Goal: Task Accomplishment & Management: Manage account settings

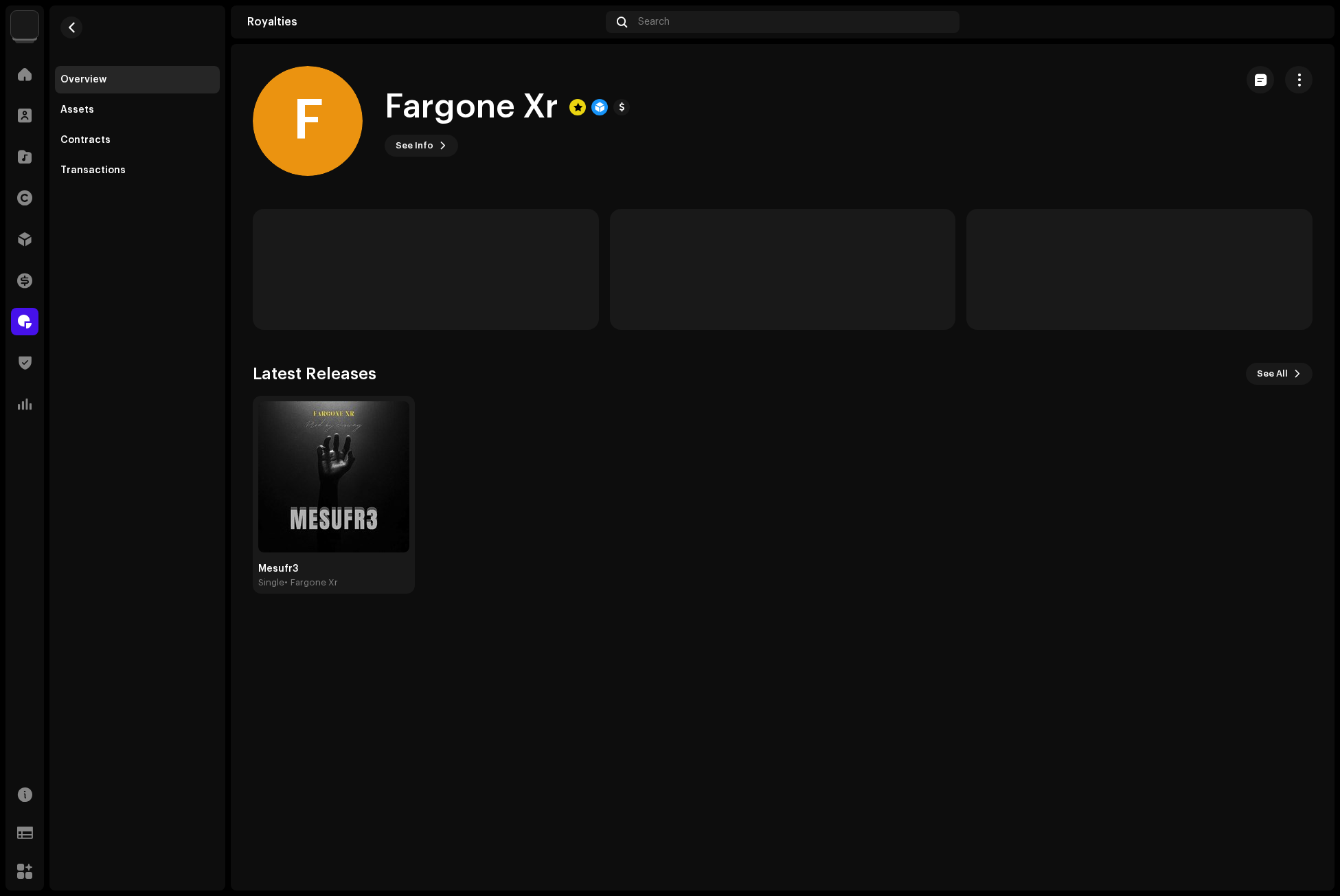
click at [615, 434] on div "Mesufr3 Single • Fargone Xr" at bounding box center [777, 494] width 1059 height 198
click at [22, 234] on span at bounding box center [25, 239] width 14 height 11
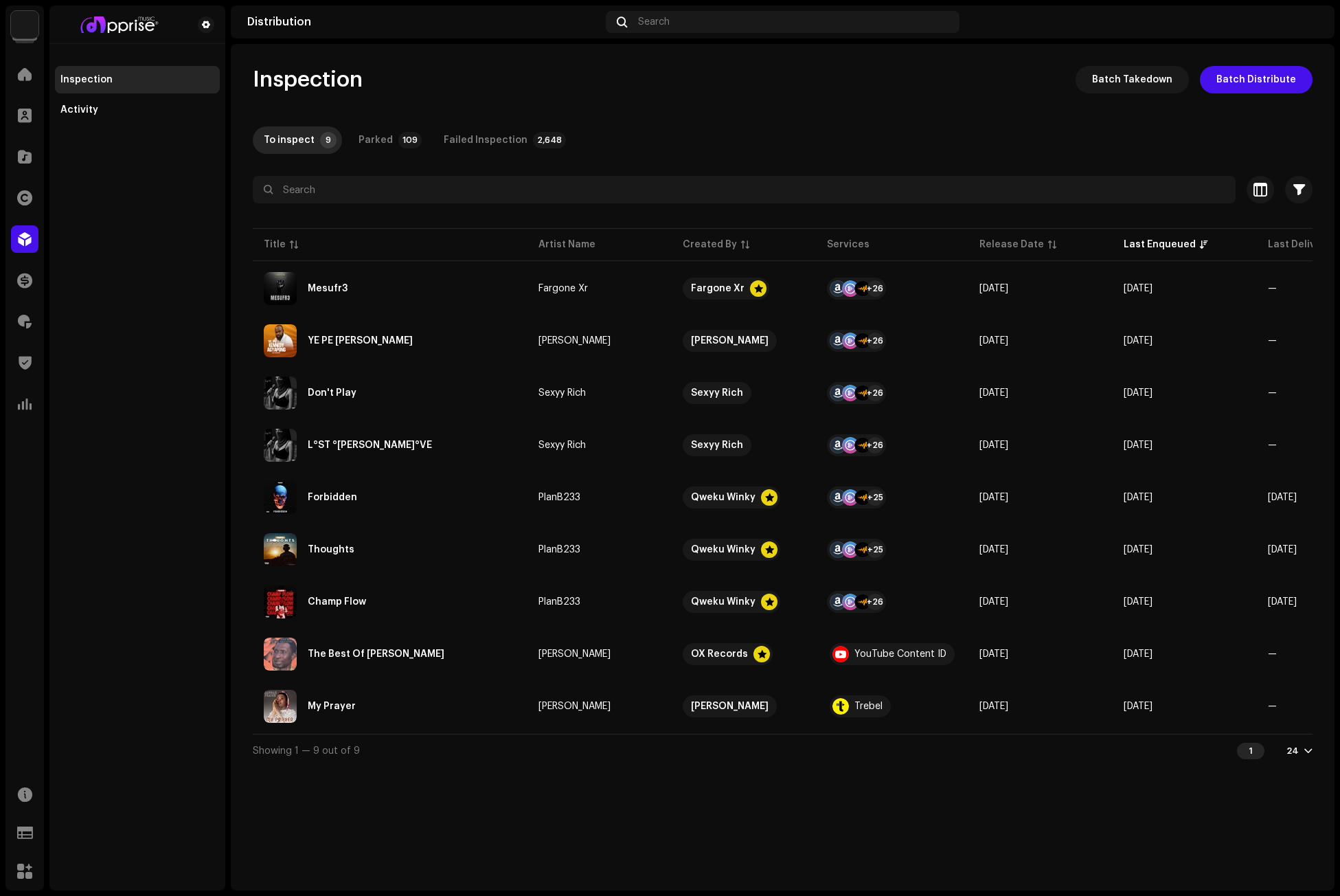
click at [752, 139] on div "To inspect 9 Parked 109 Failed Inspection 2,648" at bounding box center [782, 140] width 1059 height 27
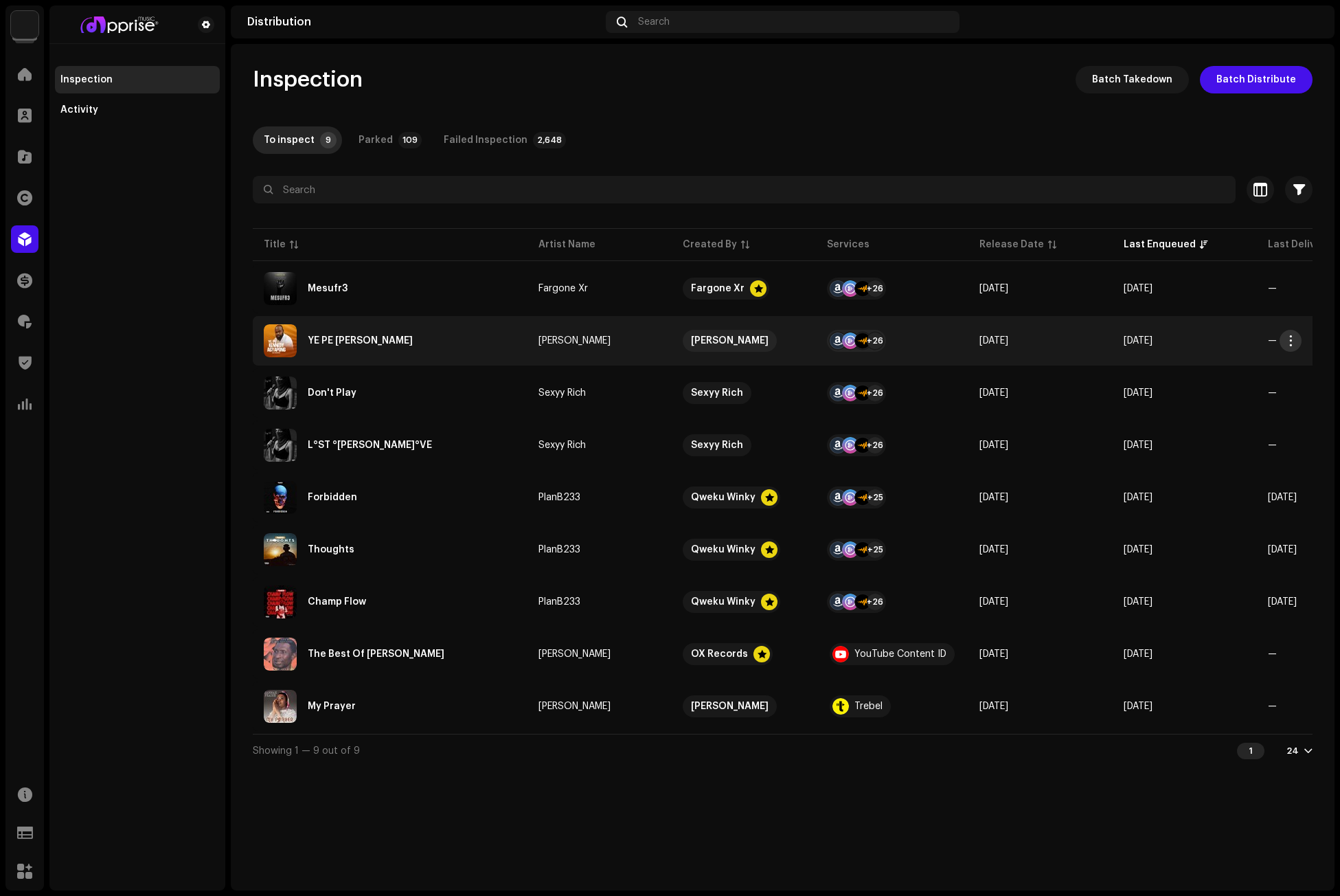
click at [1288, 334] on button "button" at bounding box center [1290, 340] width 22 height 22
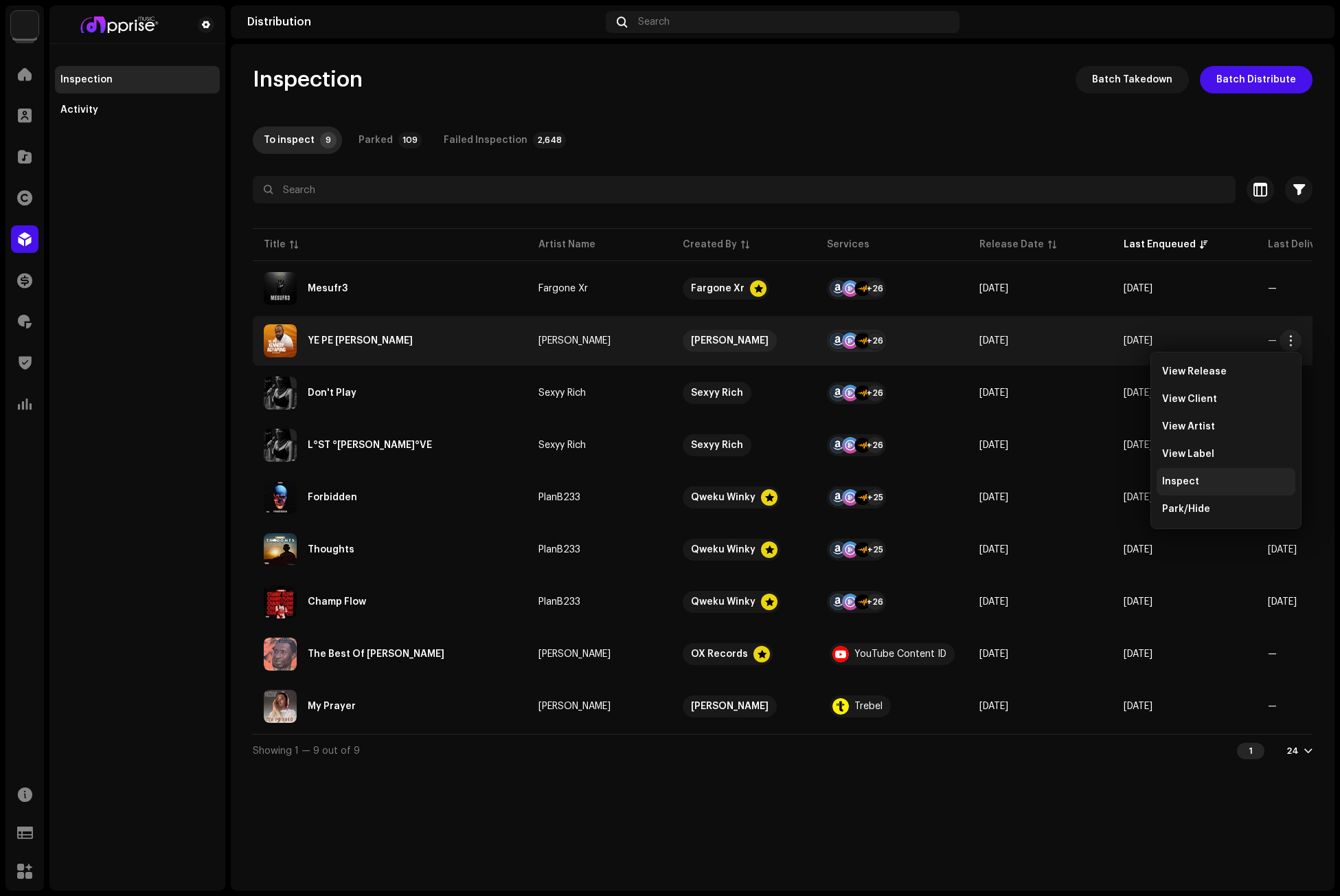
click at [1211, 477] on div "Inspect" at bounding box center [1225, 481] width 128 height 11
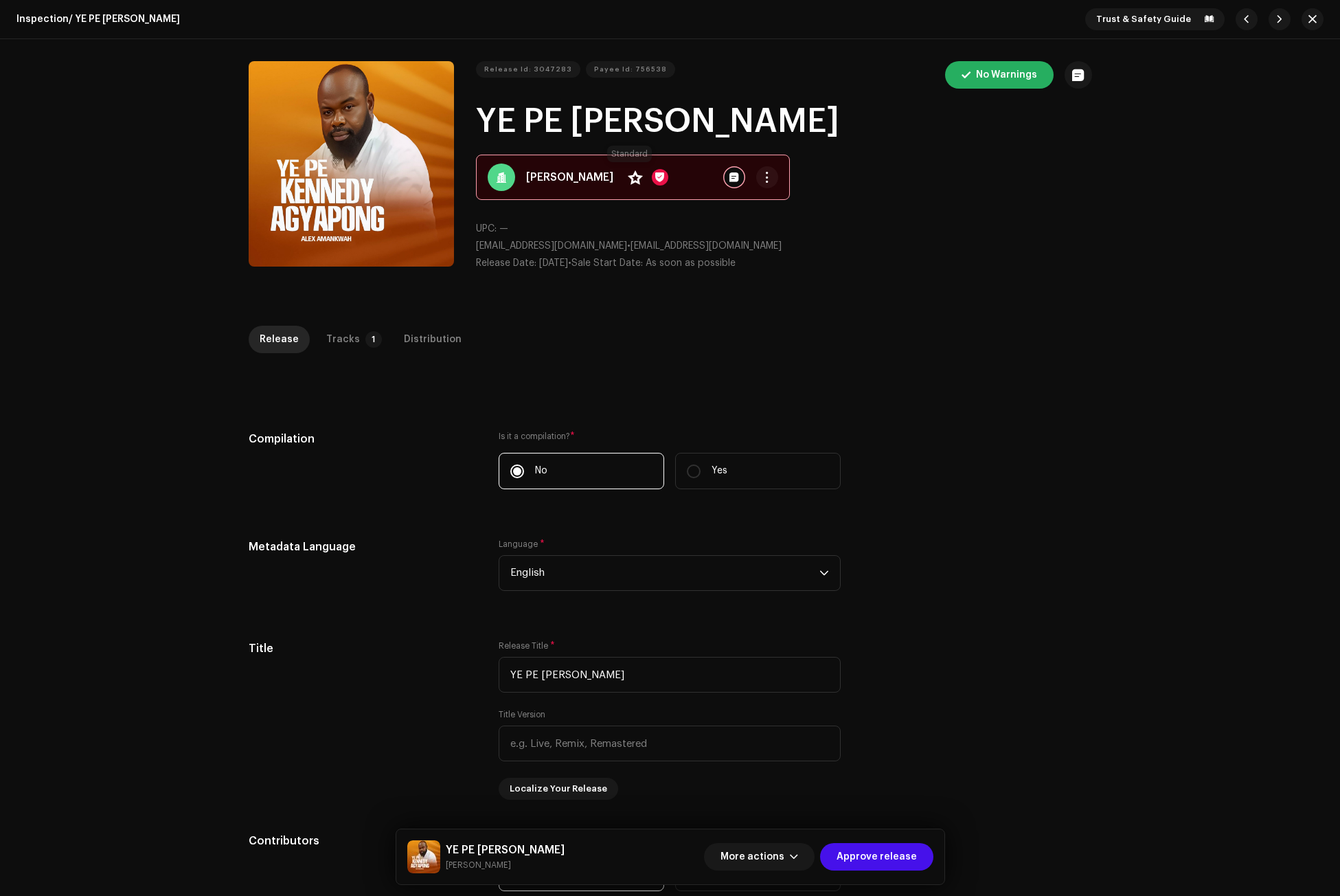
click at [629, 176] on span at bounding box center [635, 177] width 15 height 11
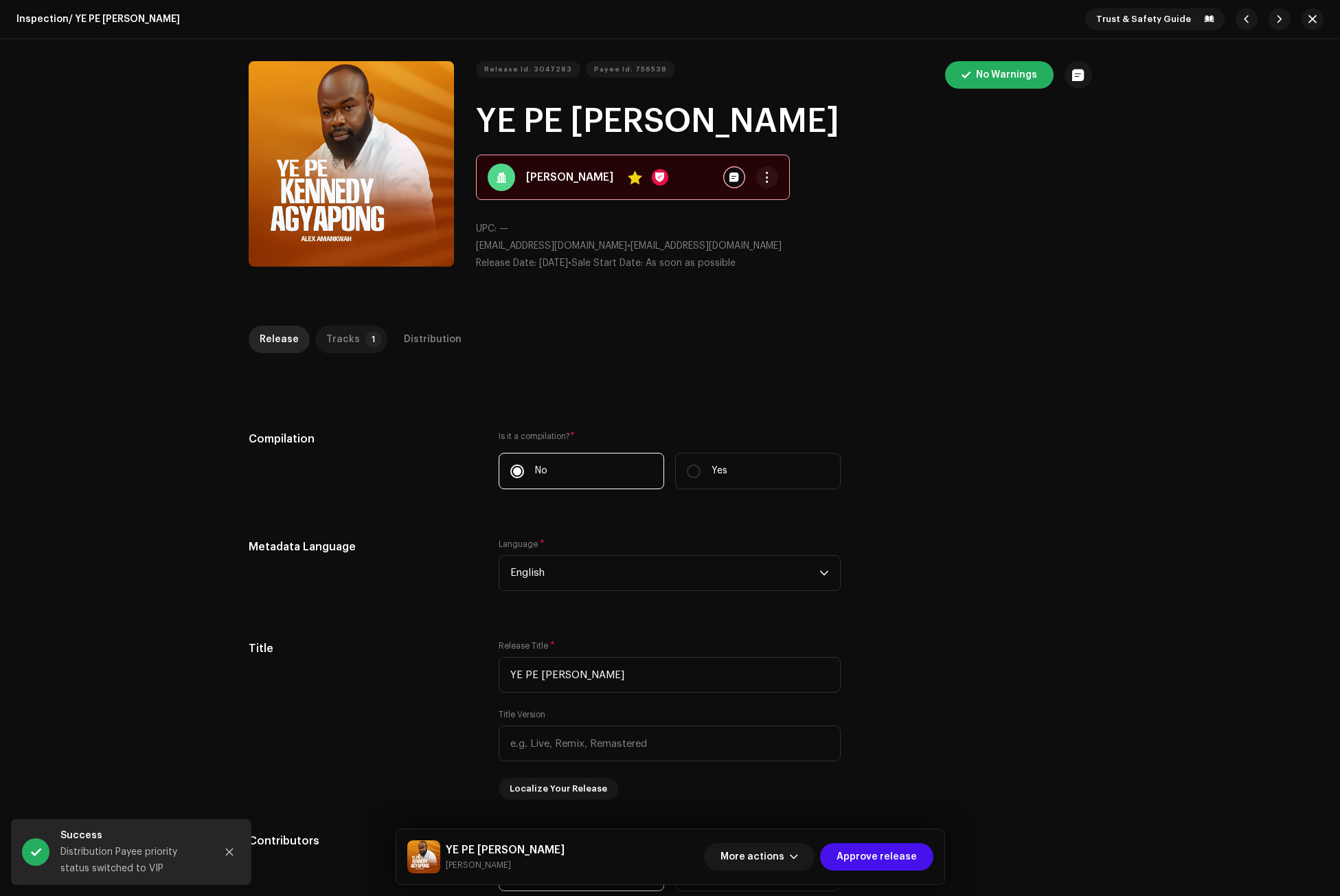
click at [365, 334] on p-badge "1" at bounding box center [373, 339] width 16 height 16
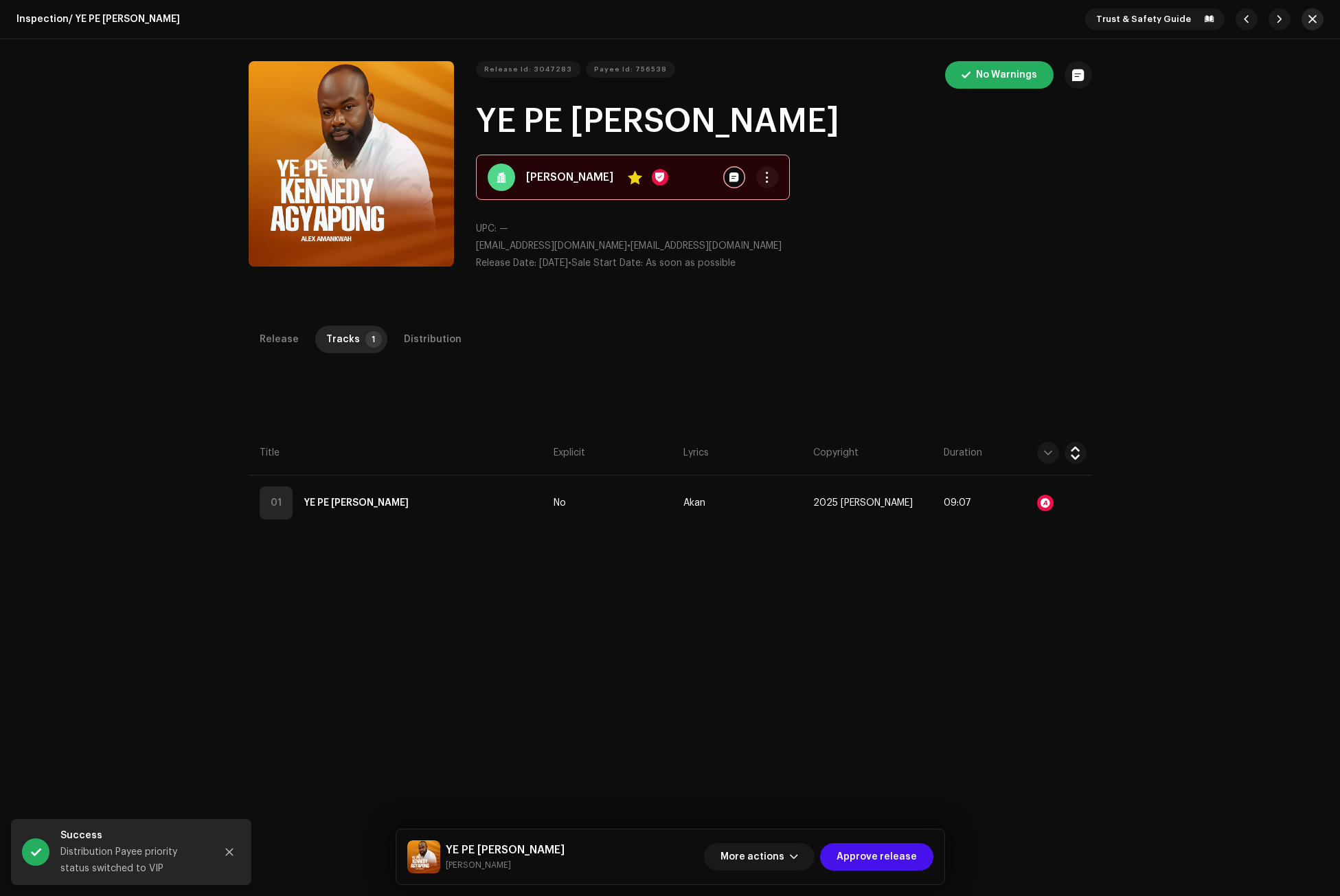
click at [1312, 12] on button "button" at bounding box center [1312, 19] width 22 height 22
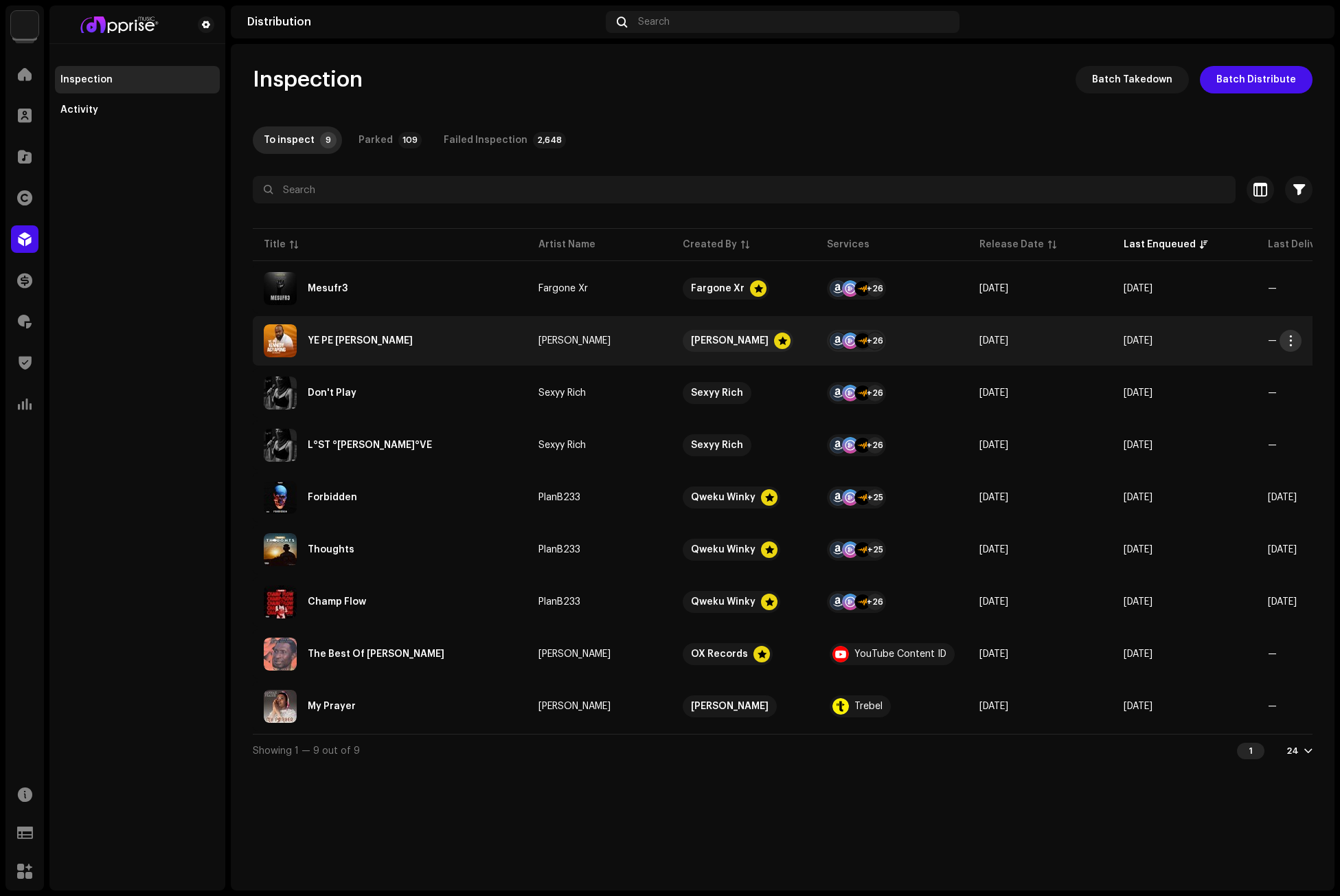
click at [1290, 335] on button "button" at bounding box center [1290, 340] width 22 height 22
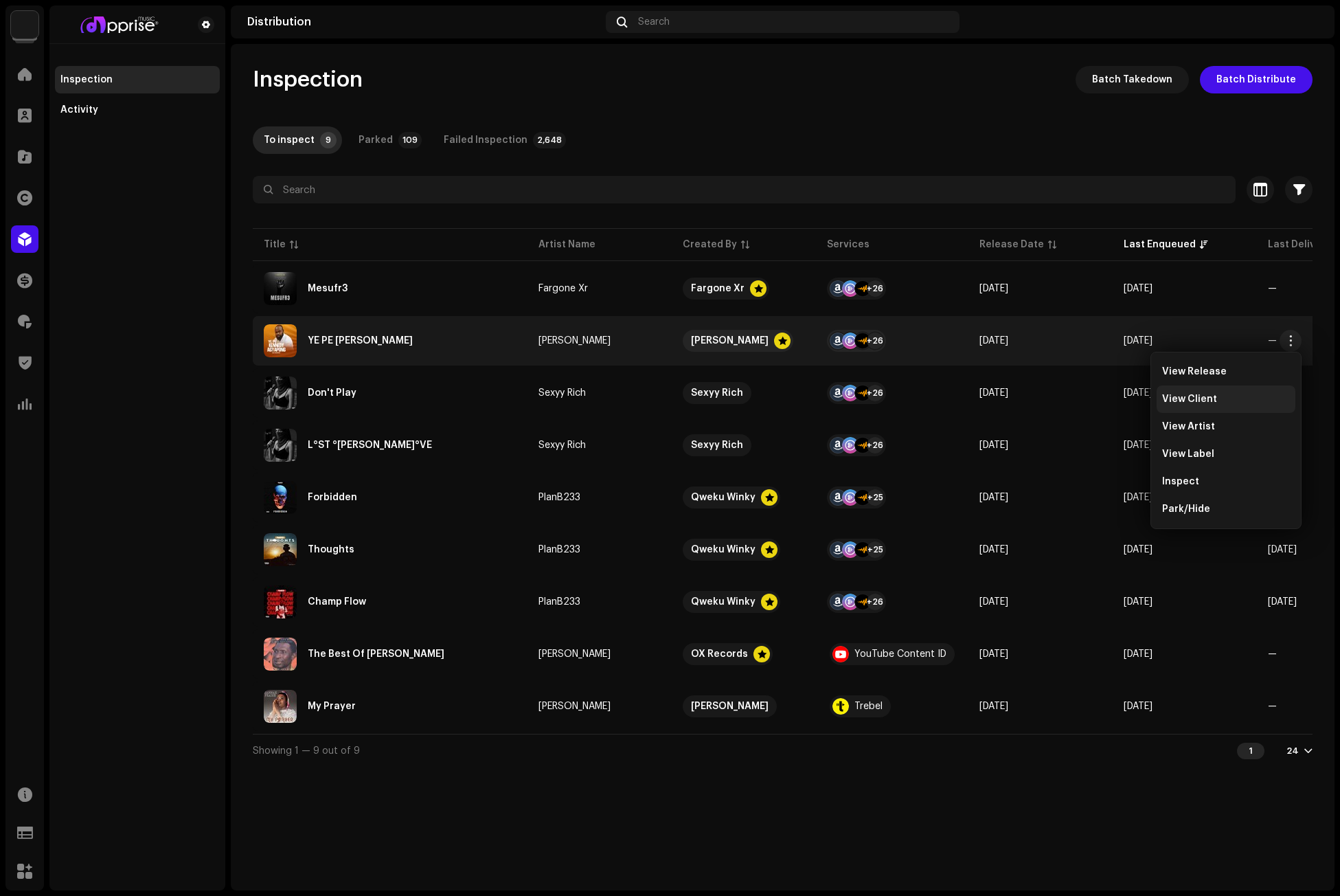
click at [1190, 395] on span "View Client" at bounding box center [1189, 399] width 55 height 11
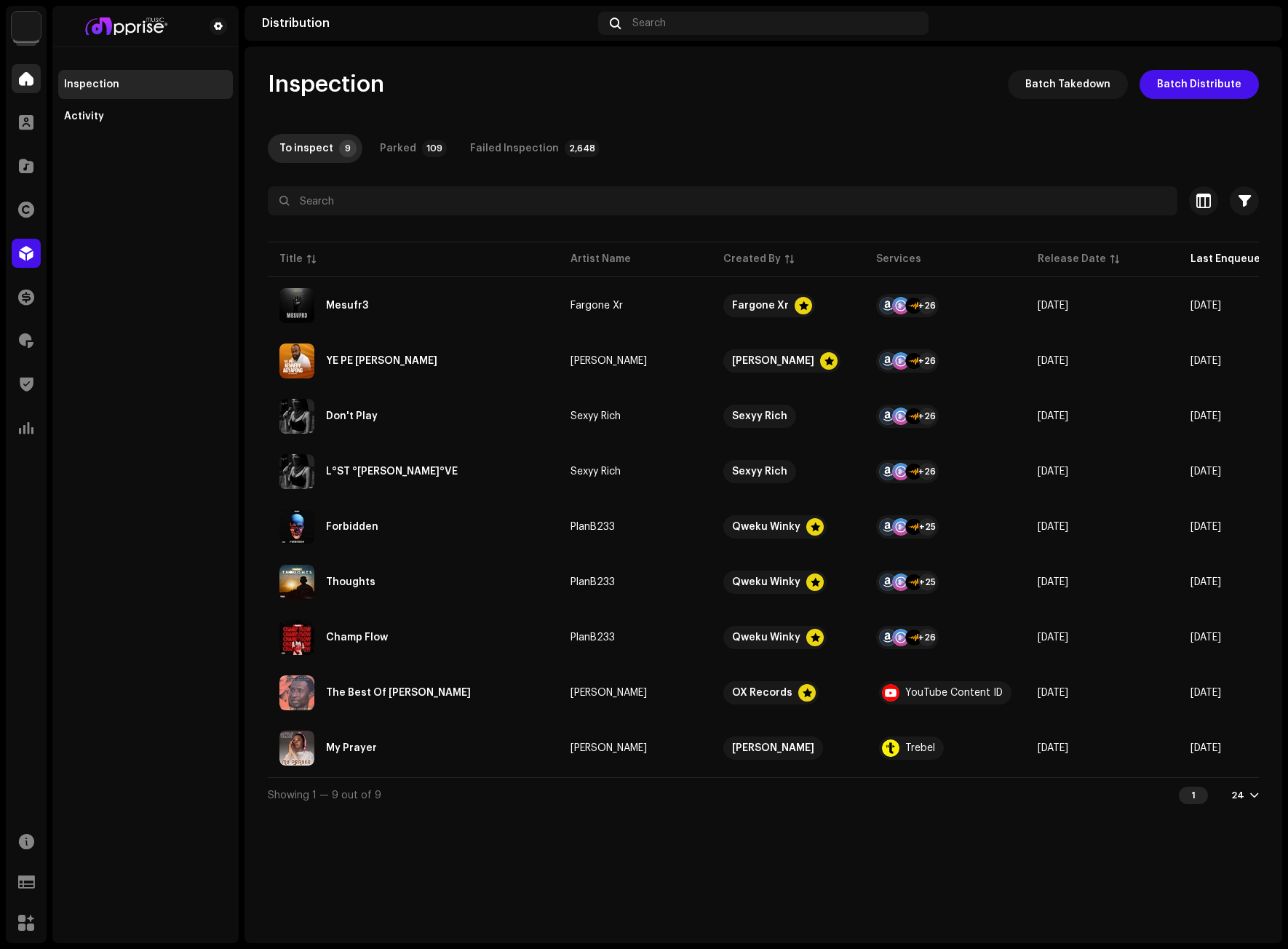
click at [39, 88] on div at bounding box center [25, 78] width 29 height 29
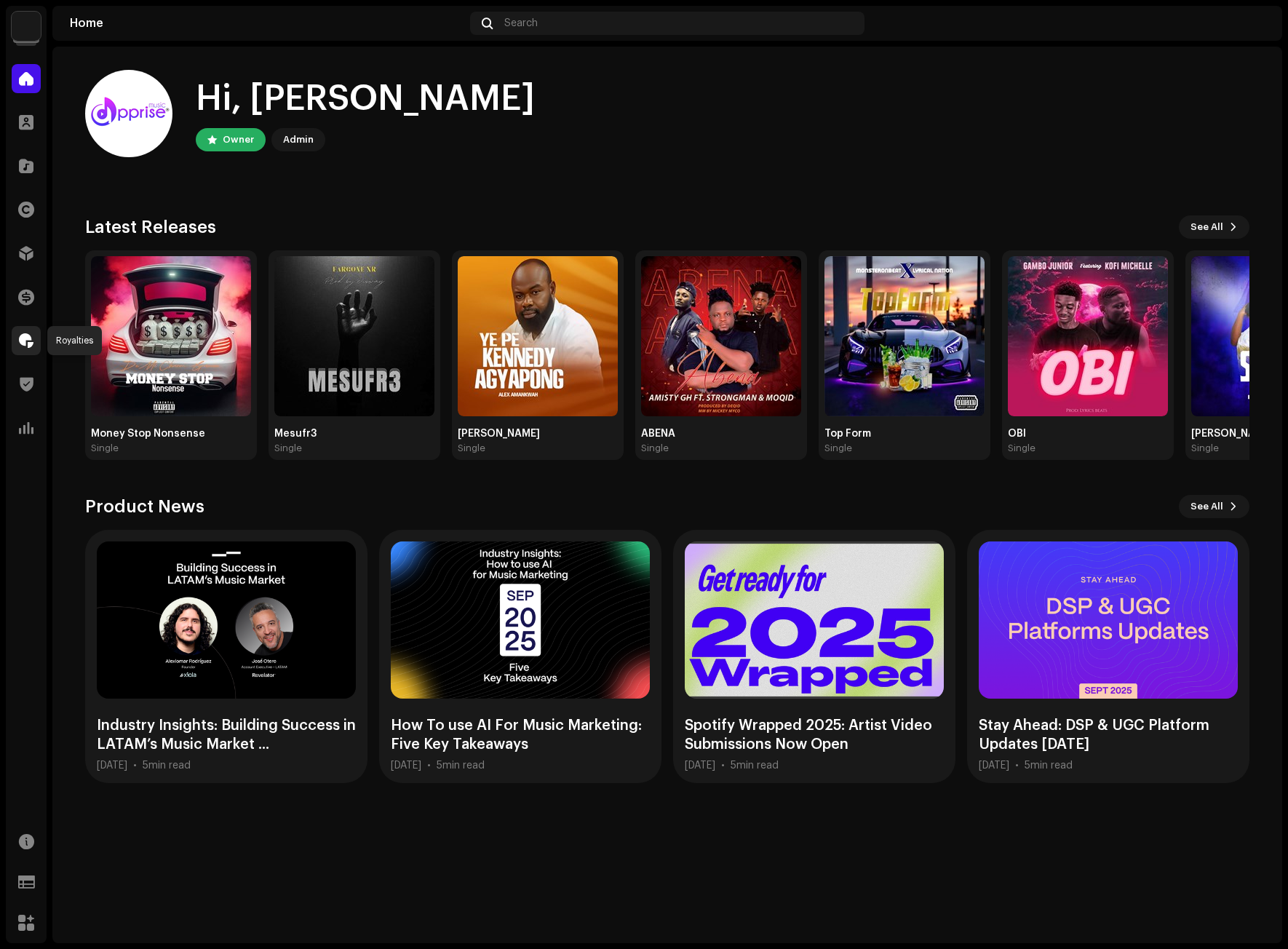
click at [24, 337] on span at bounding box center [26, 341] width 15 height 11
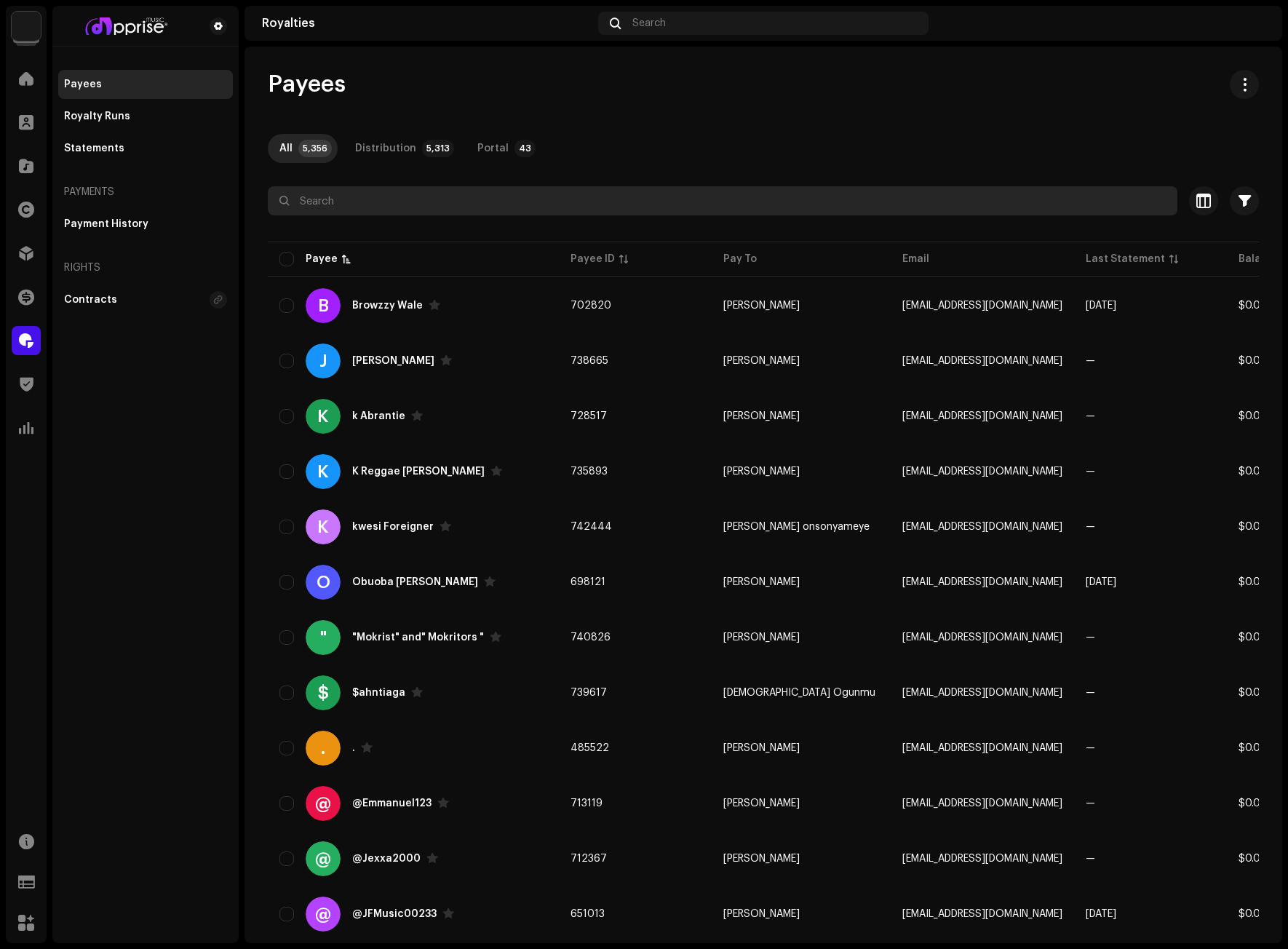
paste input "Mysterio W"
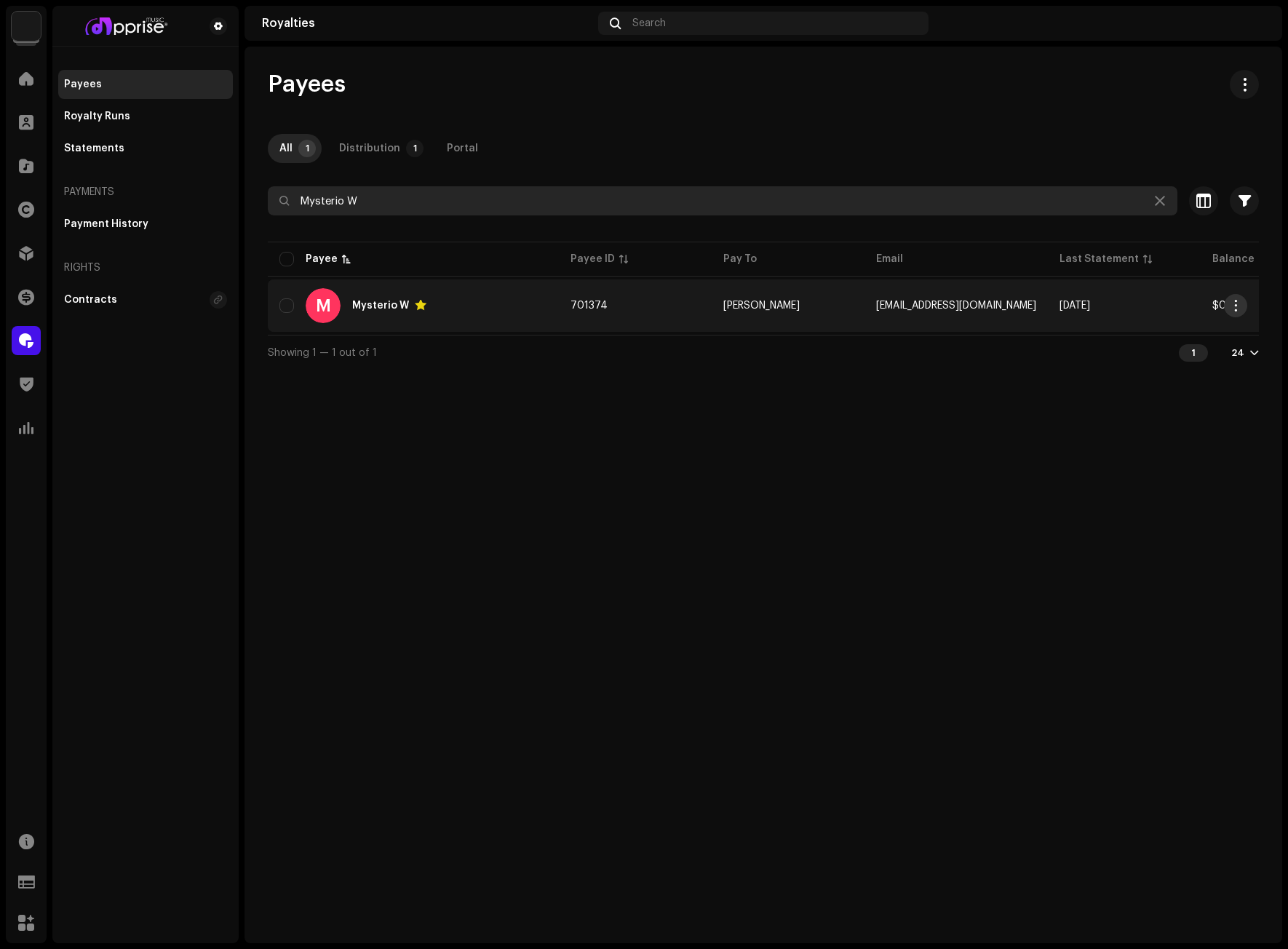
type input "Mysterio W"
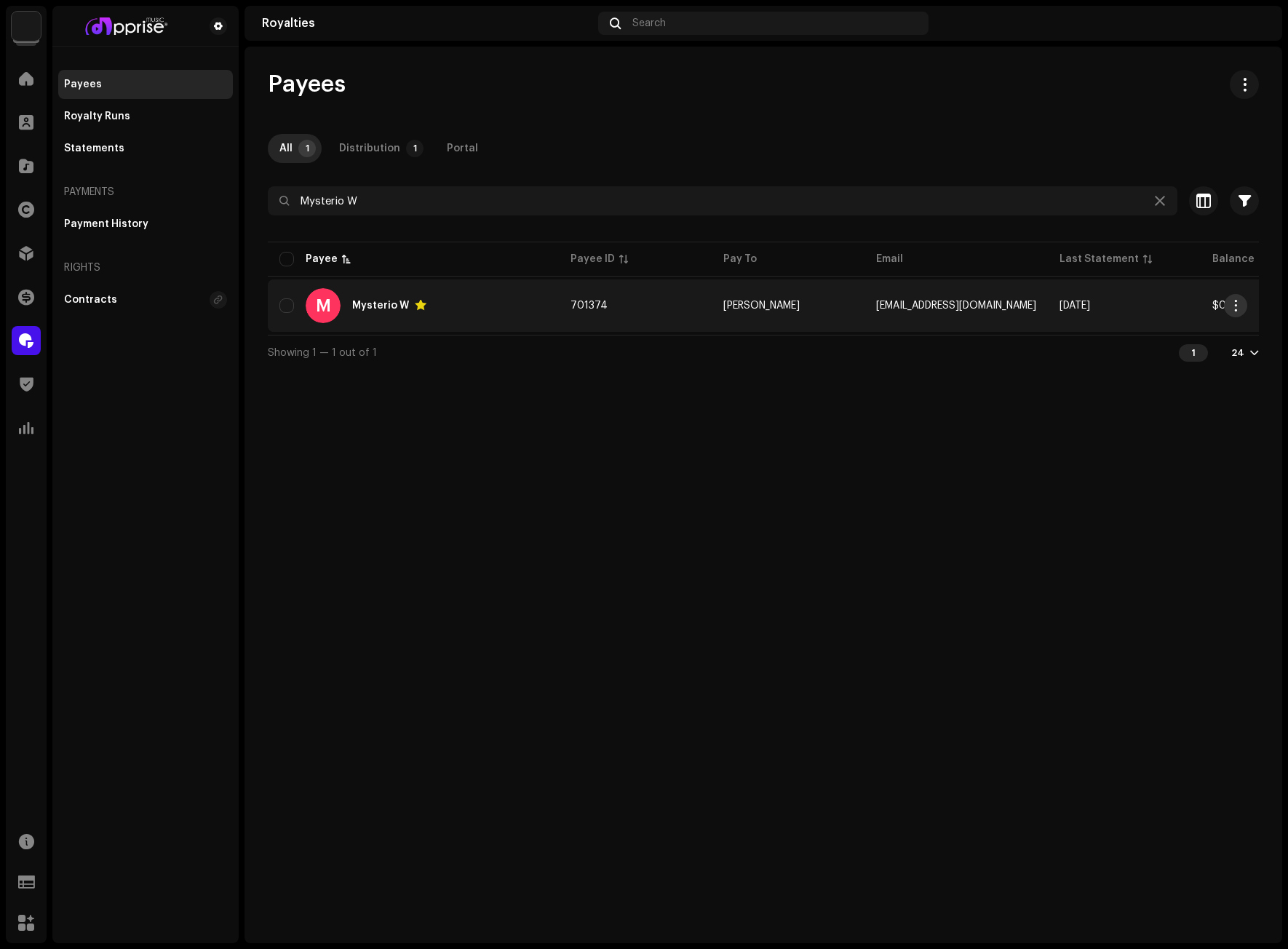
click at [1232, 307] on span "button" at bounding box center [1235, 305] width 11 height 11
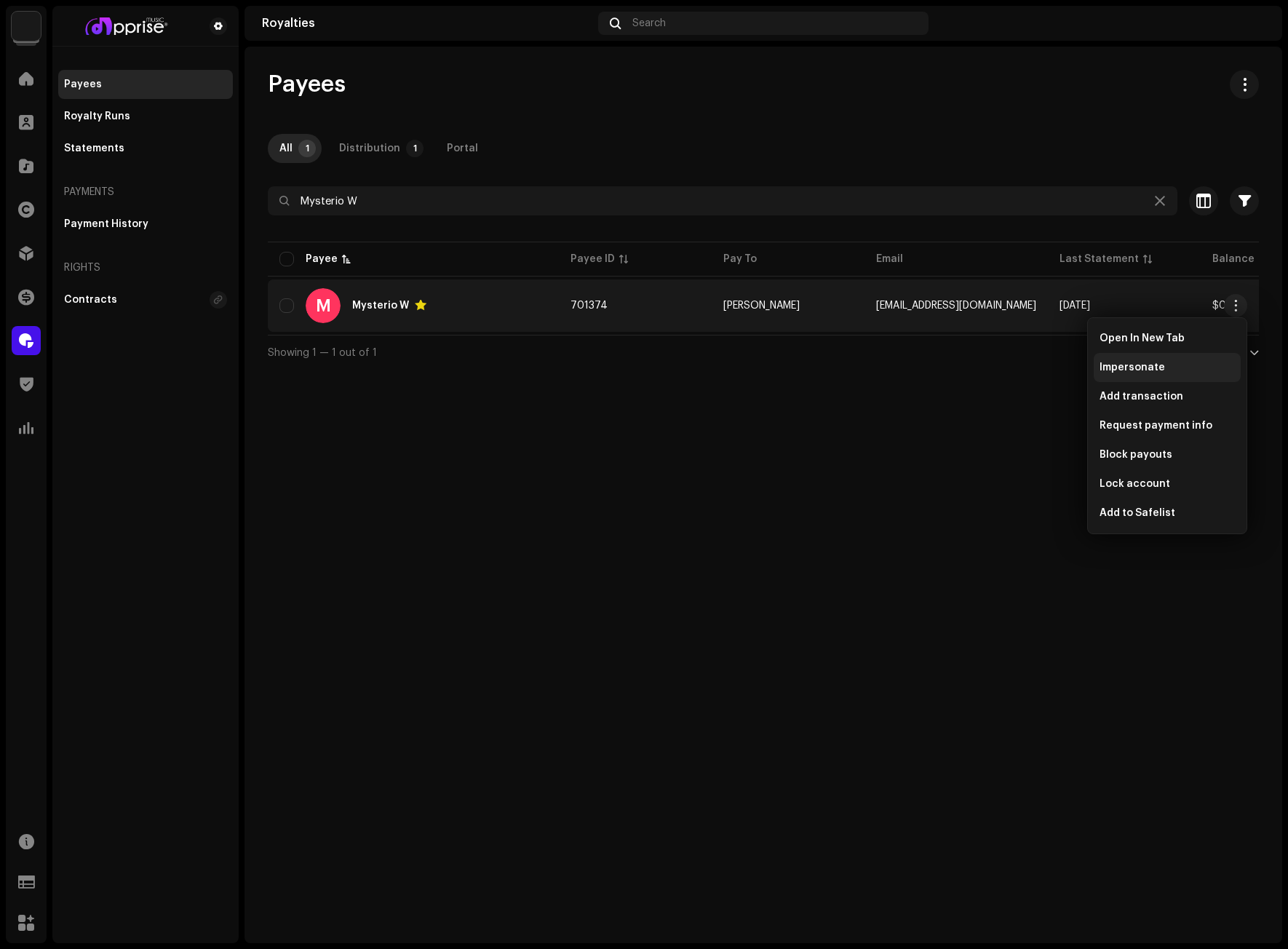
click at [1147, 361] on span "Impersonate" at bounding box center [1132, 367] width 66 height 11
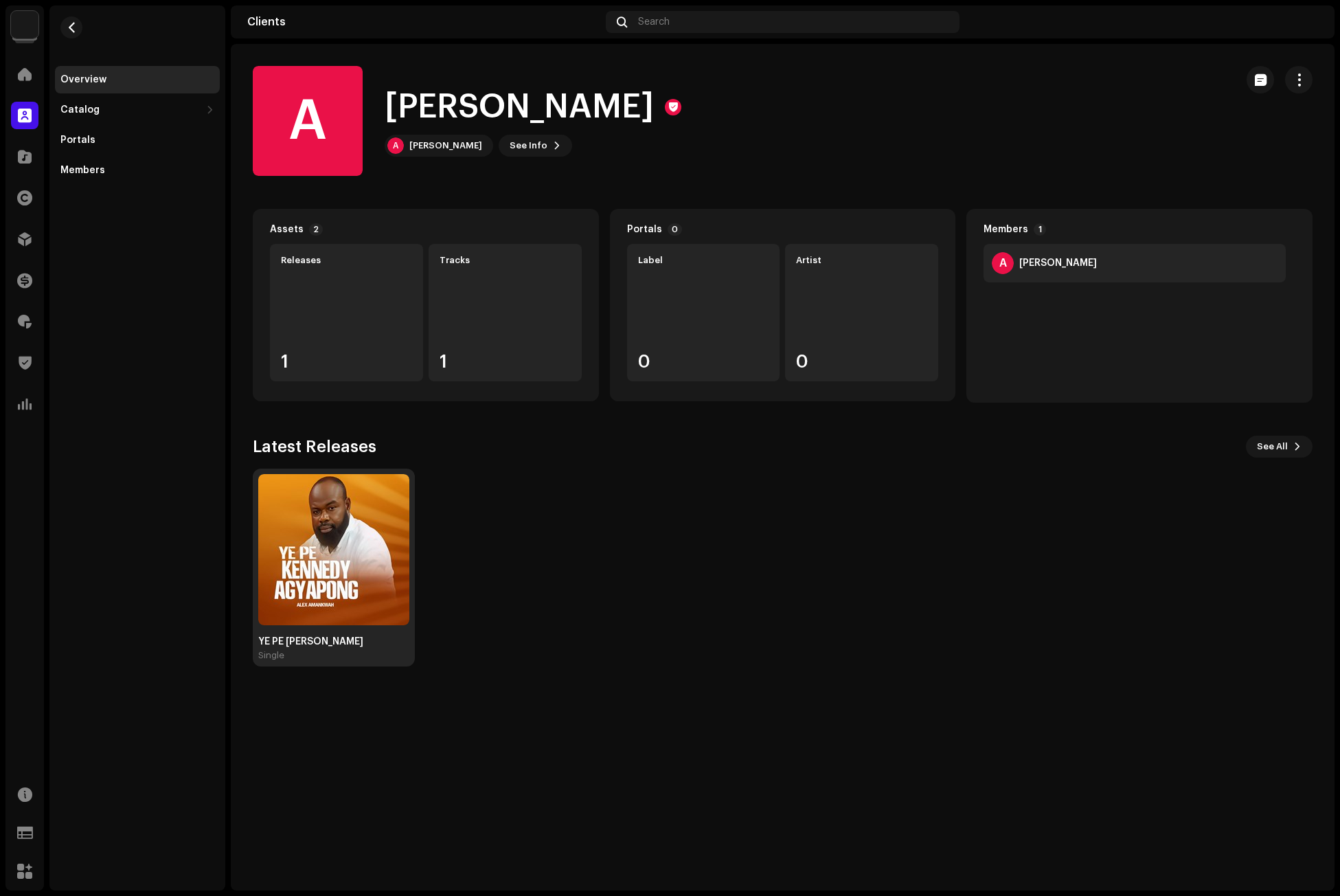
click at [355, 646] on div "YE PE [PERSON_NAME]" at bounding box center [333, 642] width 151 height 11
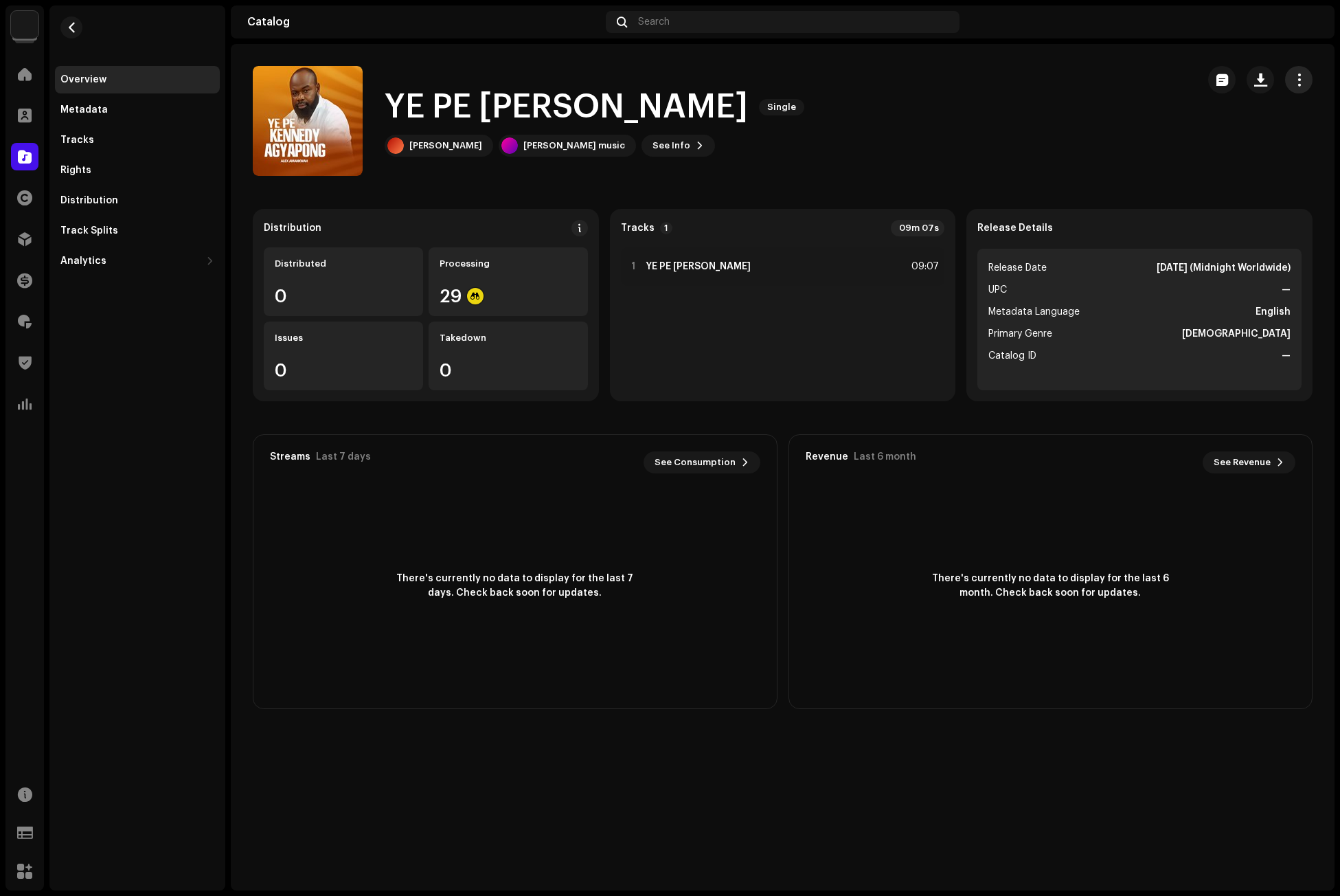
click at [1290, 78] on button "button" at bounding box center [1298, 79] width 27 height 27
click at [1206, 140] on div "Edit" at bounding box center [1237, 141] width 128 height 11
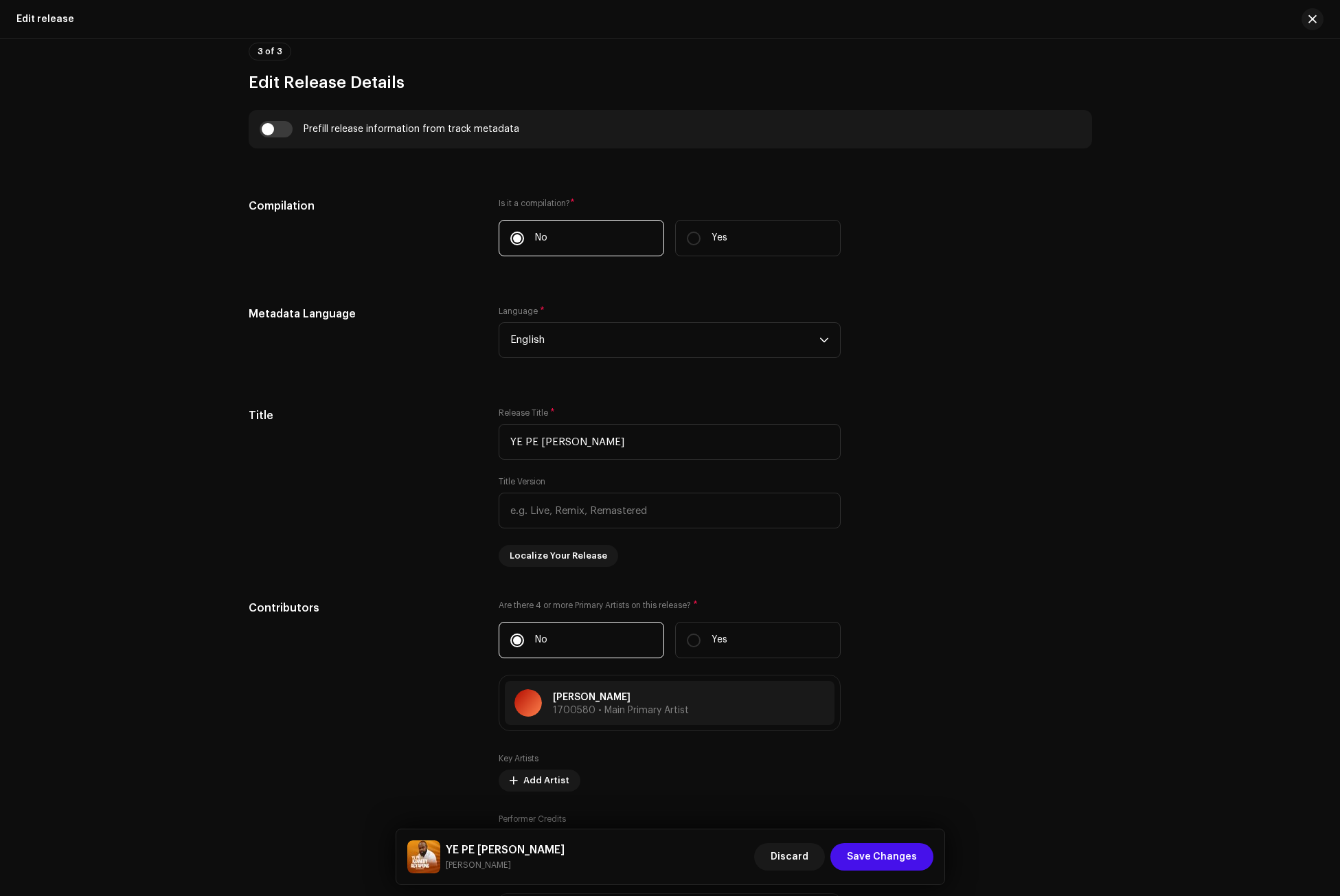
scroll to position [962, 0]
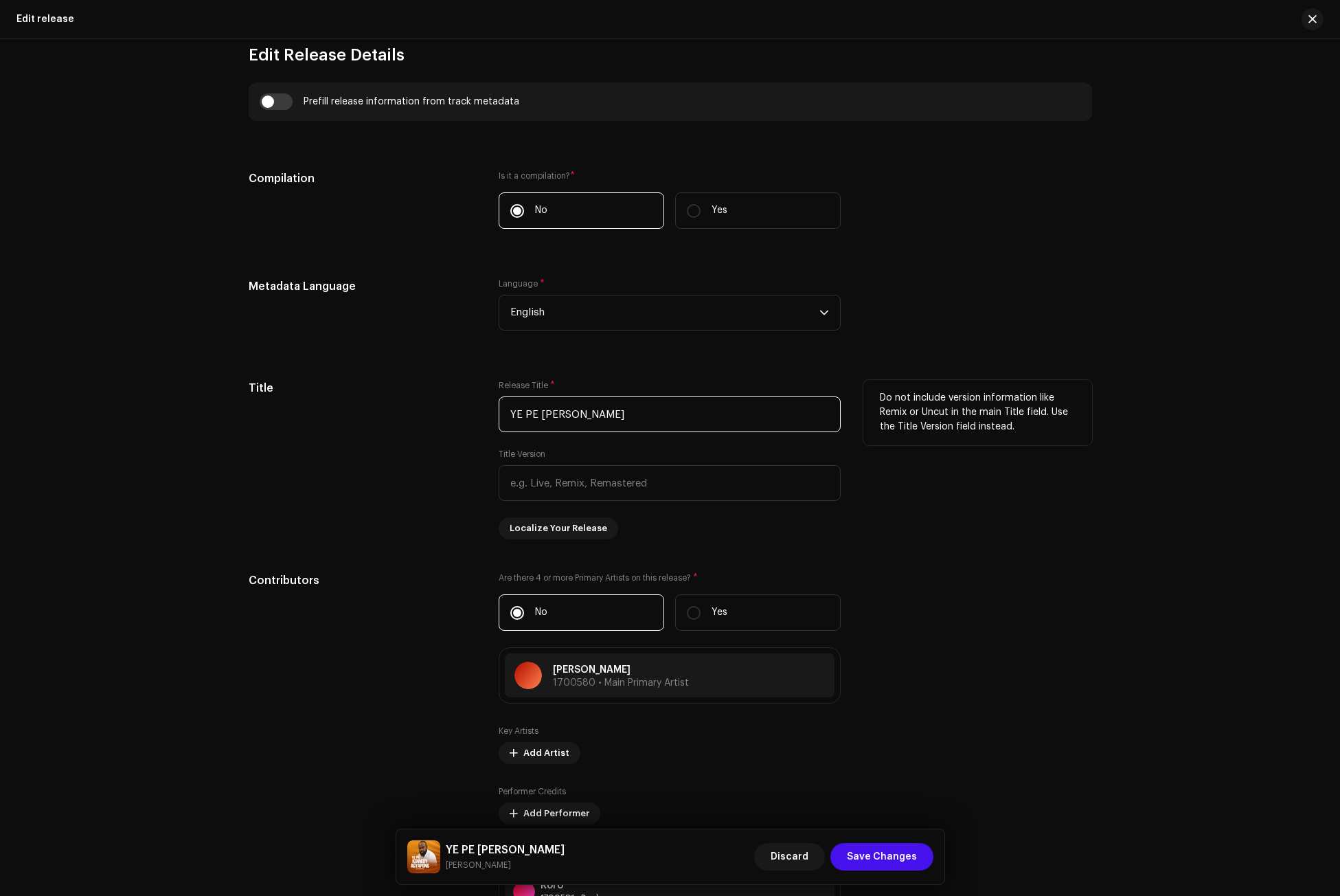
drag, startPoint x: 653, startPoint y: 413, endPoint x: 464, endPoint y: 413, distance: 189.0
click at [464, 413] on div "Title Release Title * YE PE KENNEDY AGYAPONG Title Version Localize Your Releas…" at bounding box center [670, 460] width 843 height 160
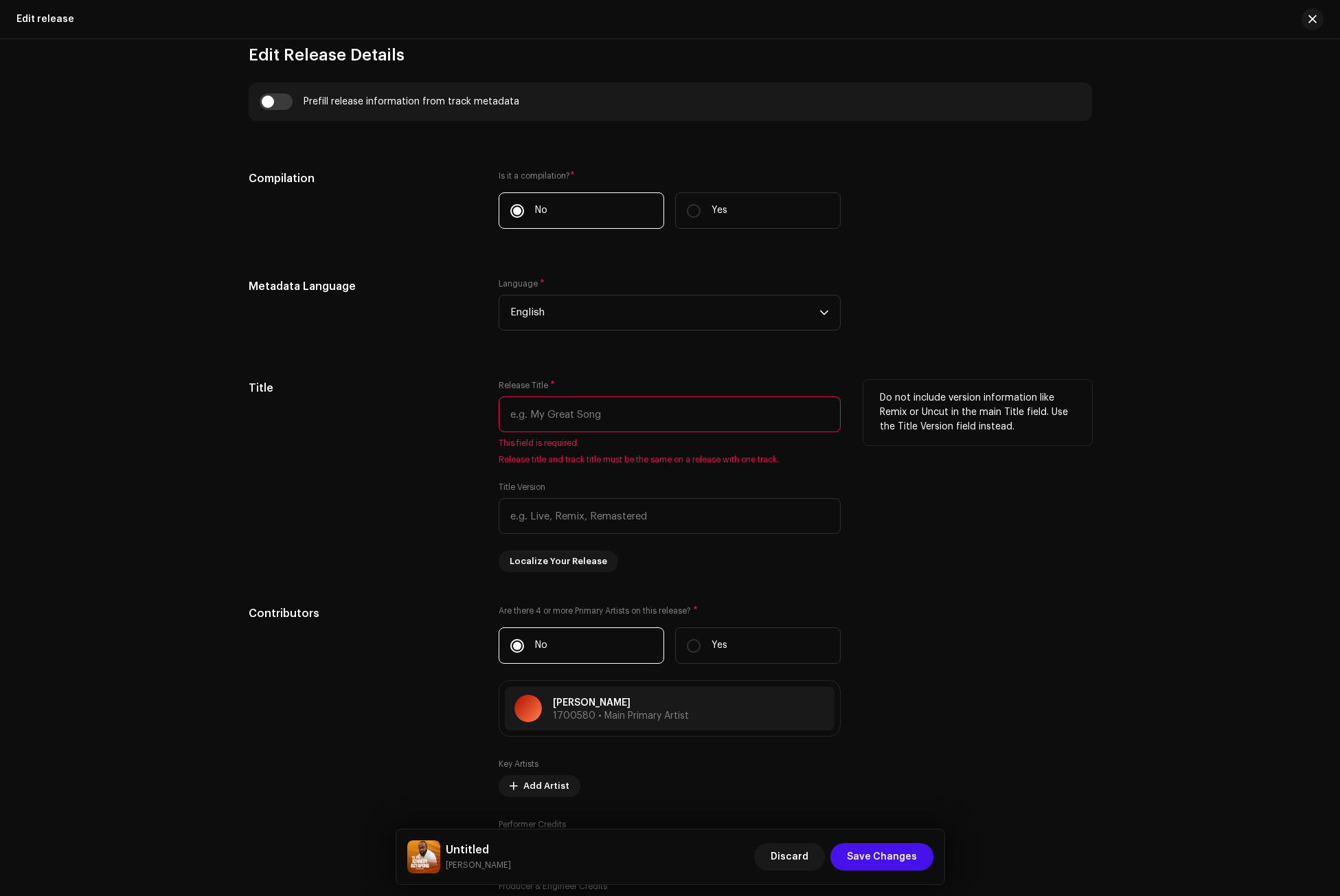
click at [534, 413] on input "text" at bounding box center [669, 414] width 342 height 36
paste input "[PERSON_NAME]"
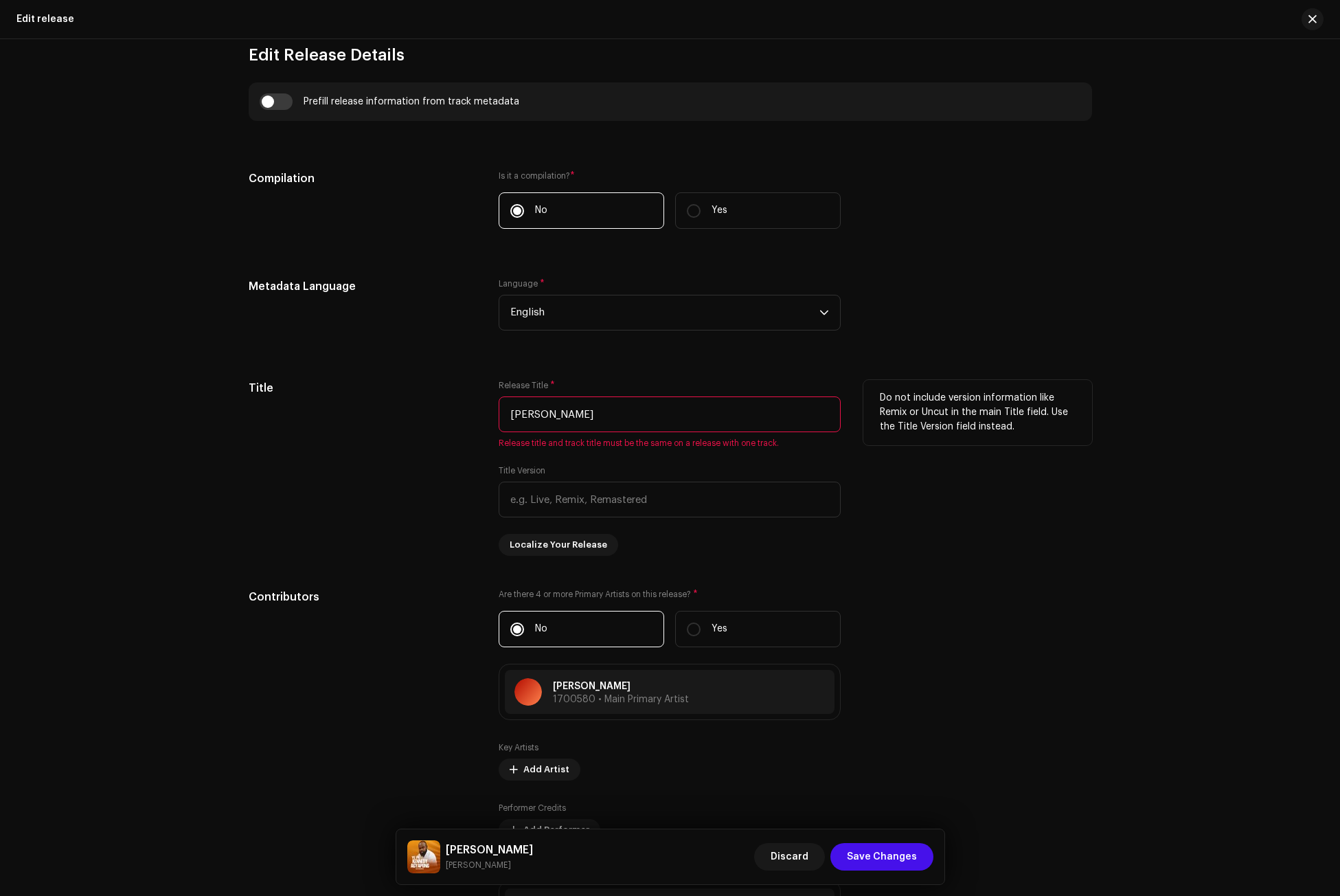
type input "[PERSON_NAME]"
click at [381, 498] on div "Title" at bounding box center [363, 467] width 229 height 176
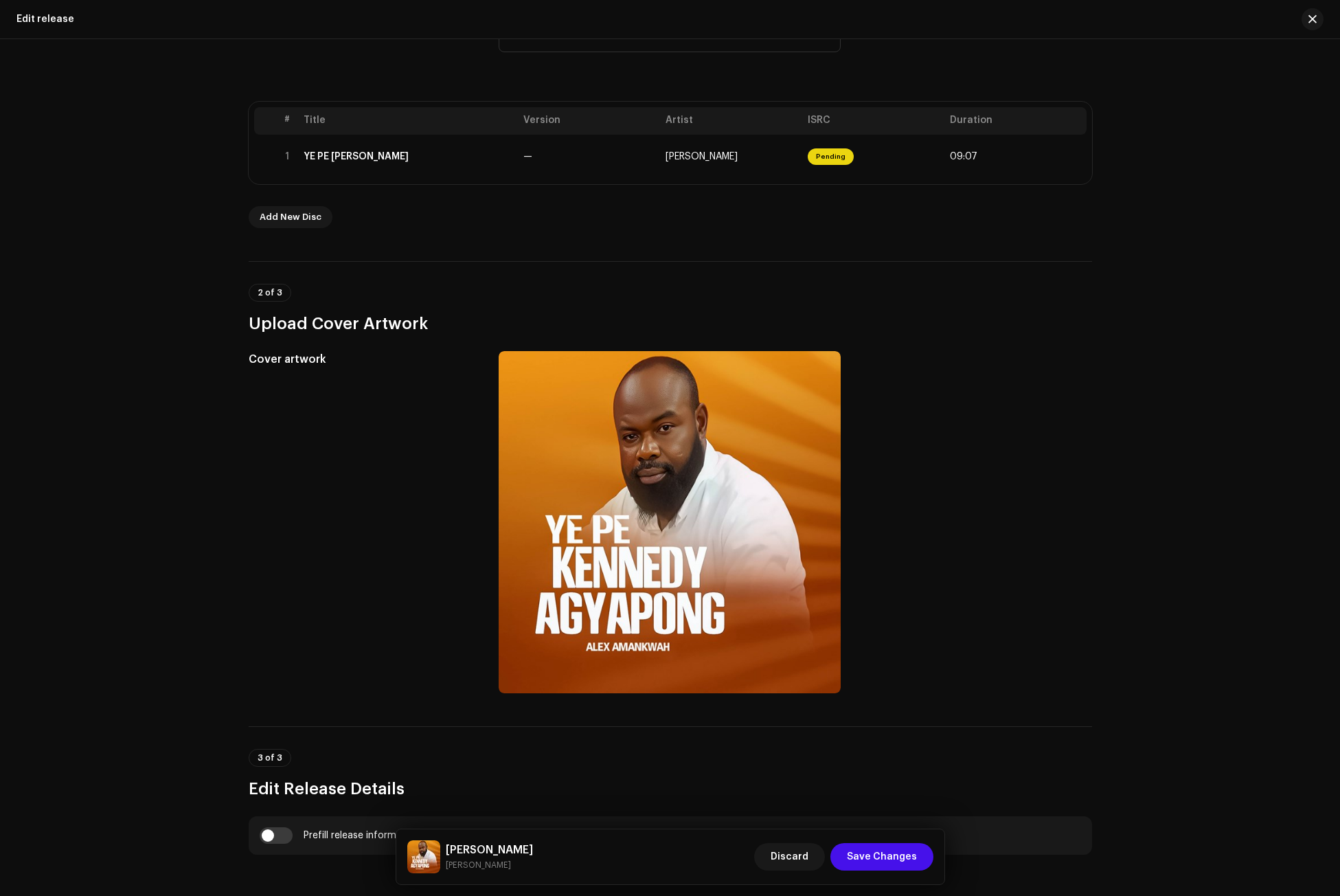
scroll to position [206, 0]
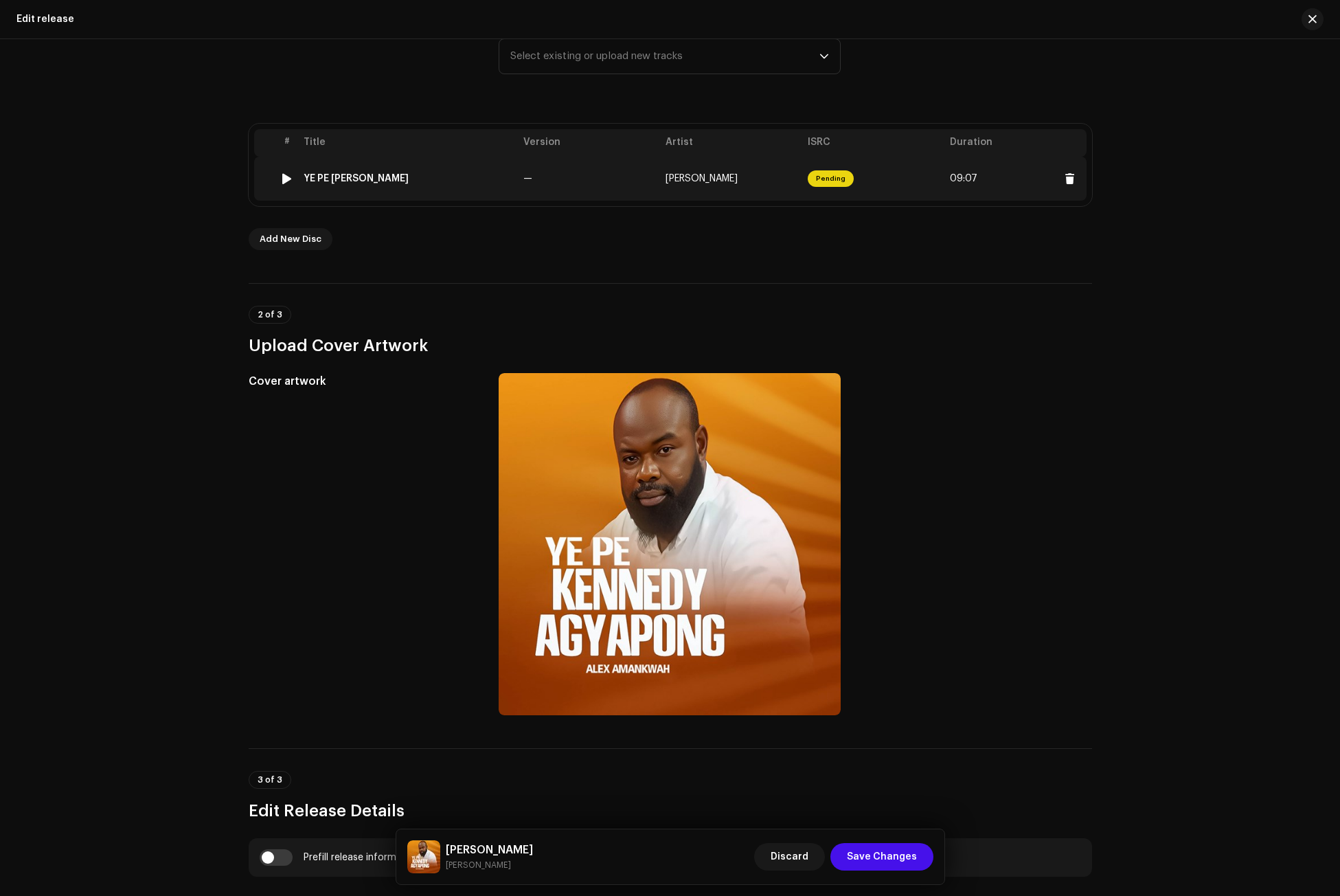
click at [379, 180] on div "YE PE [PERSON_NAME]" at bounding box center [357, 178] width 105 height 11
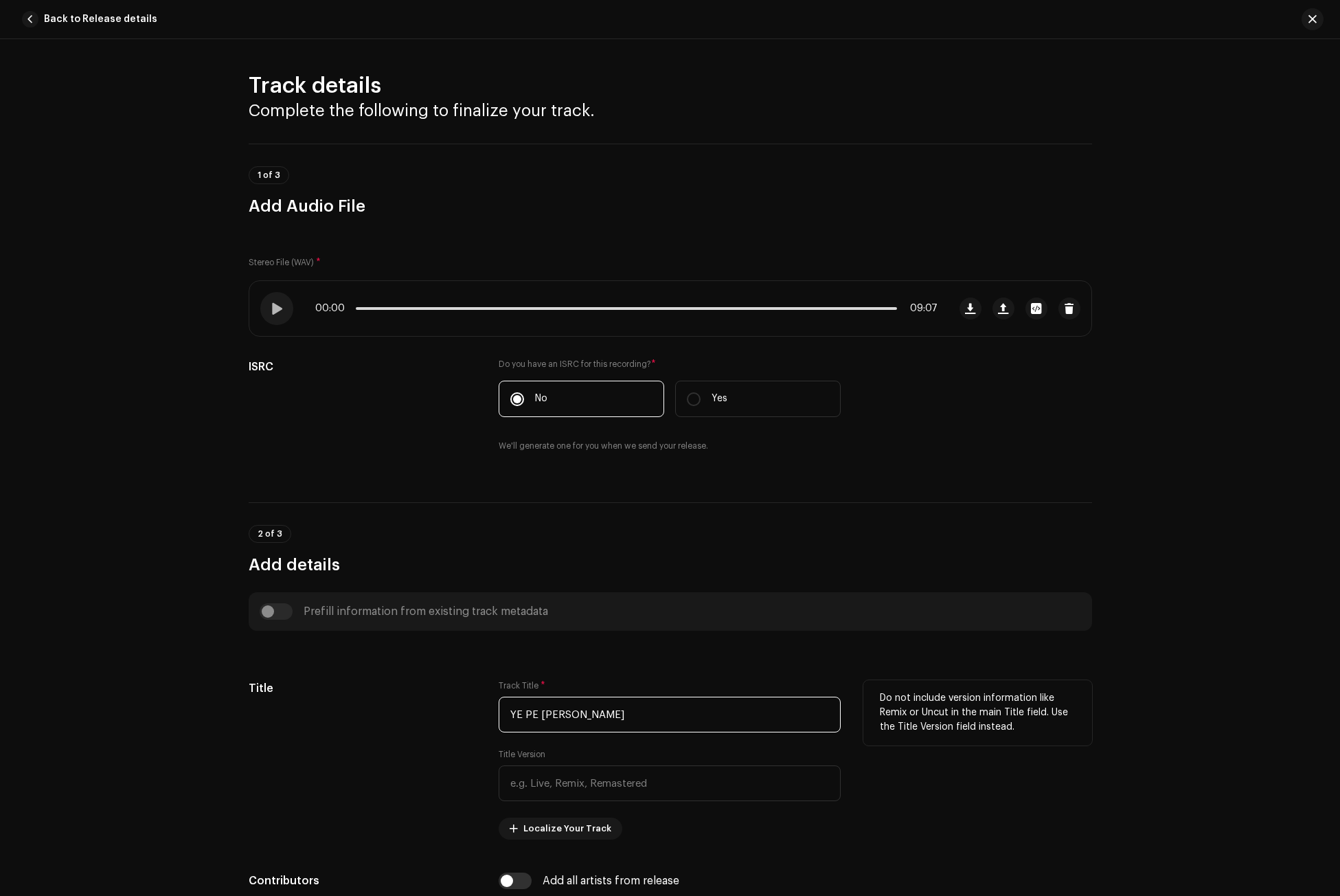
drag, startPoint x: 664, startPoint y: 715, endPoint x: 356, endPoint y: 717, distance: 308.0
click at [356, 717] on div "Title Track Title * YE PE KENNEDY AGYAPONG Title Version Localize Your Track Do…" at bounding box center [670, 760] width 843 height 160
paste input "e Pe Kennedy Agyapong"
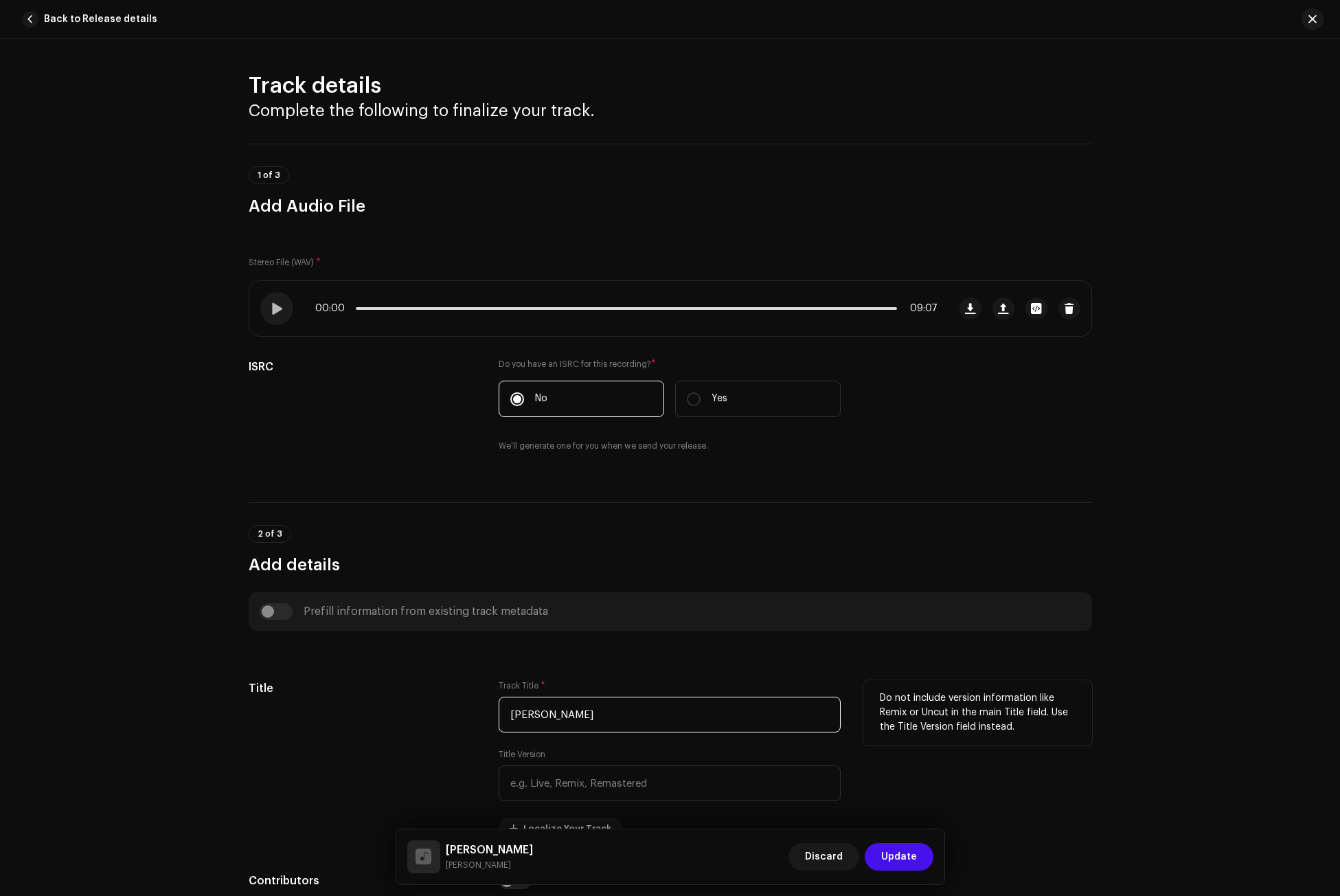
type input "[PERSON_NAME]"
click at [356, 717] on div "Title" at bounding box center [363, 760] width 229 height 160
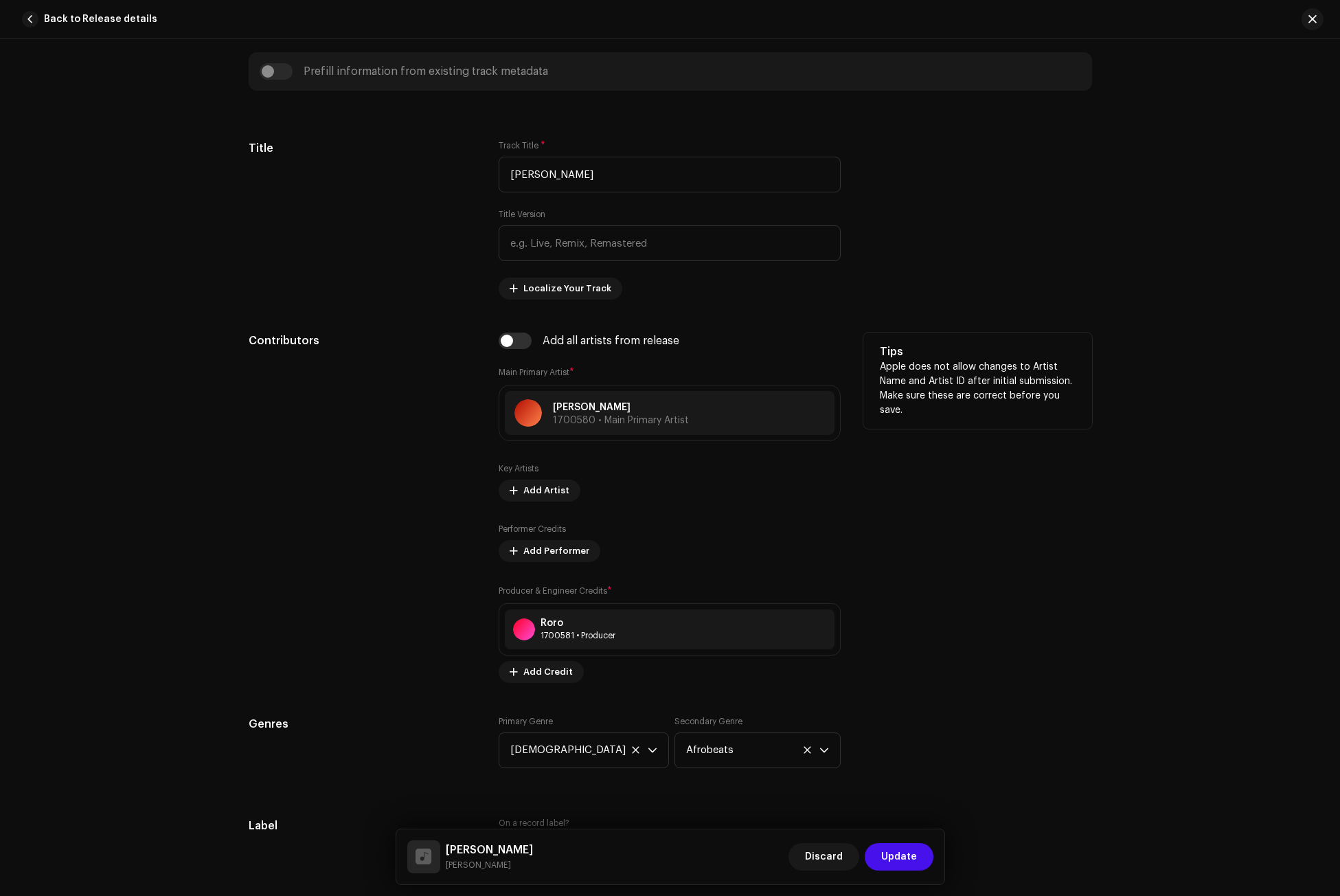
scroll to position [550, 0]
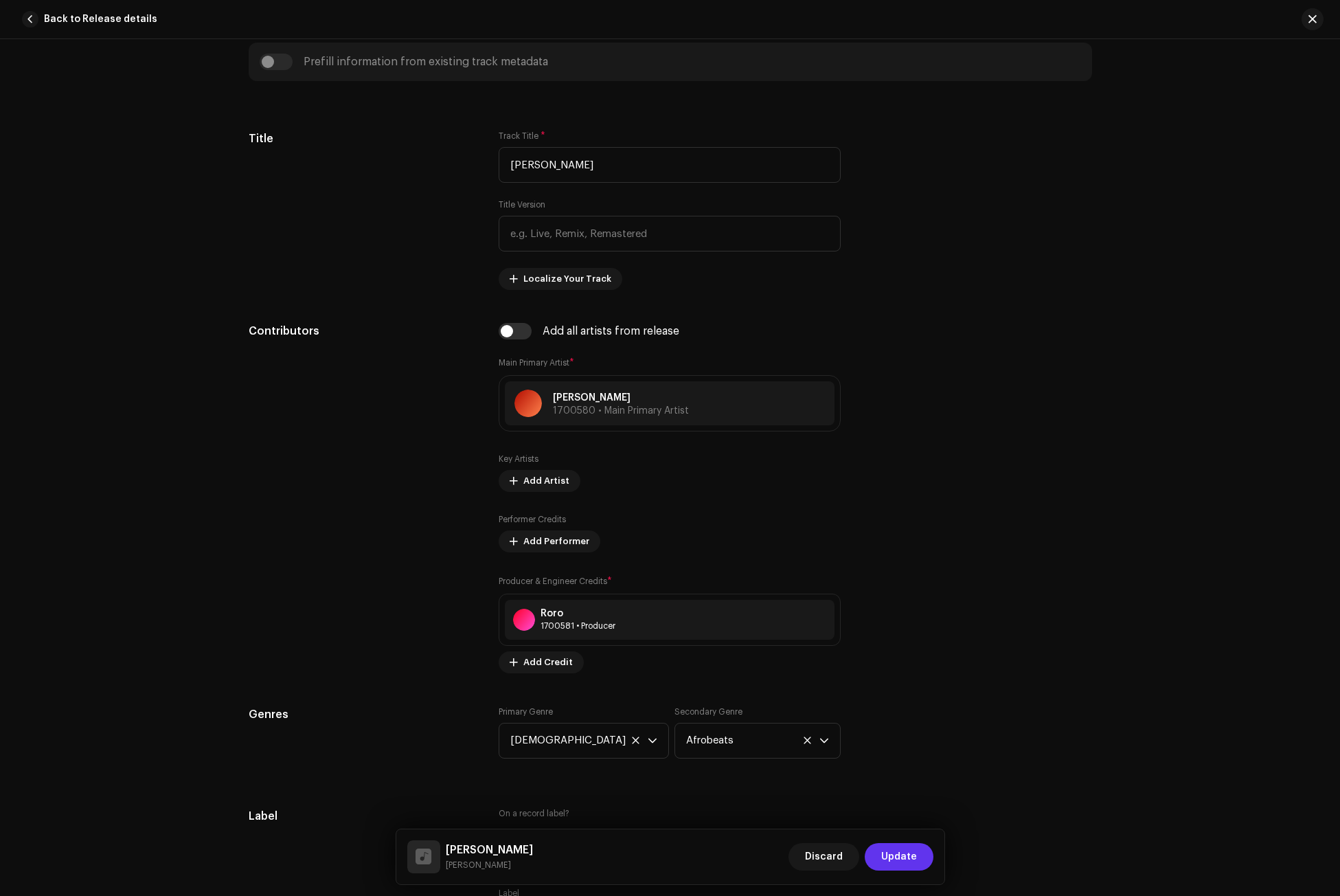
click at [890, 856] on span "Update" at bounding box center [899, 856] width 36 height 27
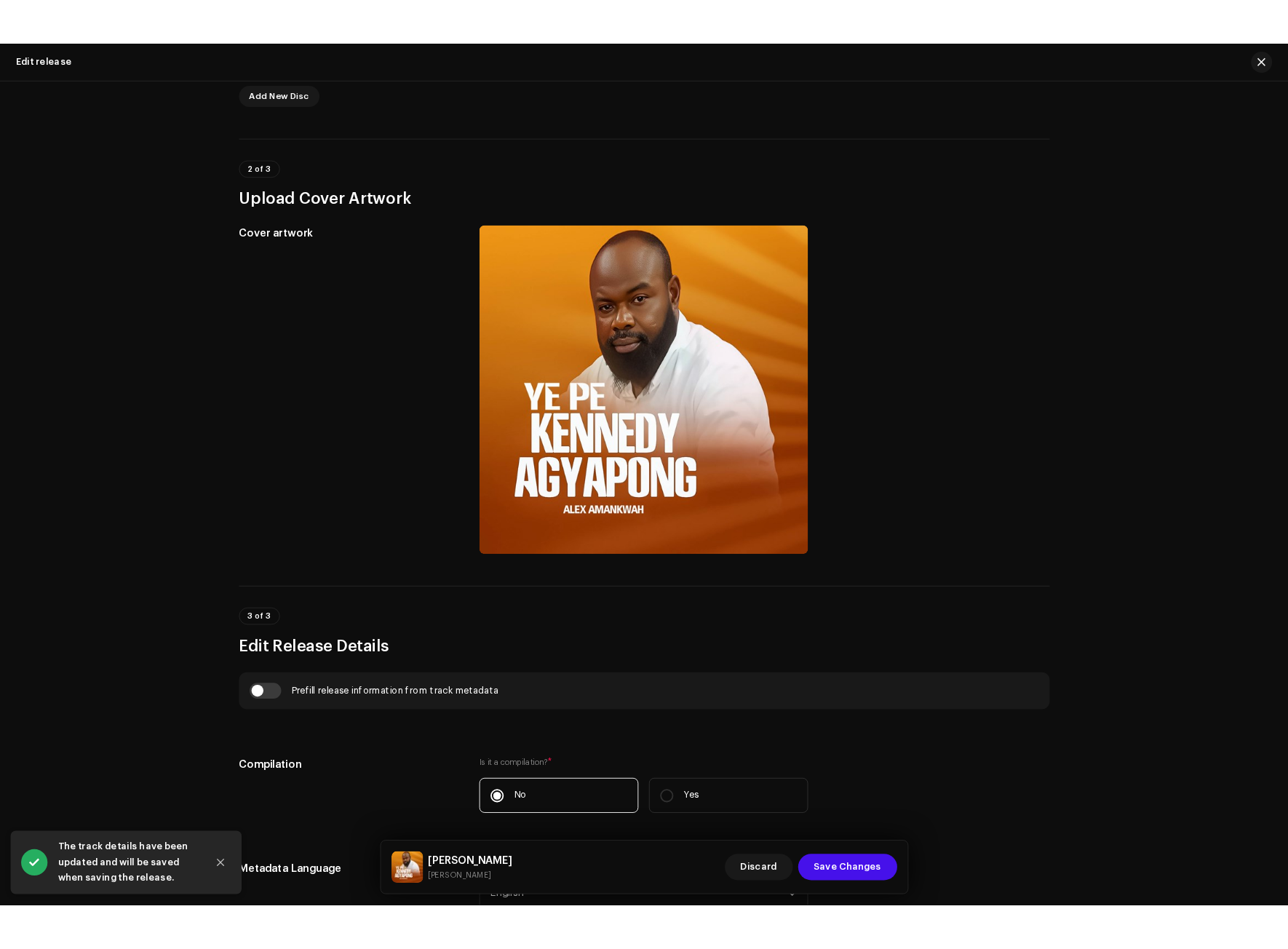
scroll to position [509, 0]
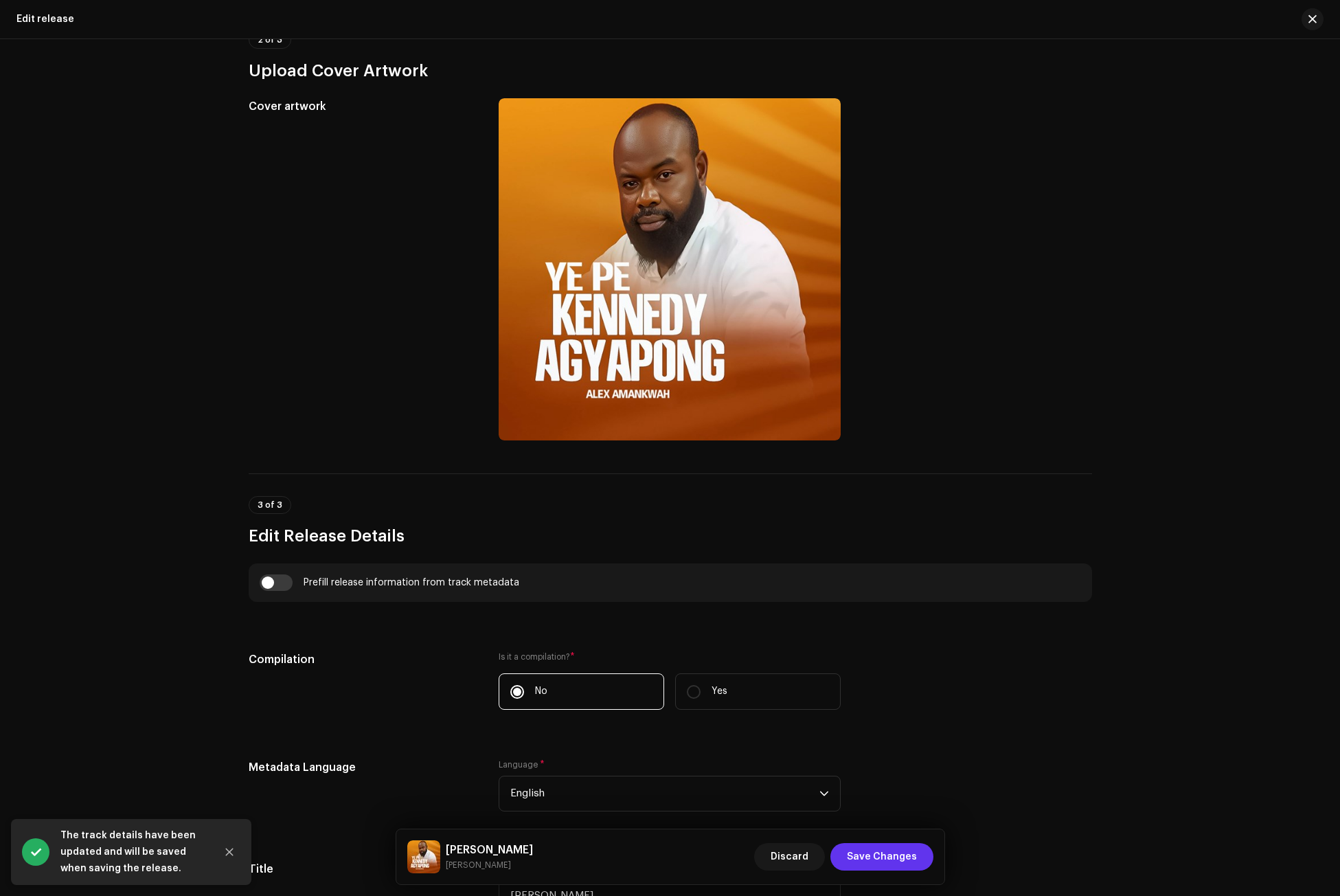
click at [885, 853] on span "Save Changes" at bounding box center [882, 856] width 70 height 27
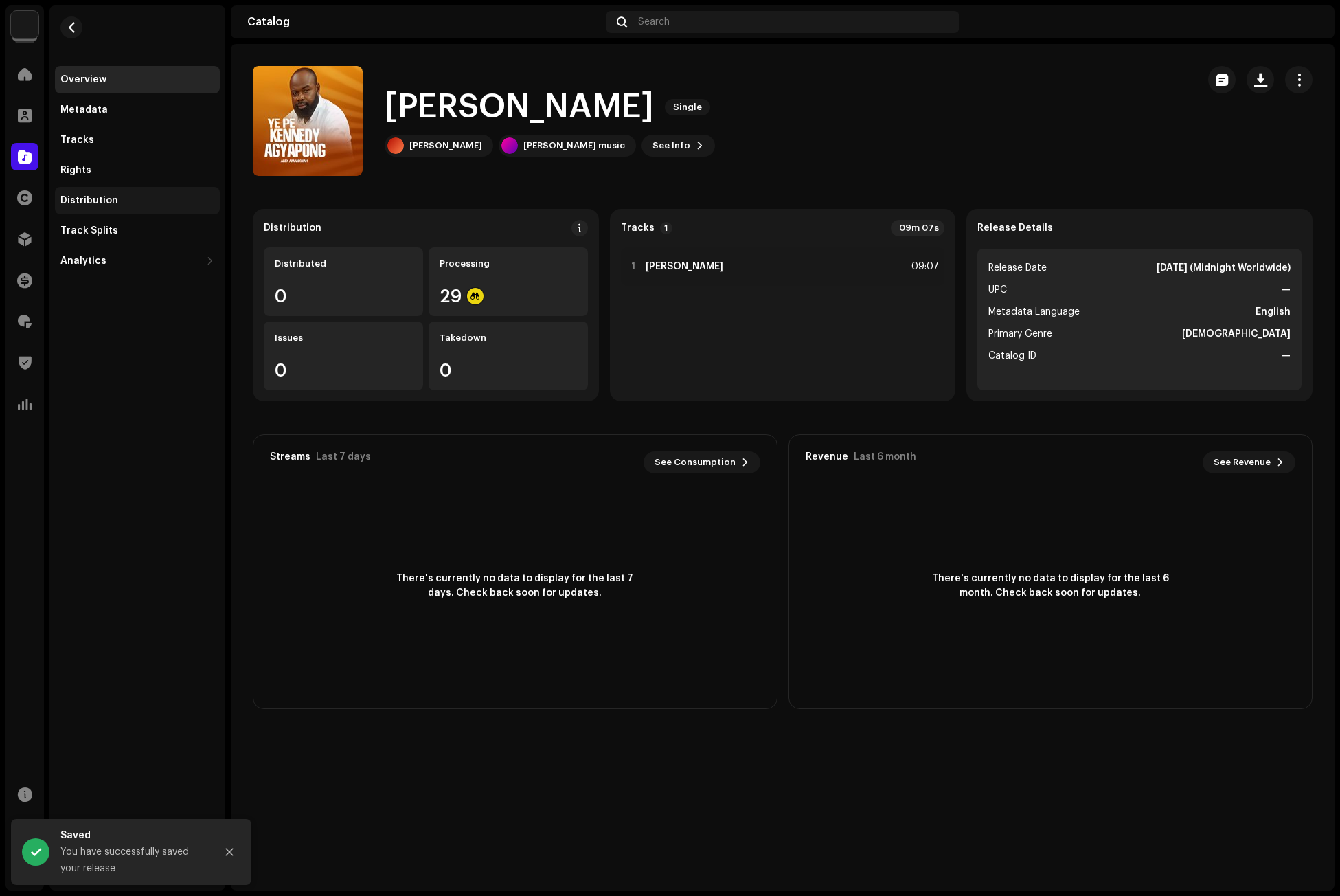
click at [94, 195] on div "Distribution" at bounding box center [89, 201] width 57 height 11
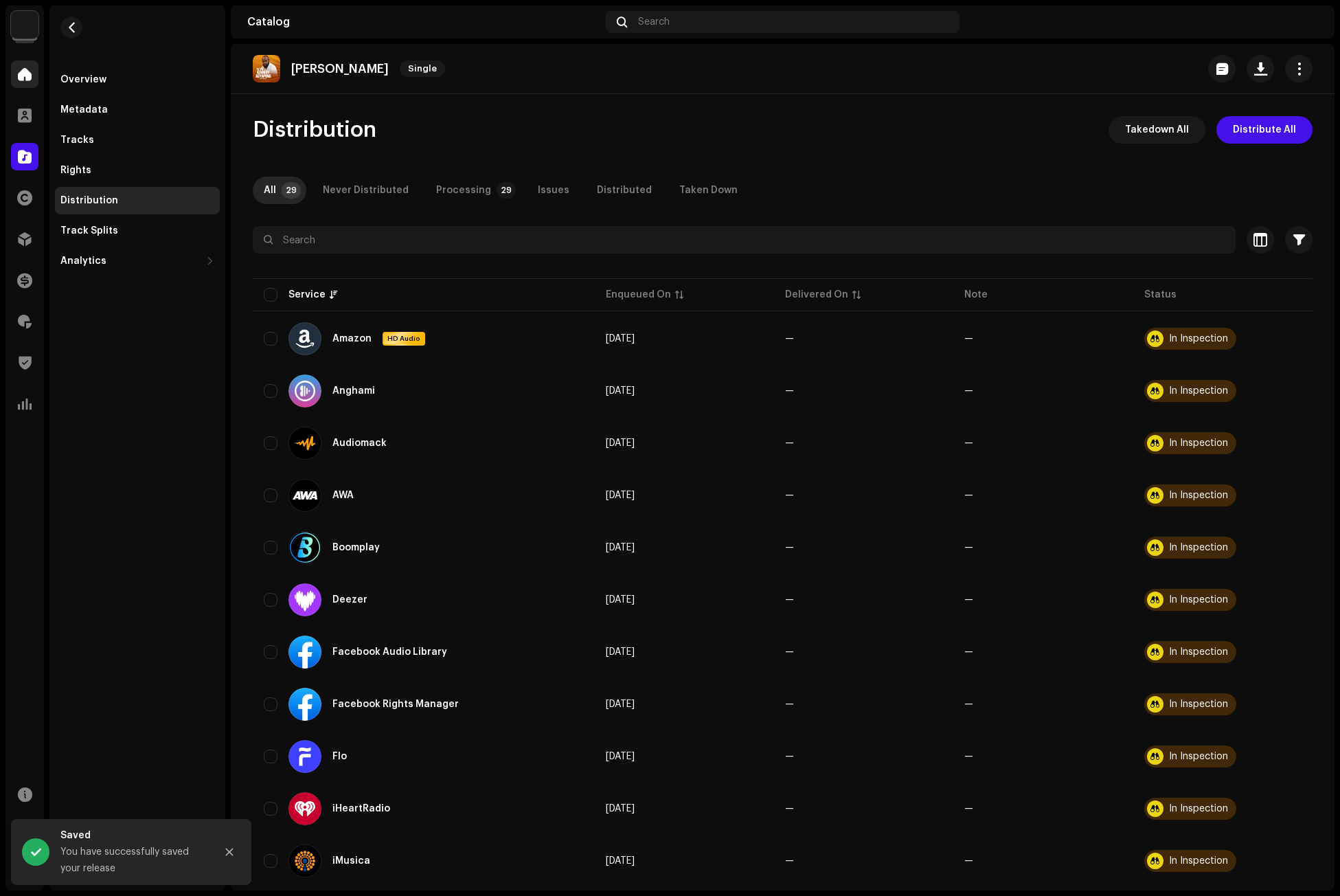
click at [19, 76] on span at bounding box center [25, 74] width 14 height 11
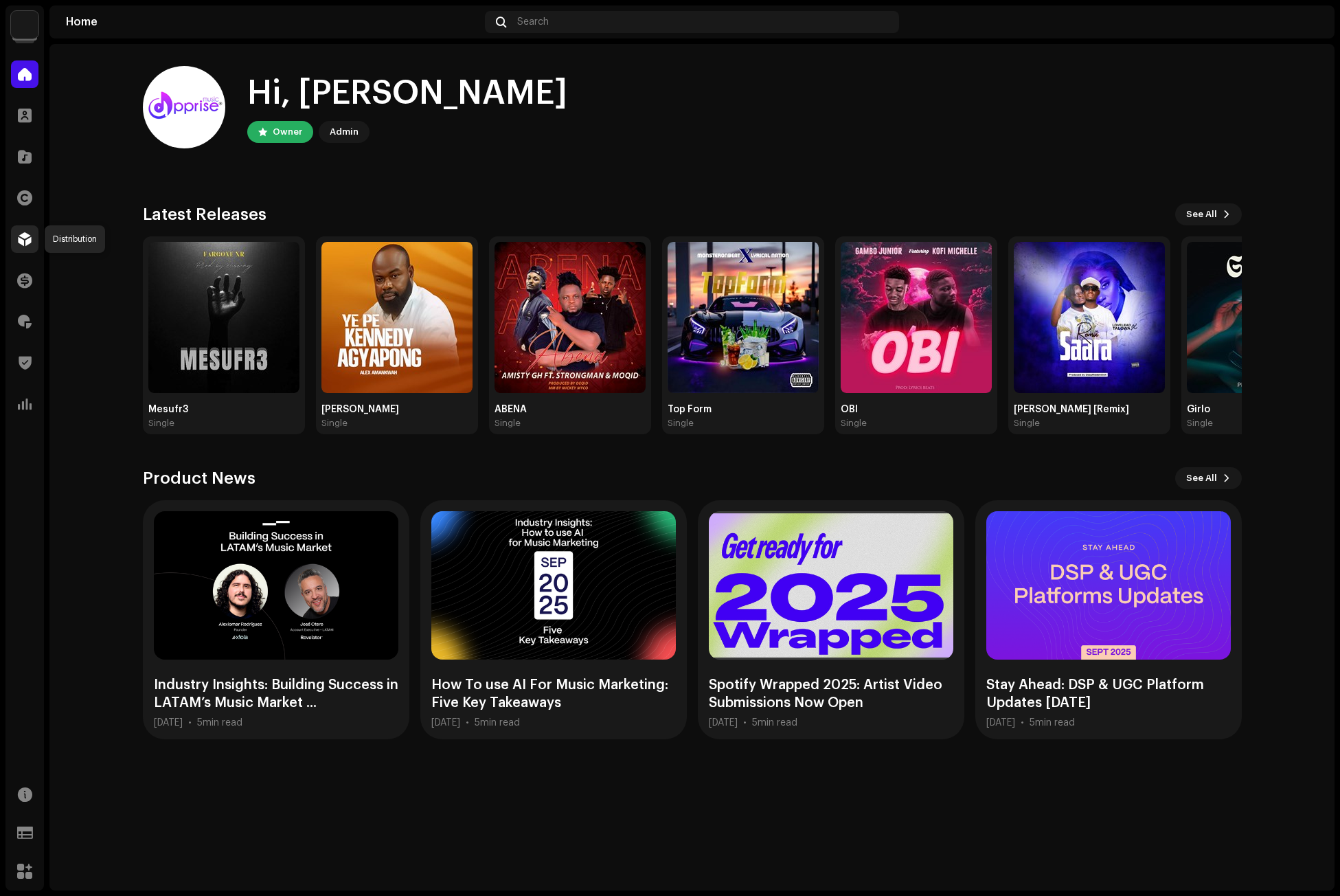
click at [14, 240] on div at bounding box center [24, 239] width 27 height 27
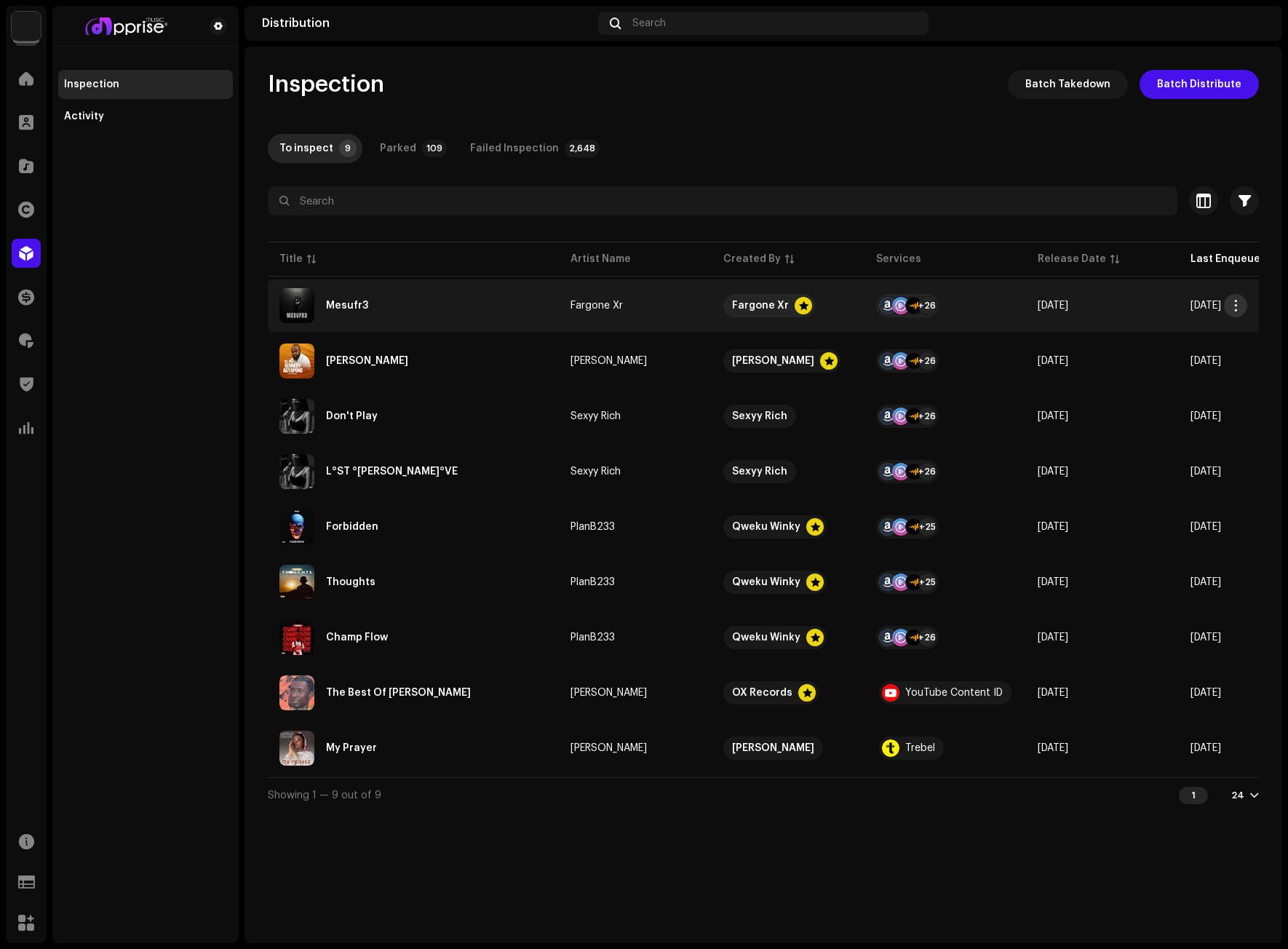
click at [1232, 299] on button "button" at bounding box center [1235, 305] width 23 height 23
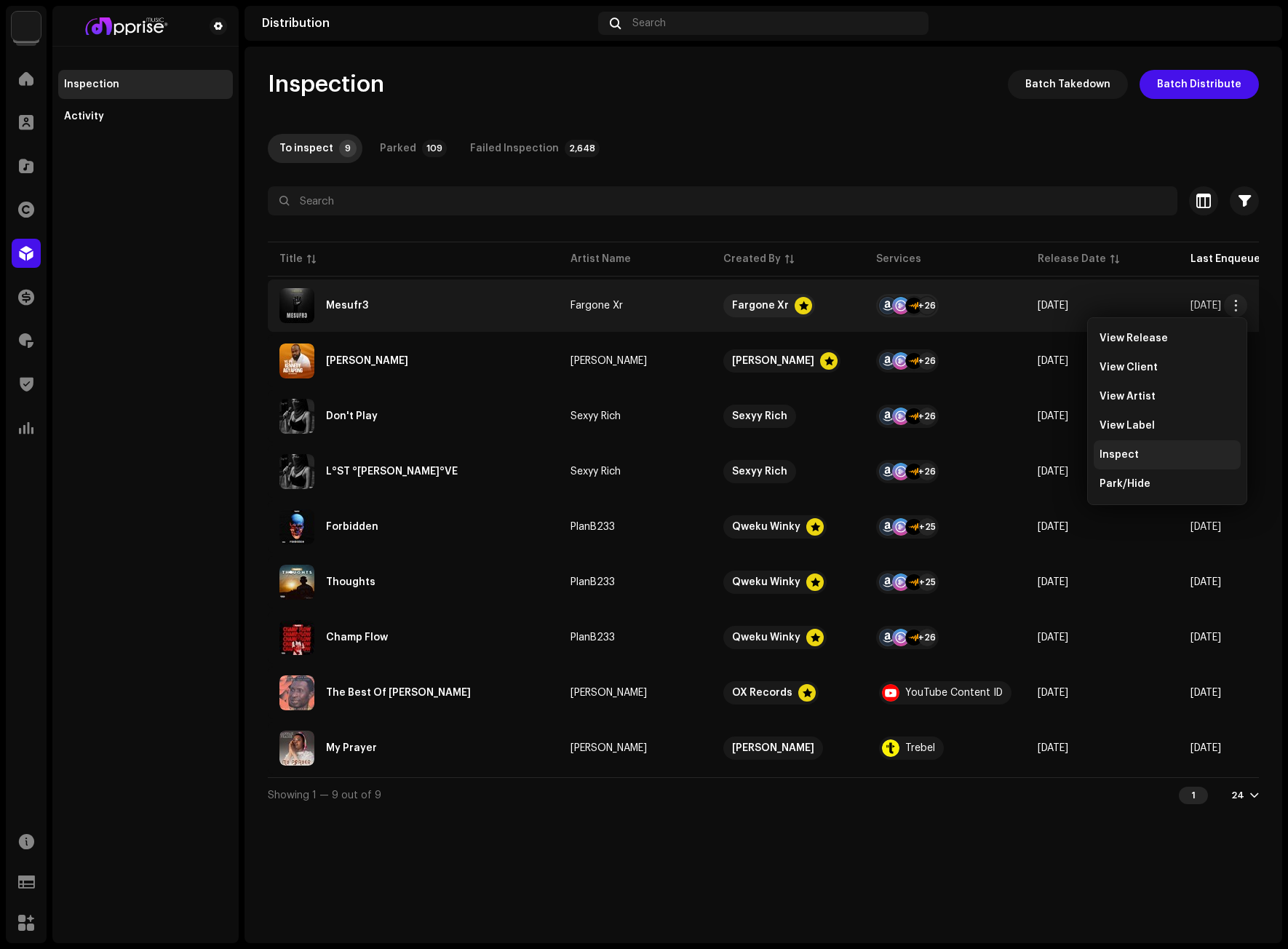
click at [1137, 449] on div "Inspect" at bounding box center [1167, 455] width 135 height 11
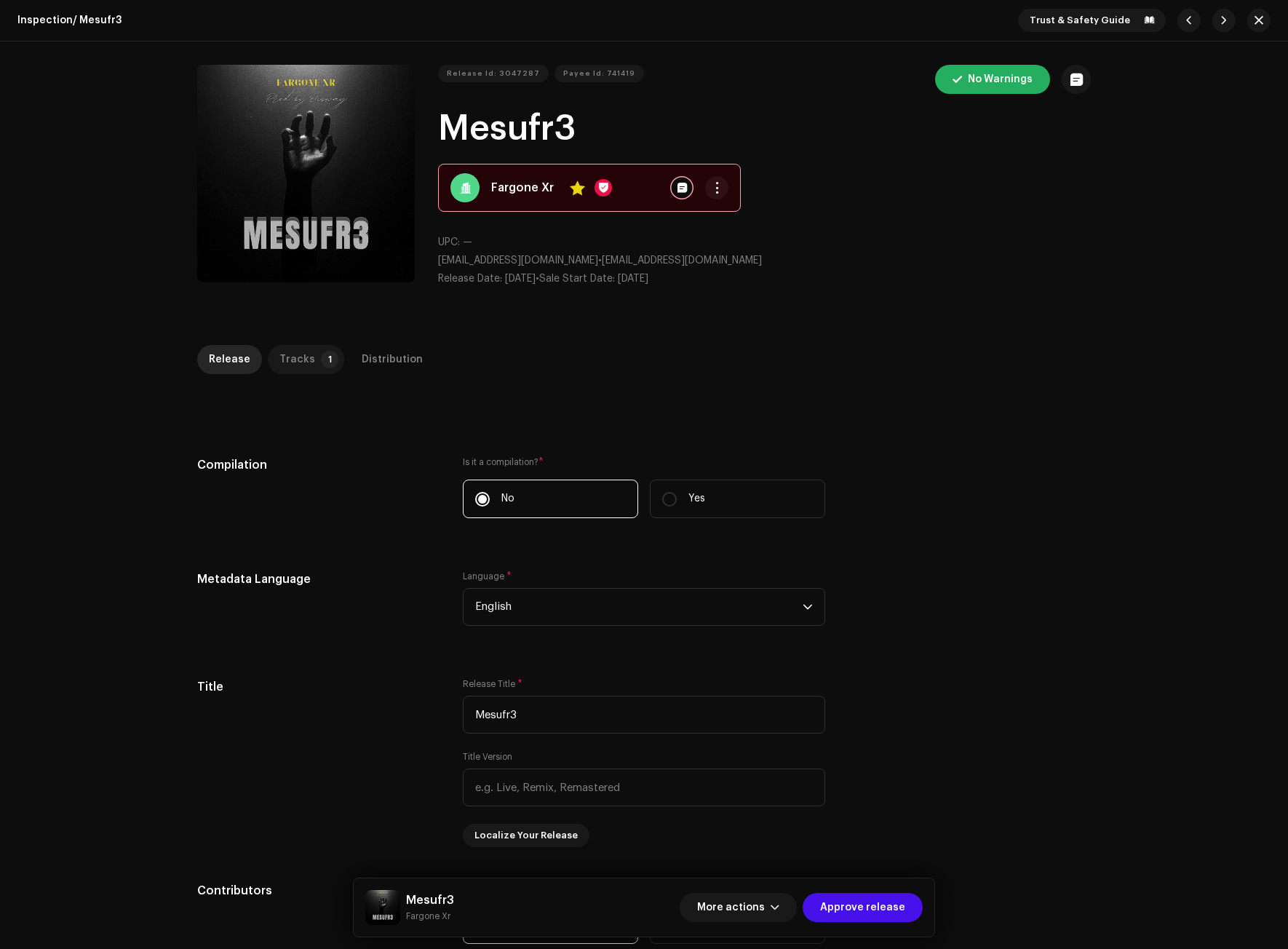
click at [302, 348] on div "Tracks" at bounding box center [296, 359] width 35 height 29
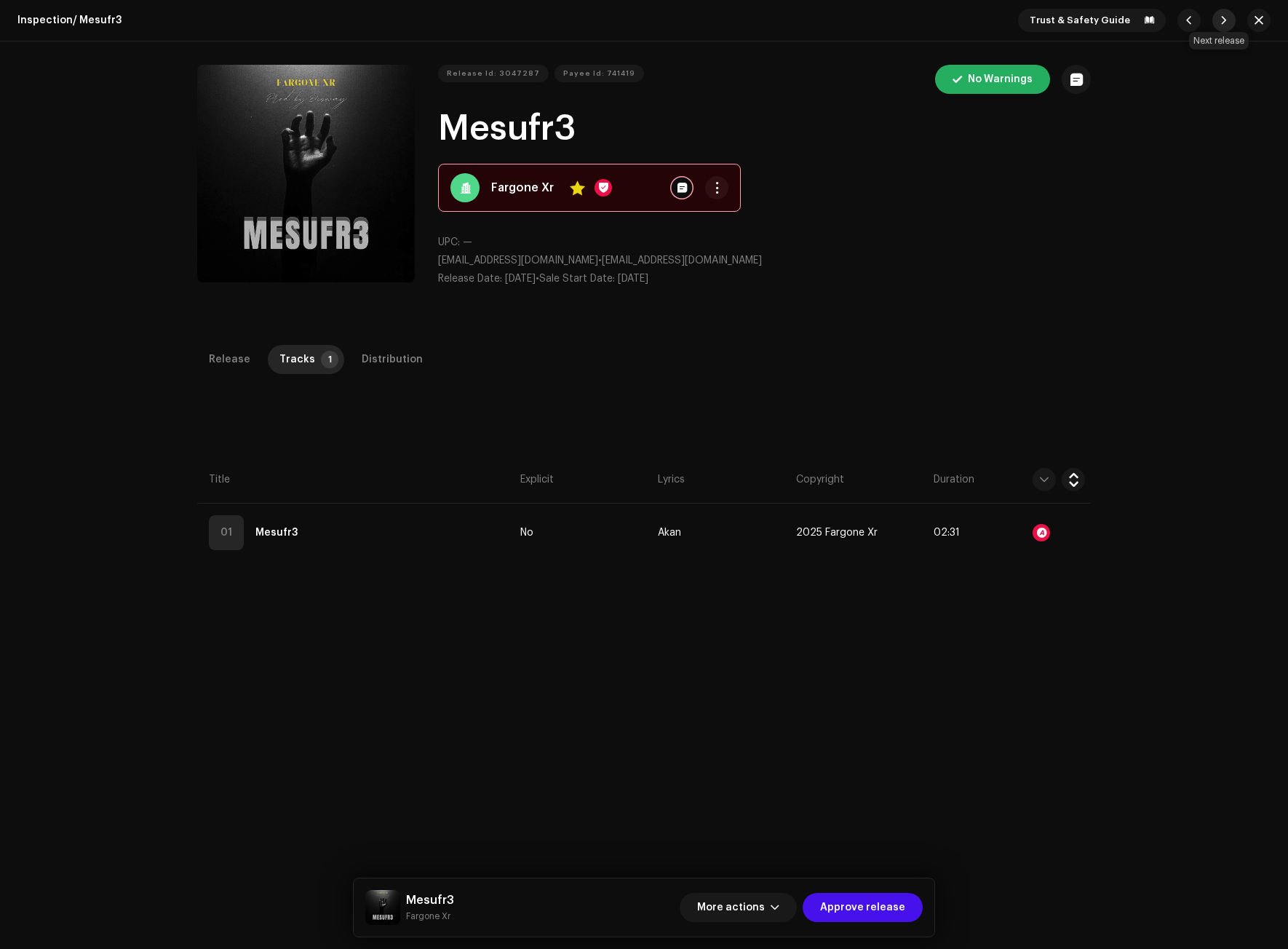
click at [1219, 19] on span "button" at bounding box center [1223, 21] width 9 height 11
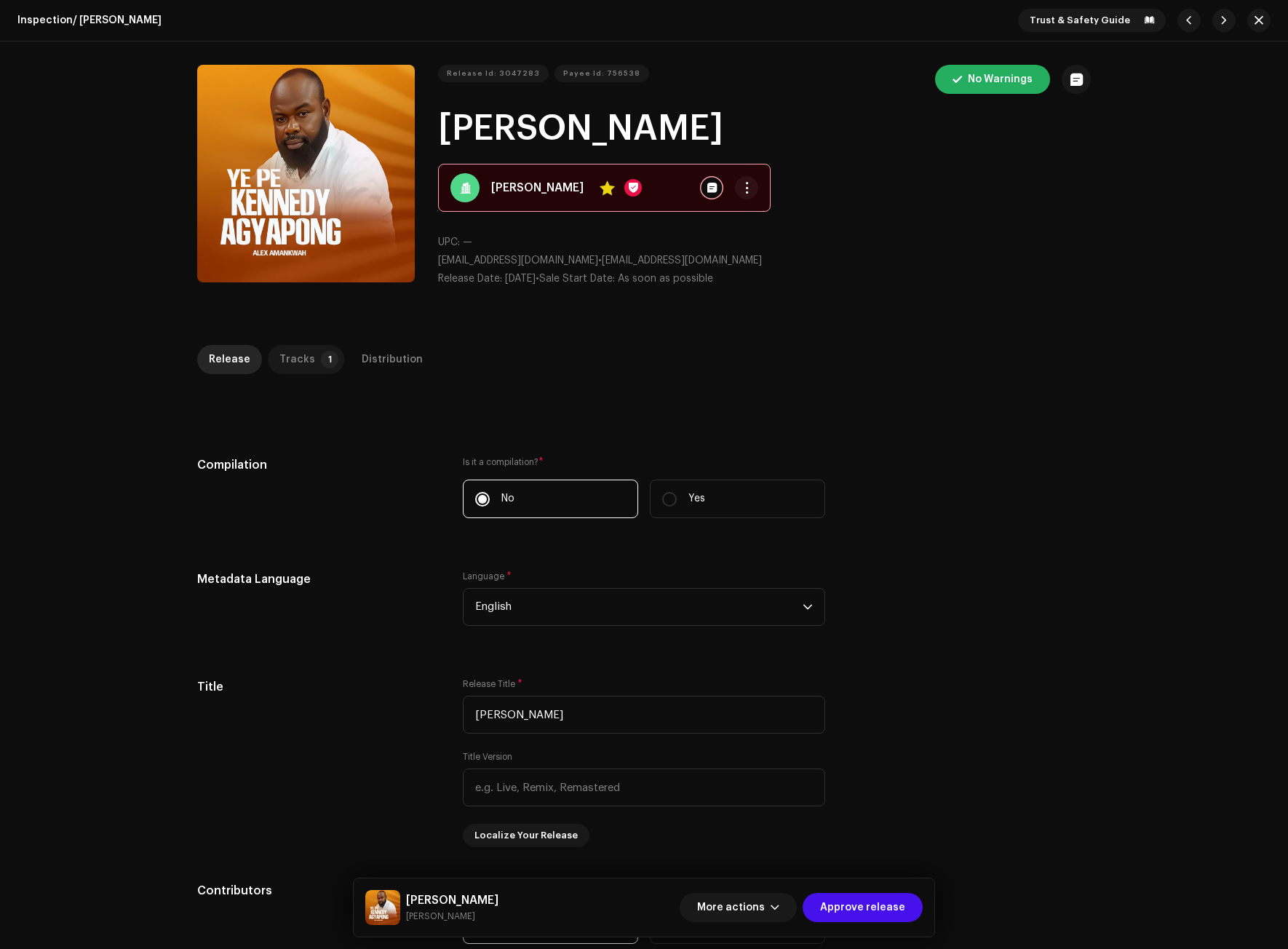
click at [321, 361] on p-badge "1" at bounding box center [329, 359] width 17 height 17
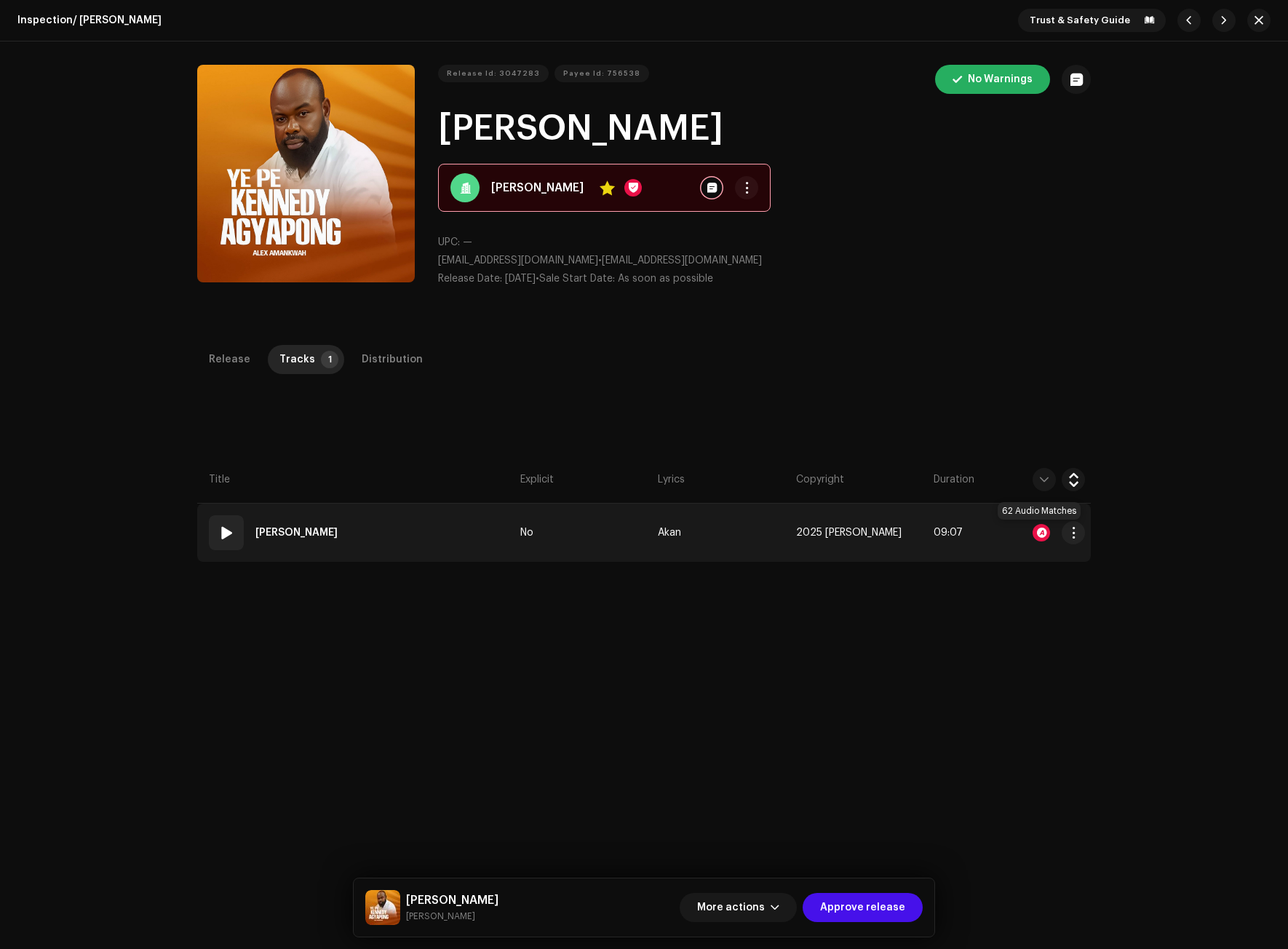
click at [1036, 527] on div at bounding box center [1040, 532] width 17 height 17
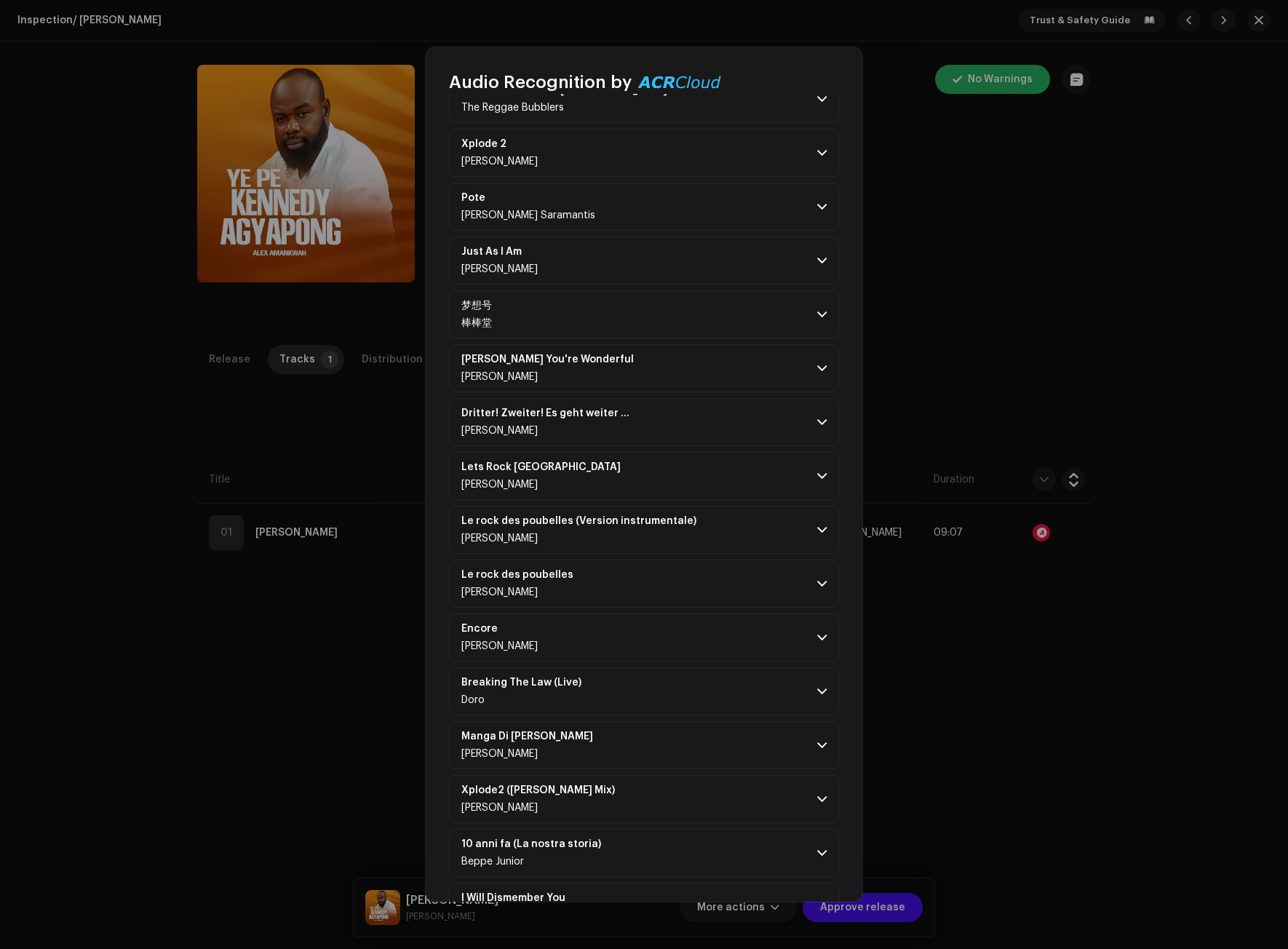
scroll to position [873, 0]
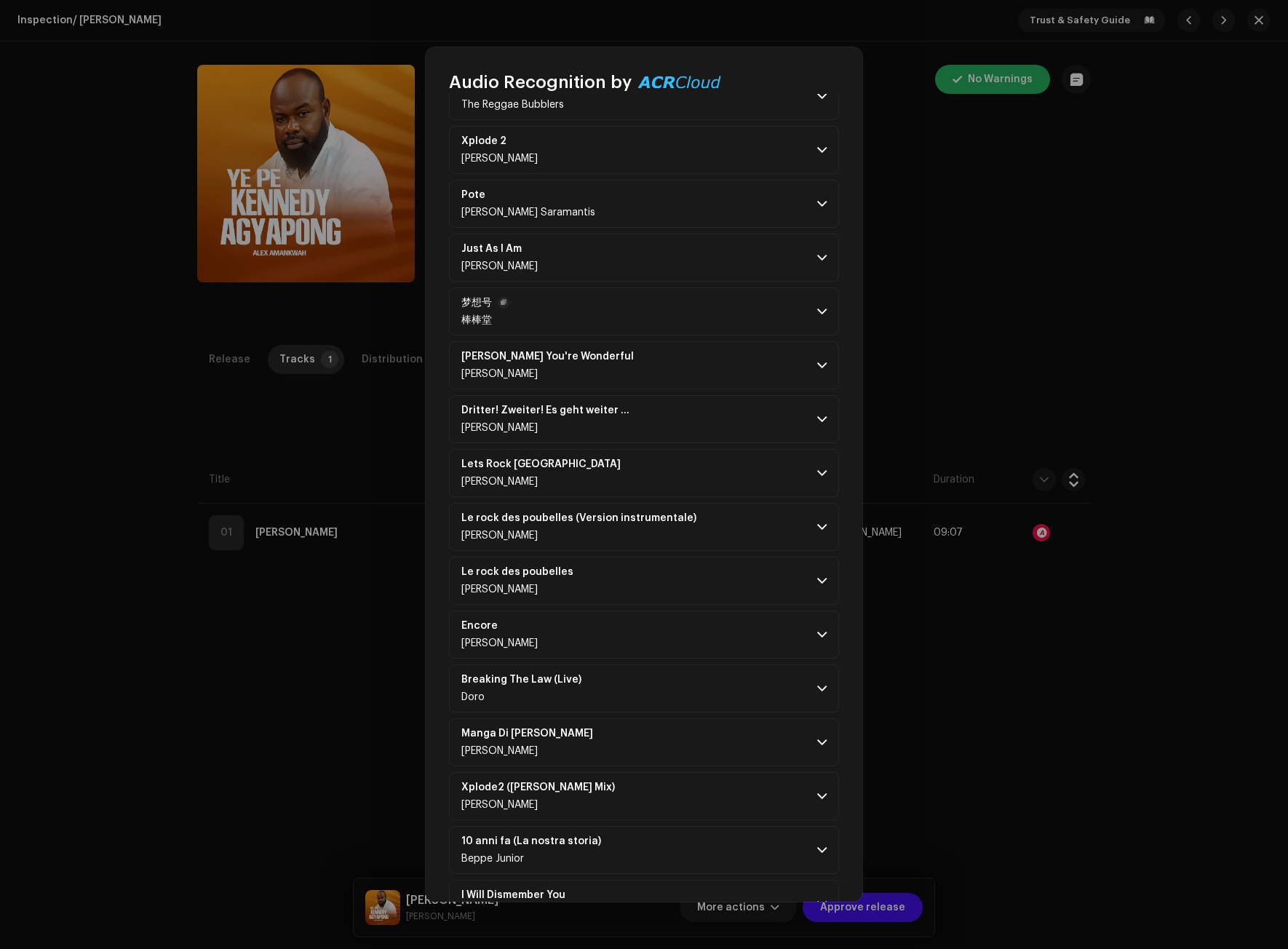
click at [810, 305] on p-accordion-header "梦想号 棒棒堂" at bounding box center [644, 311] width 390 height 48
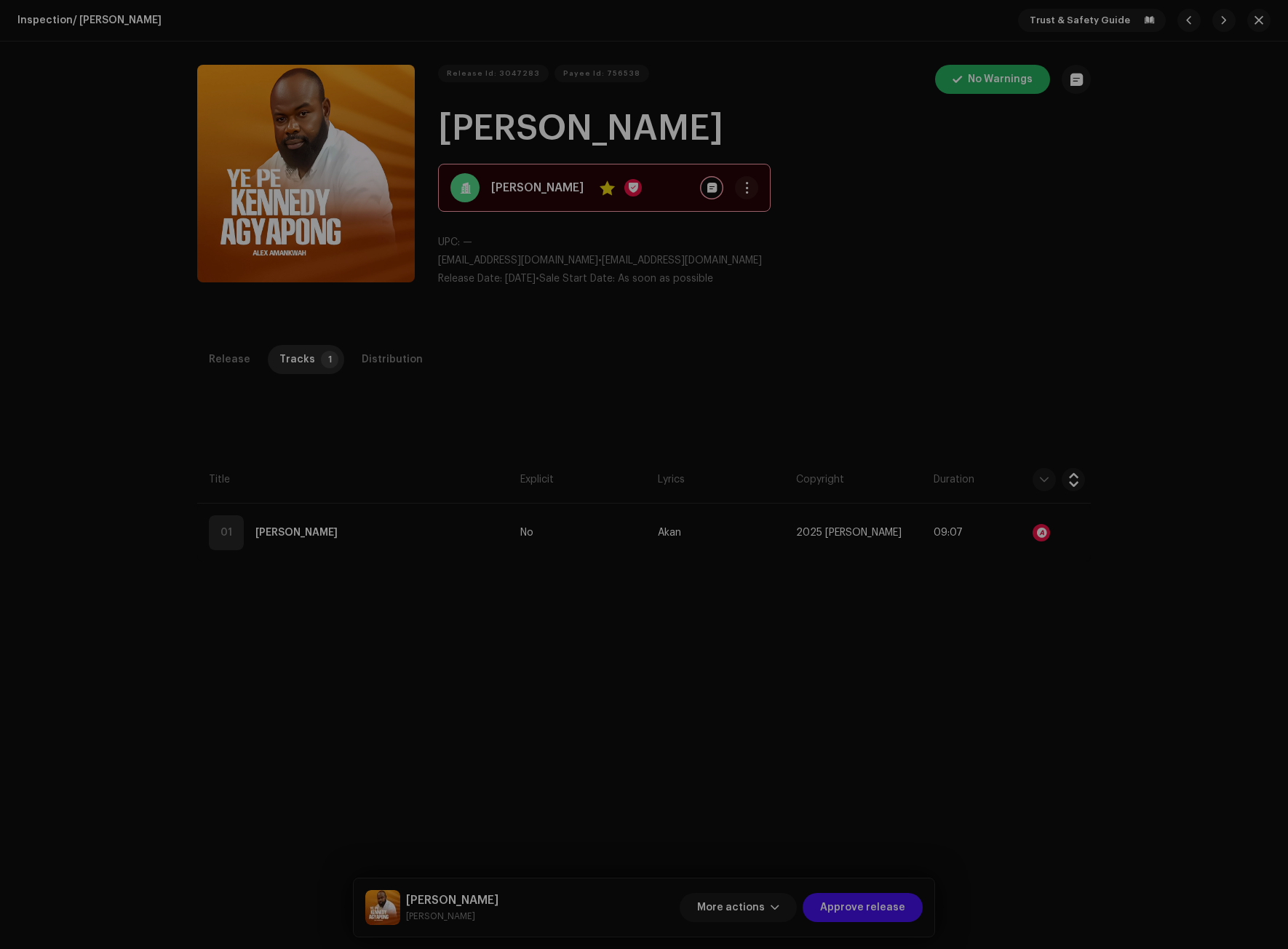
scroll to position [6234, 0]
click at [1194, 592] on div "Audio Recognition by Remix/Sample 61 Cover Song 1 Speech ! All results require …" at bounding box center [644, 474] width 1288 height 949
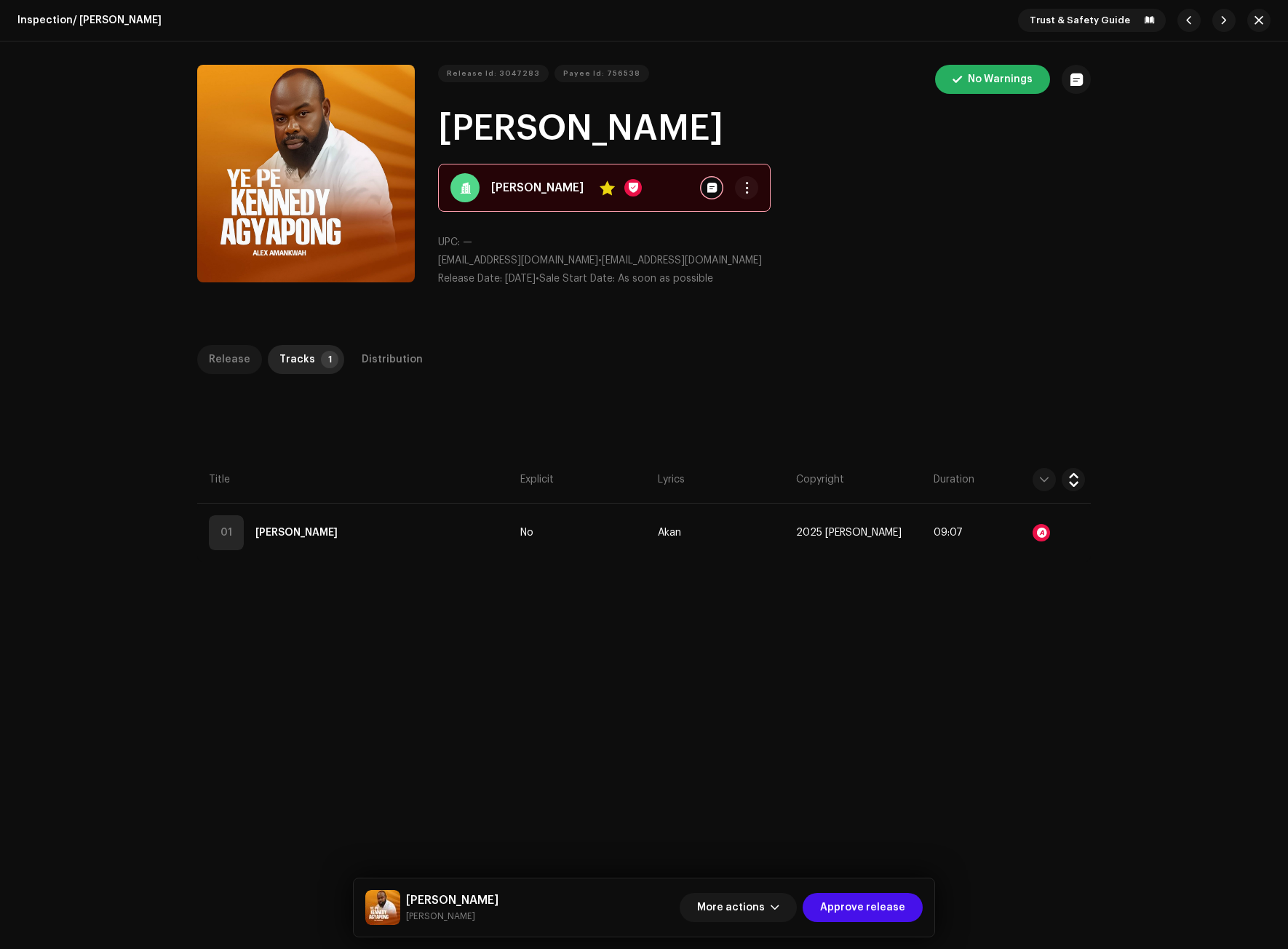
click at [235, 363] on div "Release" at bounding box center [229, 359] width 42 height 29
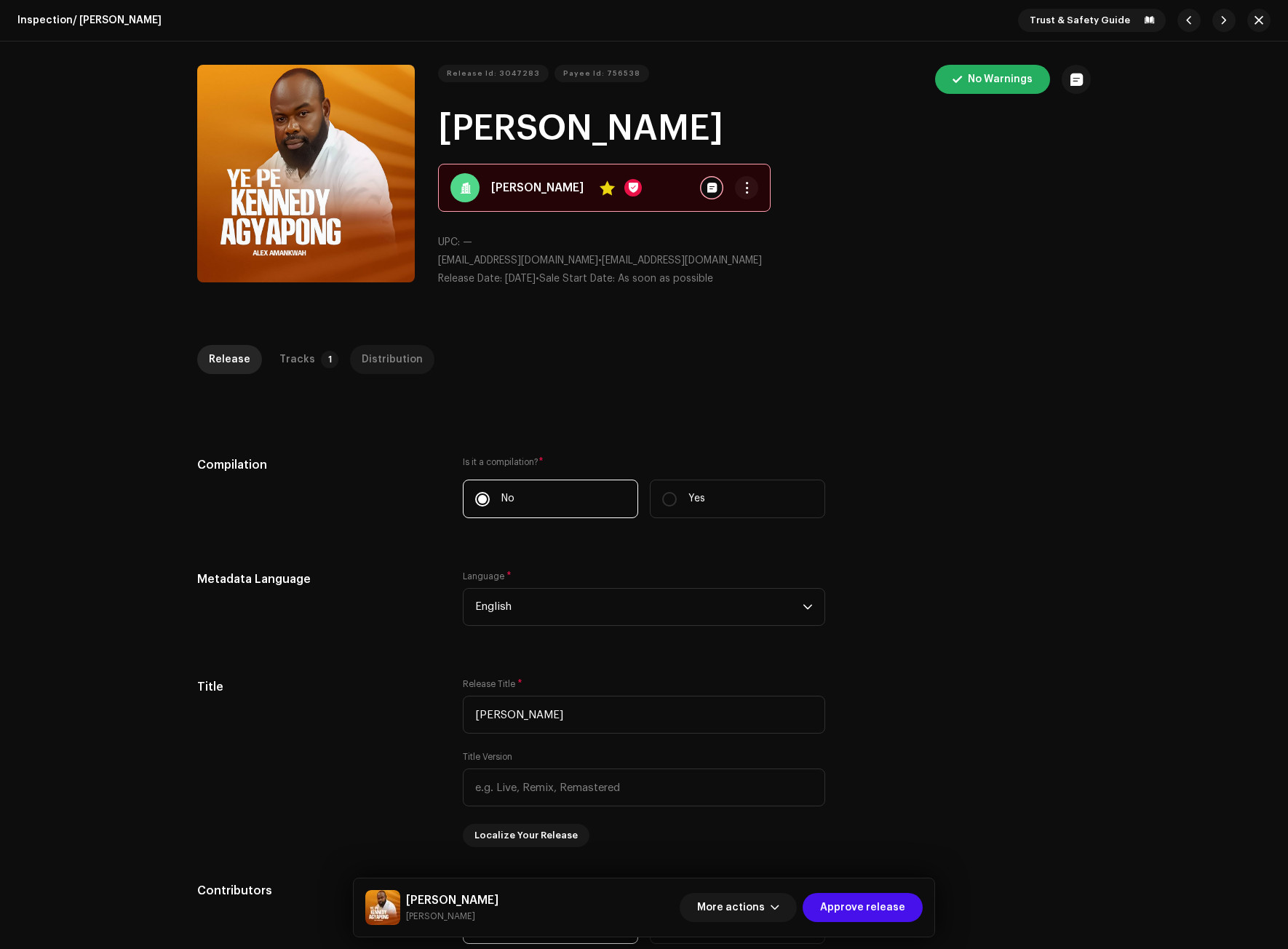
click at [380, 360] on div "Distribution" at bounding box center [392, 359] width 61 height 29
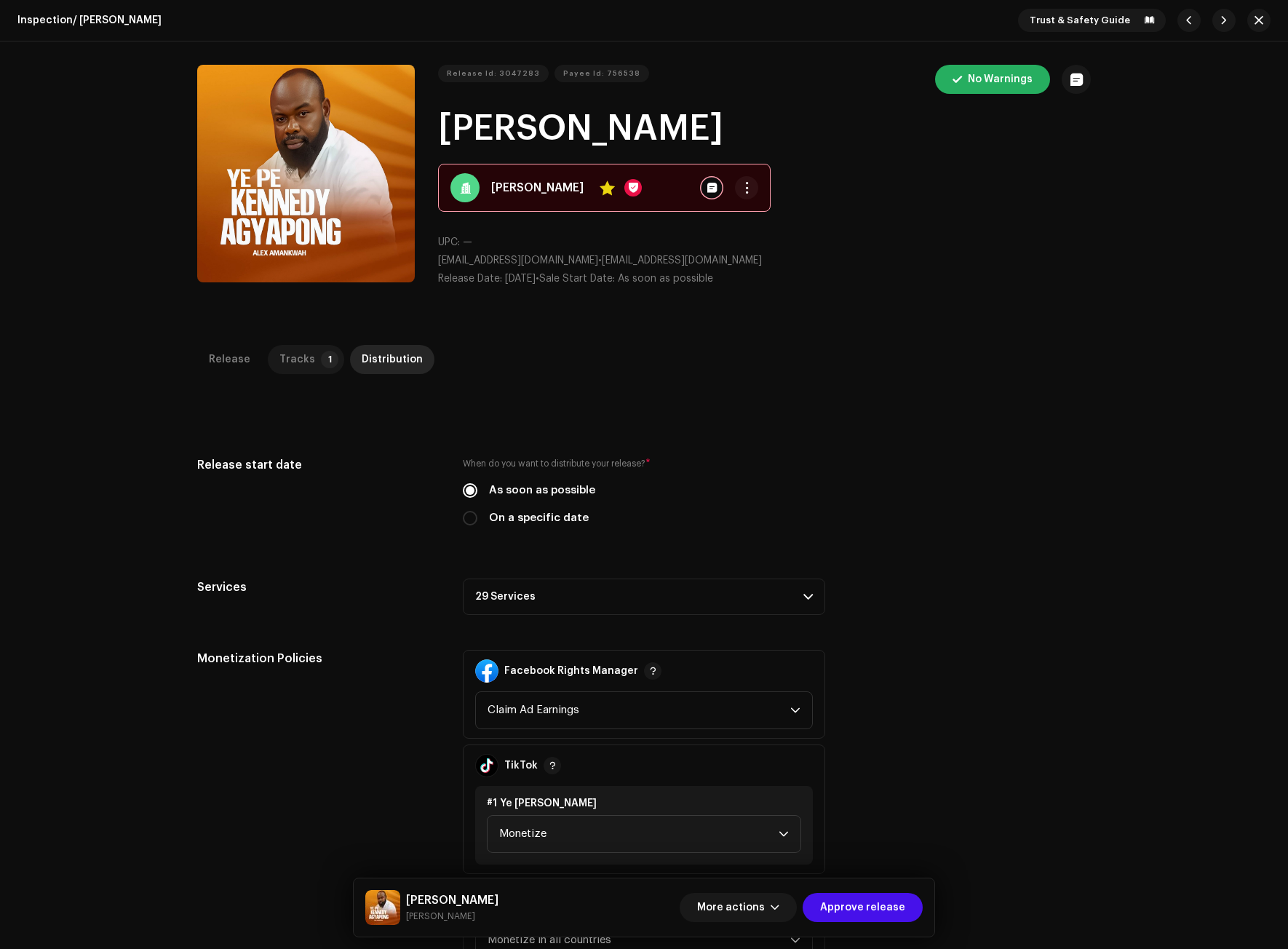
click at [321, 356] on p-badge "1" at bounding box center [329, 359] width 17 height 17
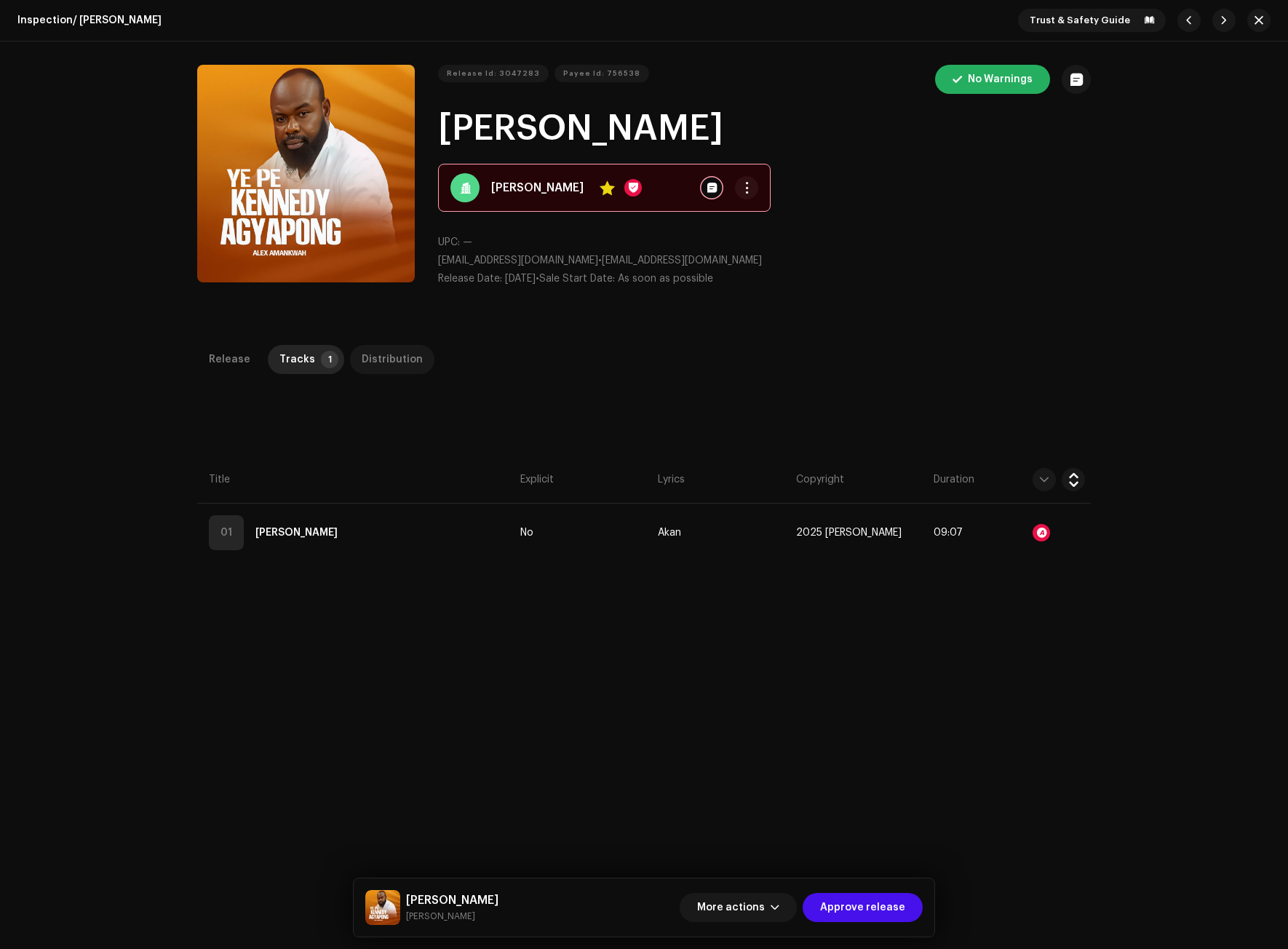
click at [377, 355] on div "Distribution" at bounding box center [392, 359] width 61 height 29
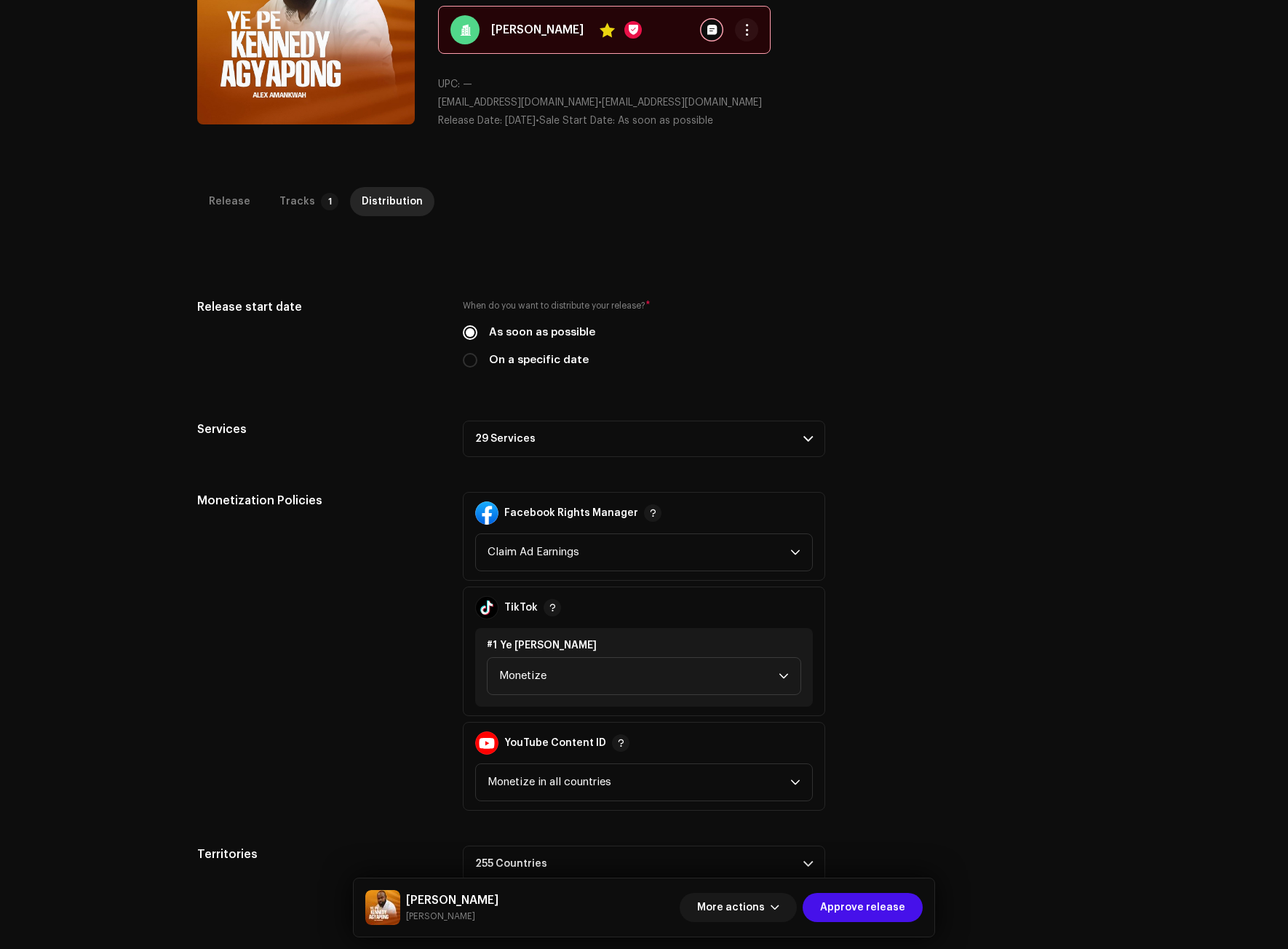
scroll to position [126, 0]
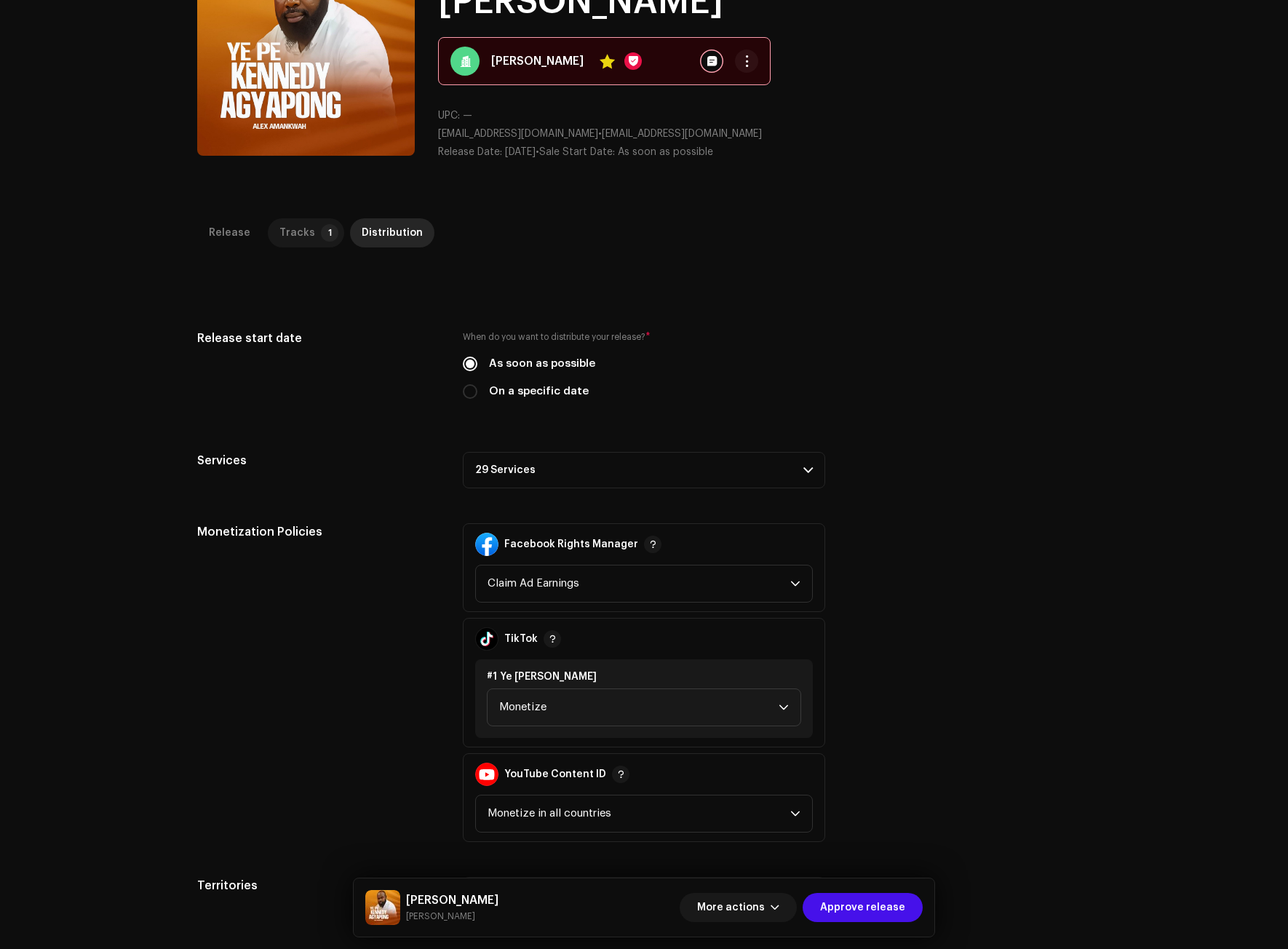
click at [294, 226] on div "Tracks" at bounding box center [296, 232] width 35 height 29
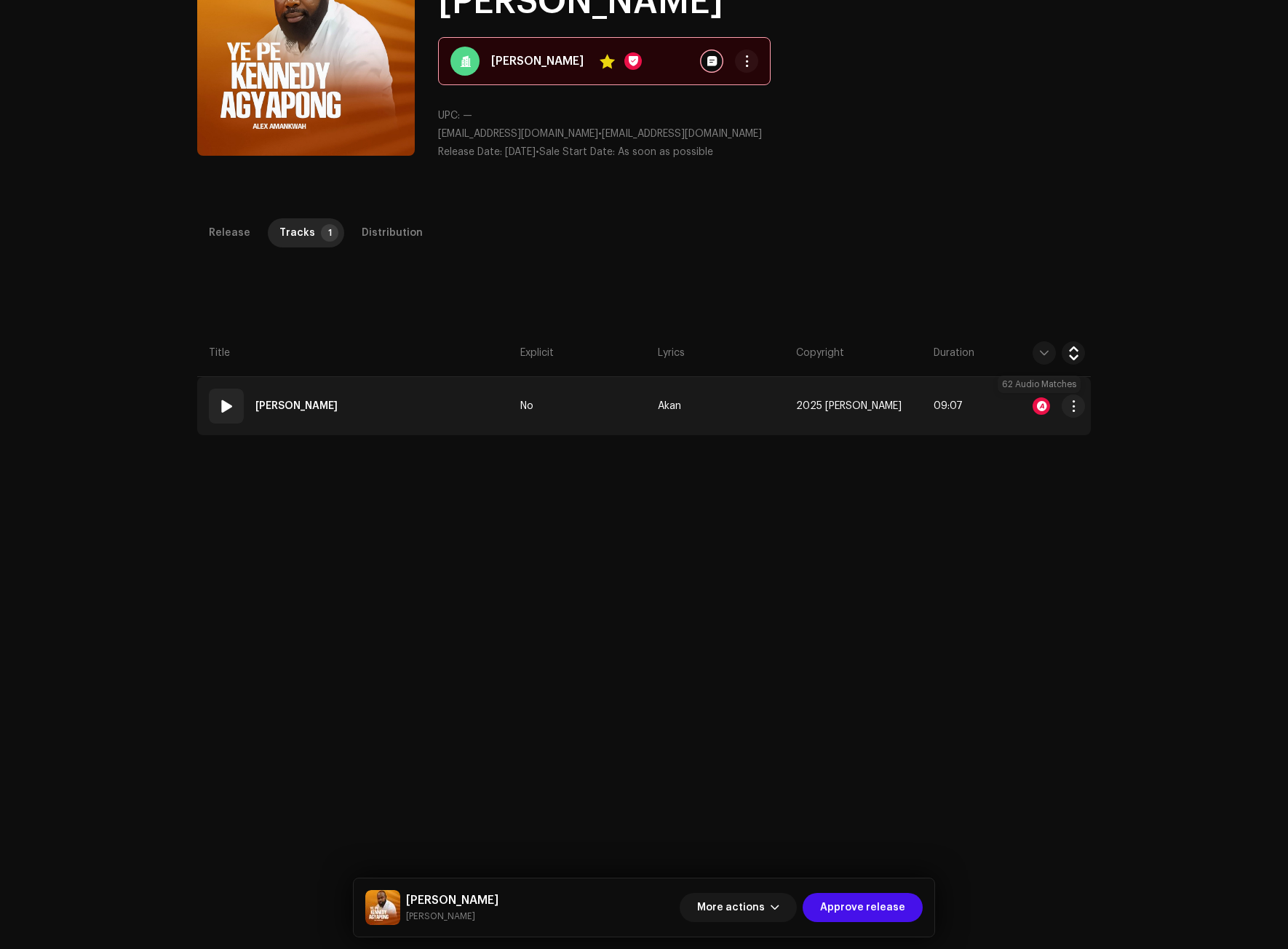
click at [1034, 406] on div at bounding box center [1040, 406] width 17 height 17
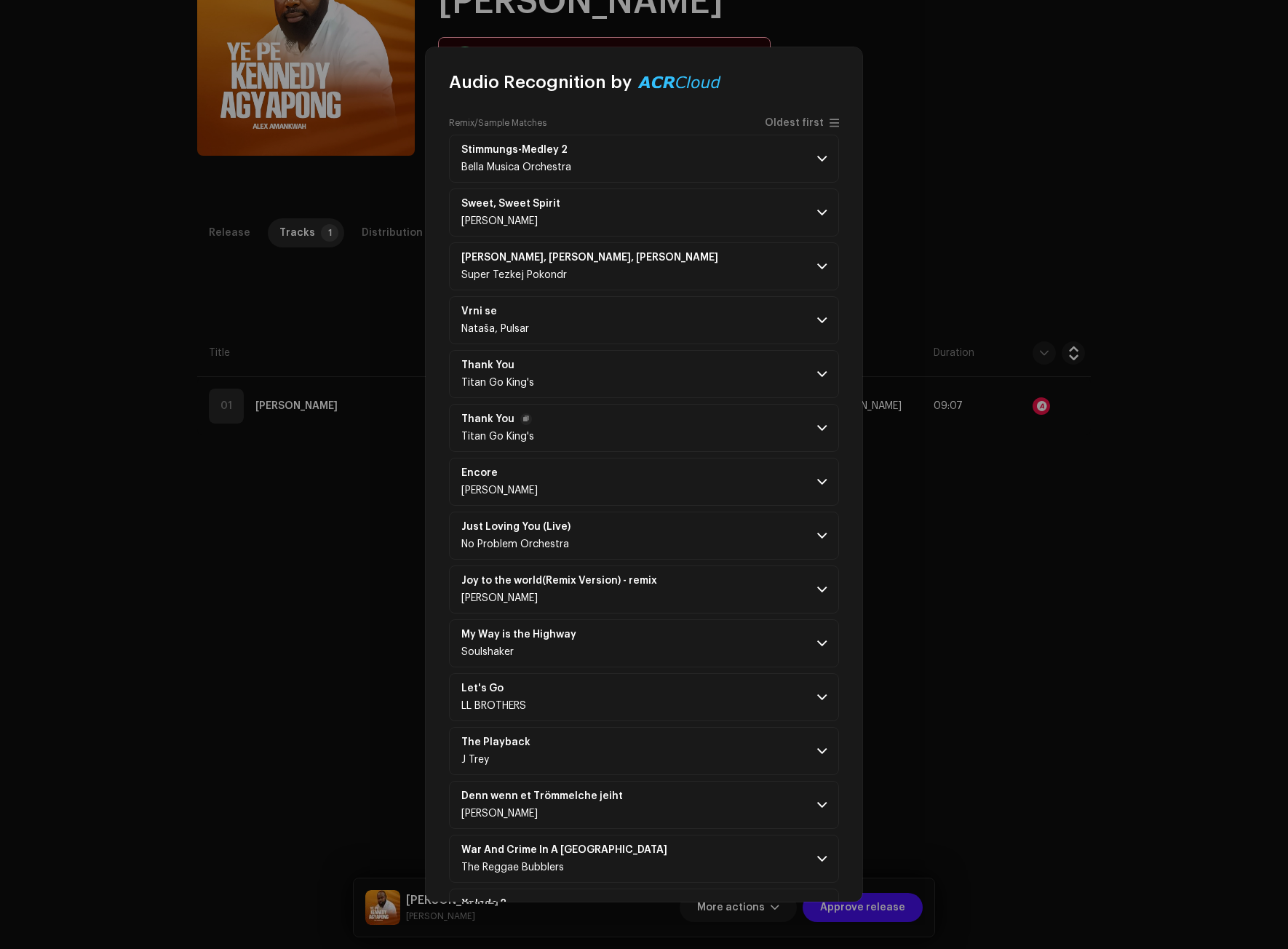
scroll to position [145, 0]
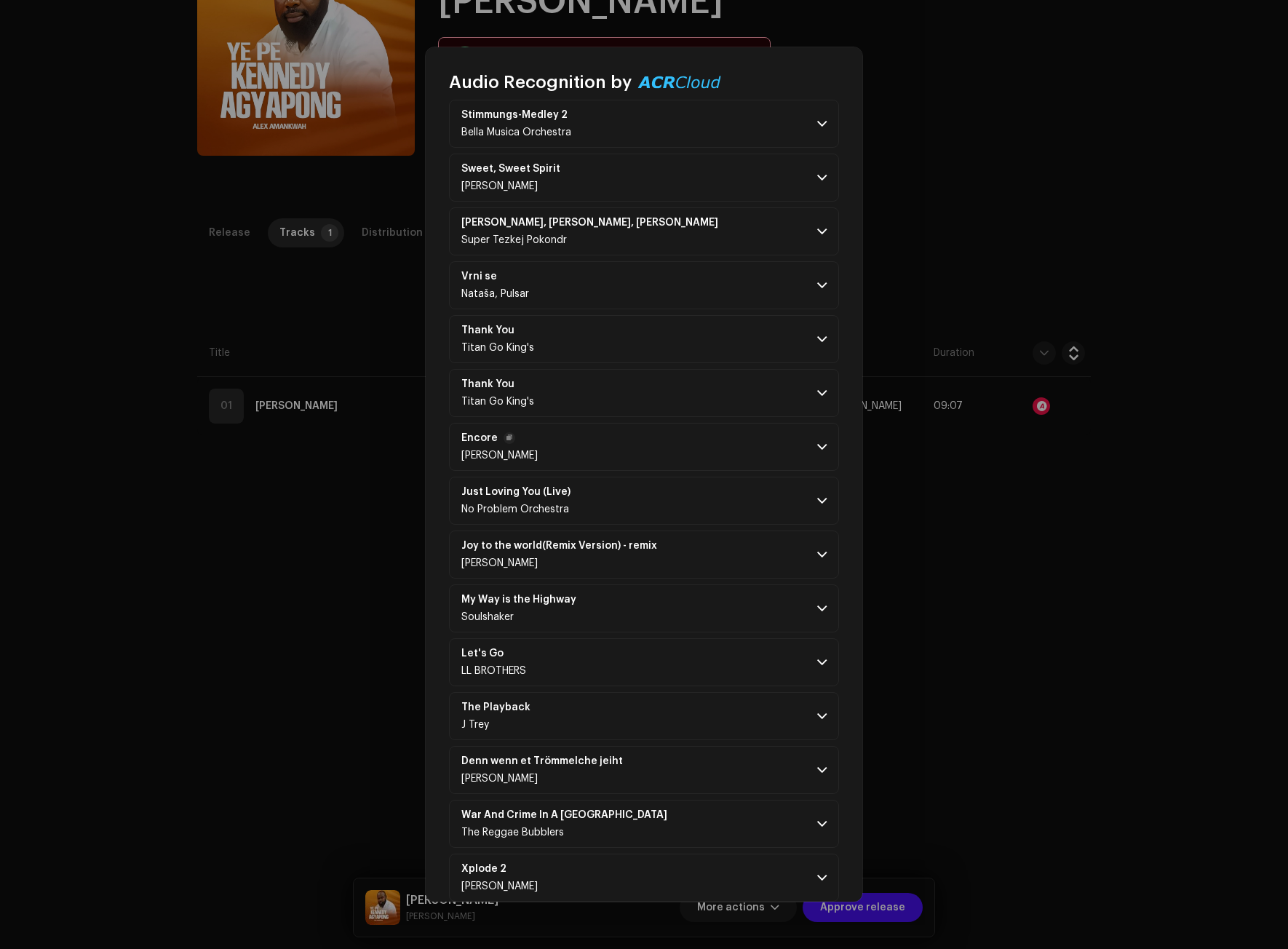
click at [817, 446] on span at bounding box center [822, 447] width 10 height 11
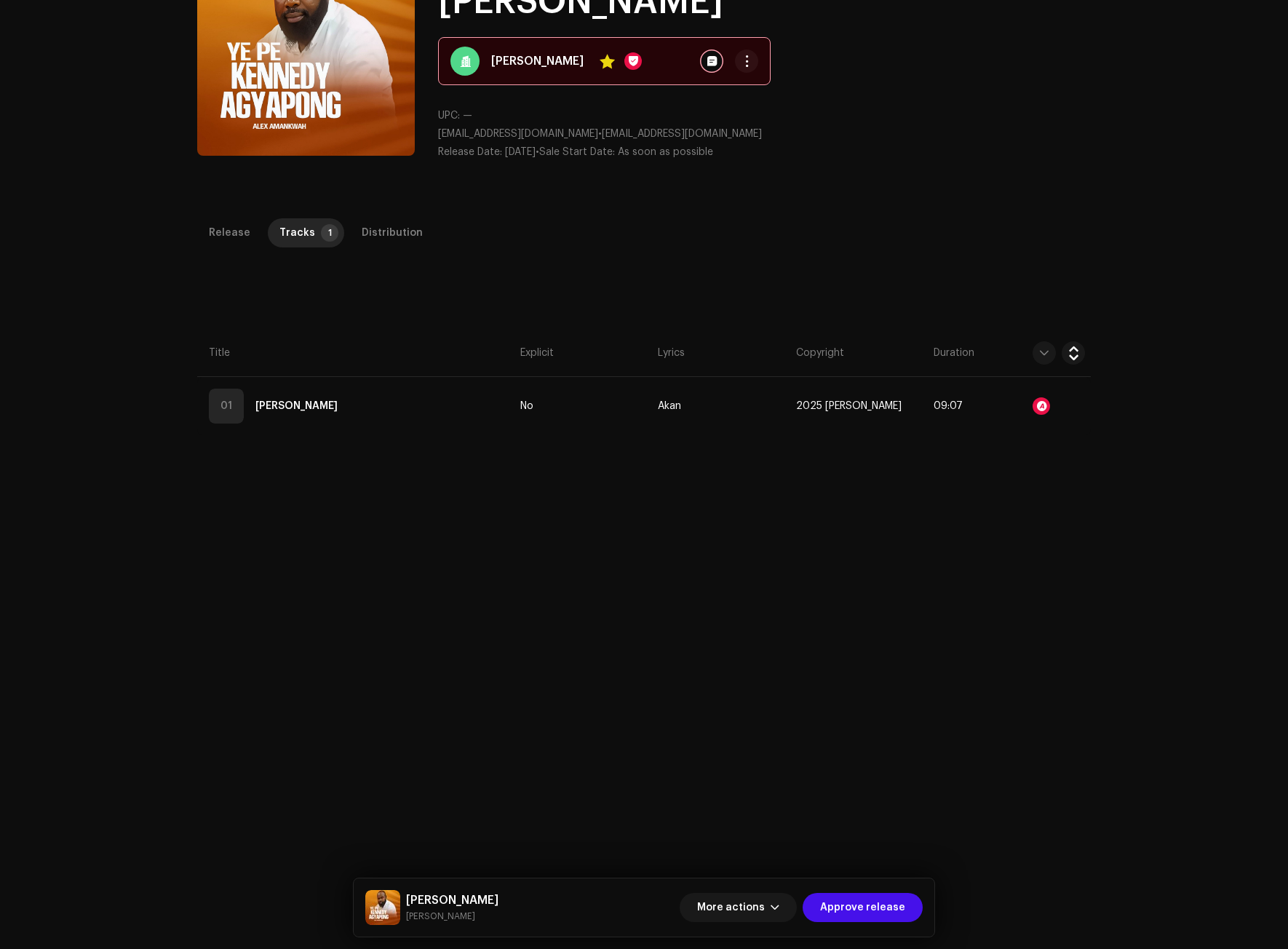
click at [1010, 515] on div "Audio Recognition by Remix/Sample 61 Cover Song 1 Speech ! All results require …" at bounding box center [644, 474] width 1288 height 949
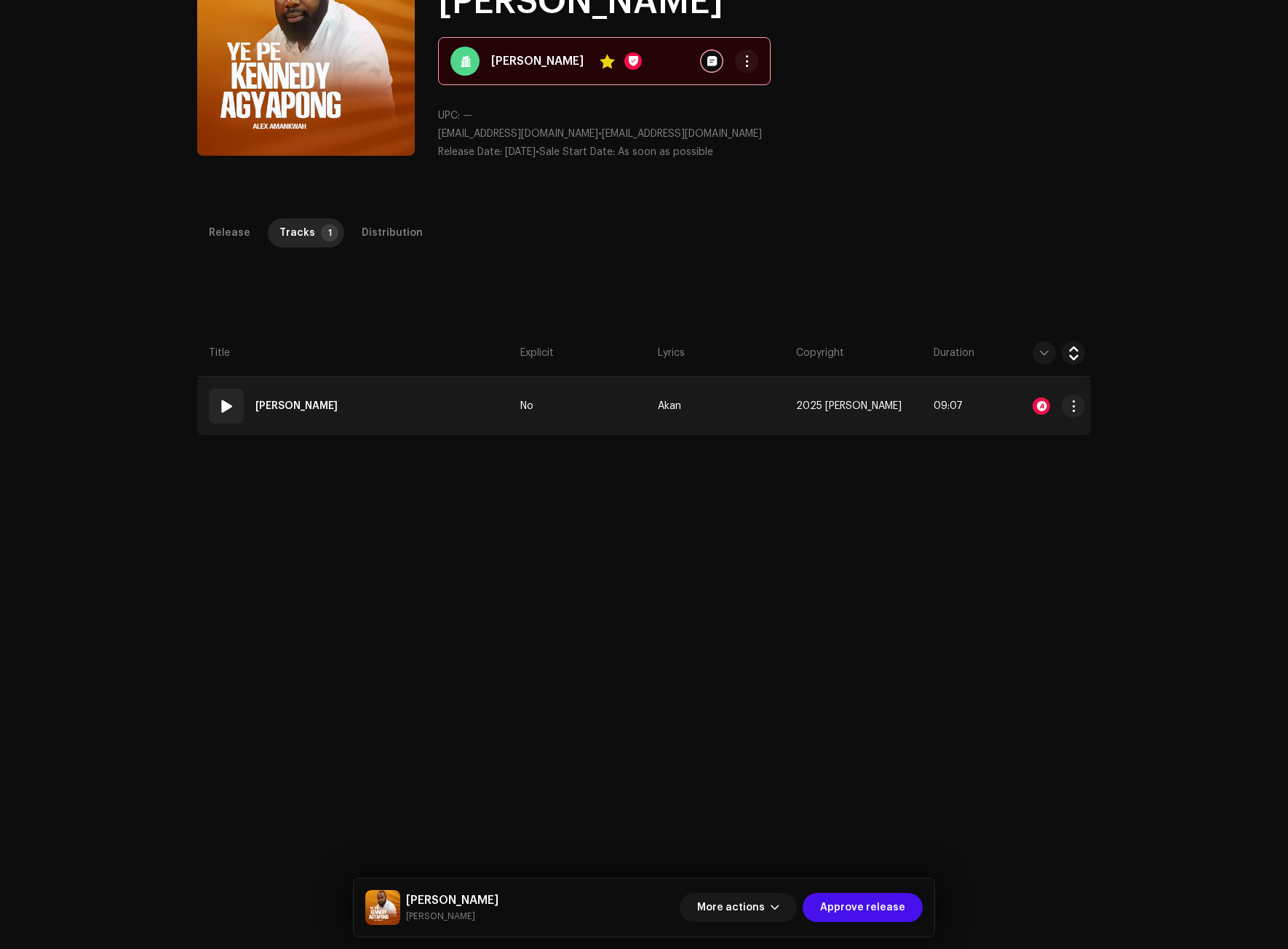
click at [235, 406] on div "01" at bounding box center [226, 406] width 35 height 35
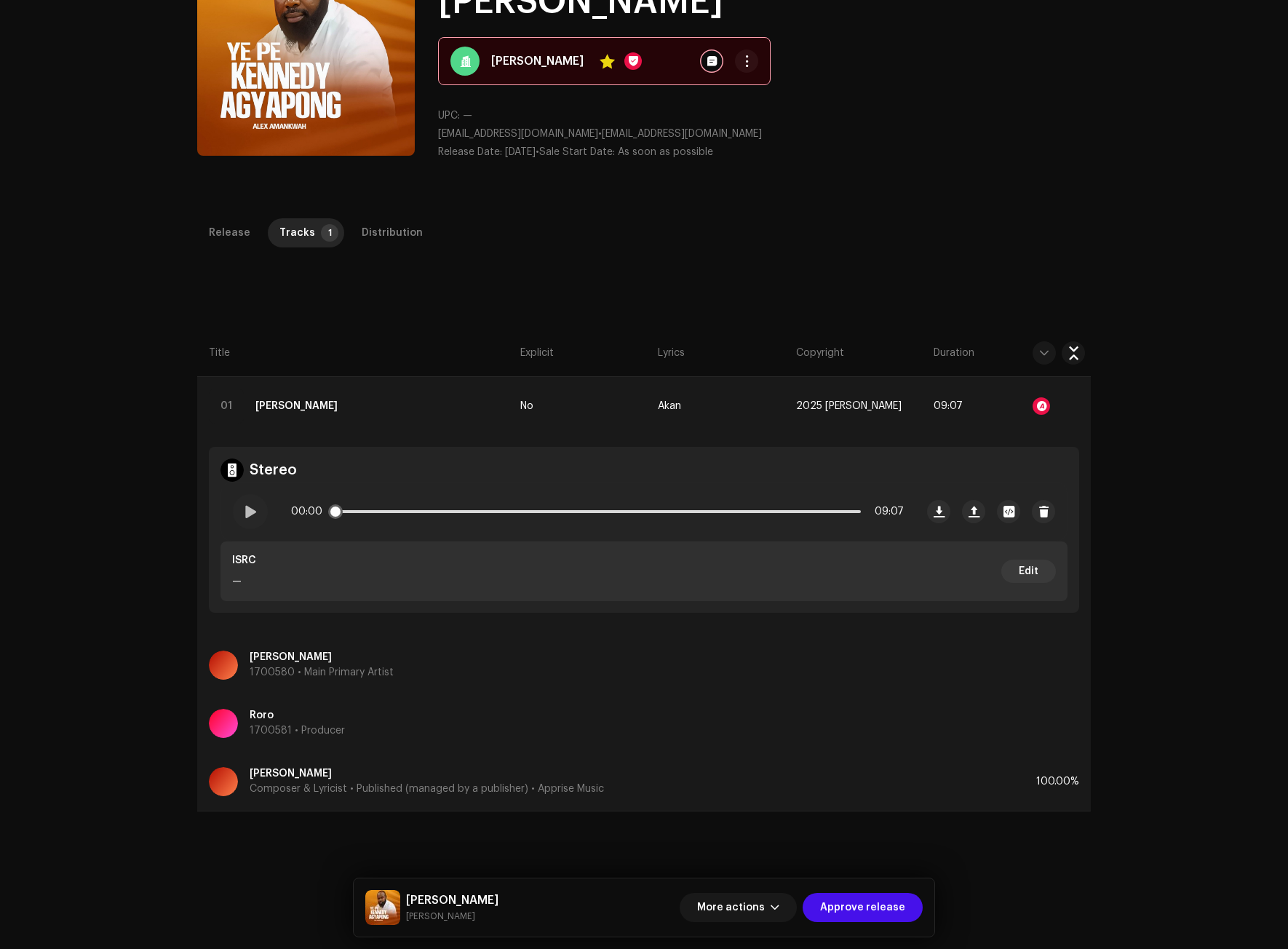
click at [815, 507] on div "00:00 09:07" at bounding box center [597, 511] width 612 height 29
click at [248, 510] on span at bounding box center [250, 511] width 12 height 11
click at [791, 511] on p-slider at bounding box center [598, 511] width 527 height 3
click at [1043, 401] on div at bounding box center [1040, 406] width 17 height 17
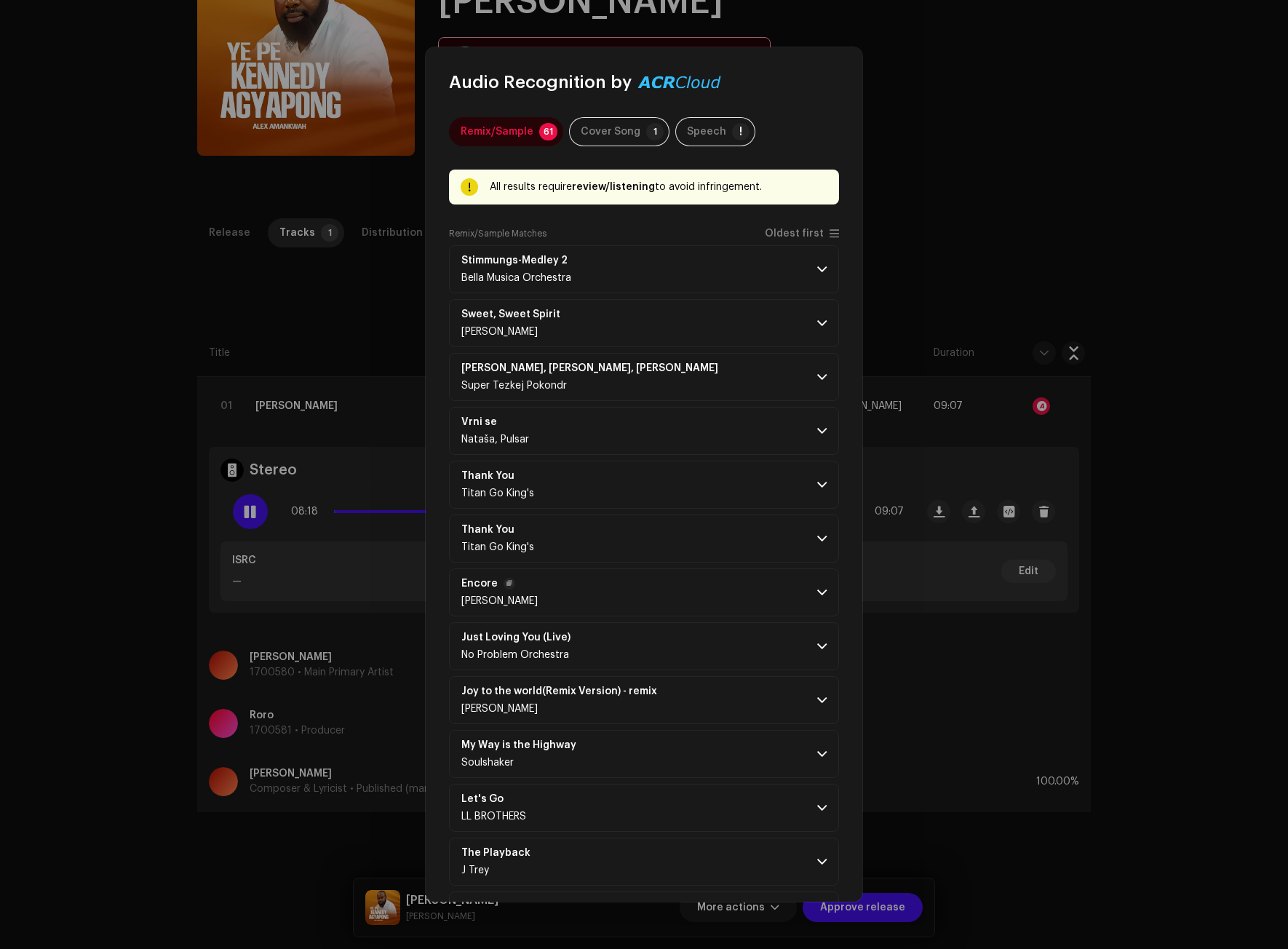
click at [806, 586] on p-accordion-header "Encore Jay-Z" at bounding box center [644, 592] width 390 height 48
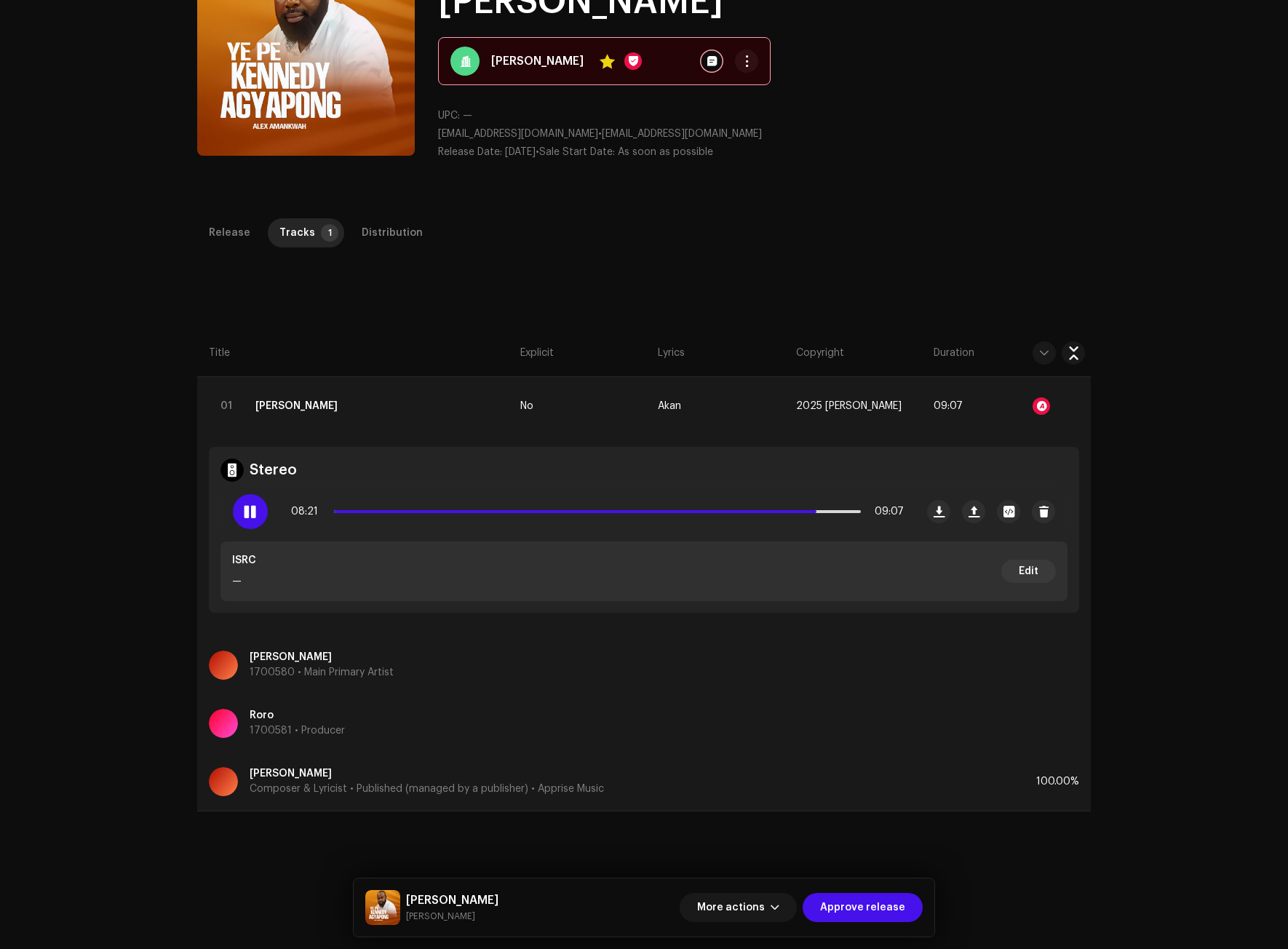
click at [1224, 452] on div "Audio Recognition by Remix/Sample 61 Cover Song 1 Speech ! All results require …" at bounding box center [644, 474] width 1288 height 949
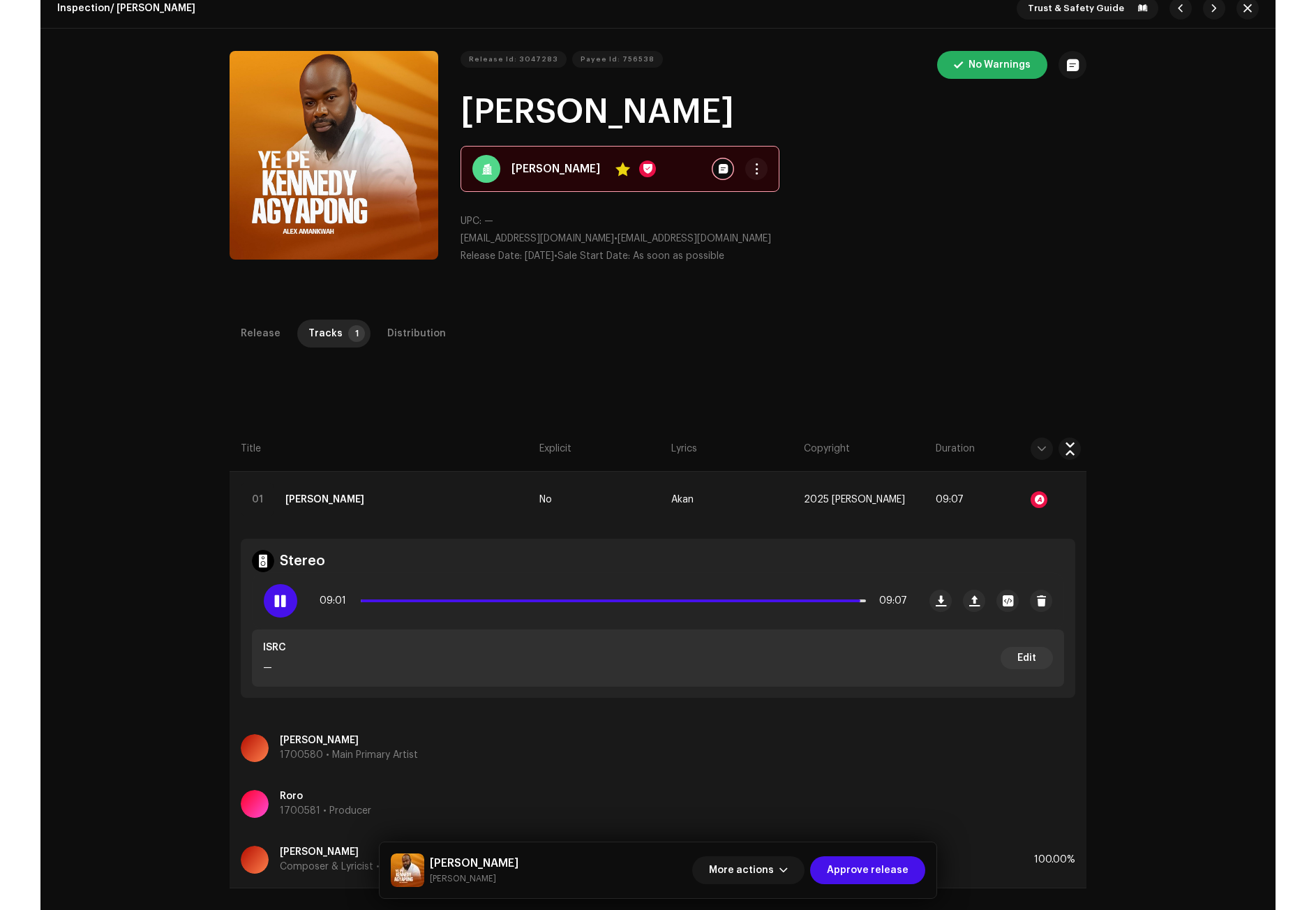
scroll to position [0, 0]
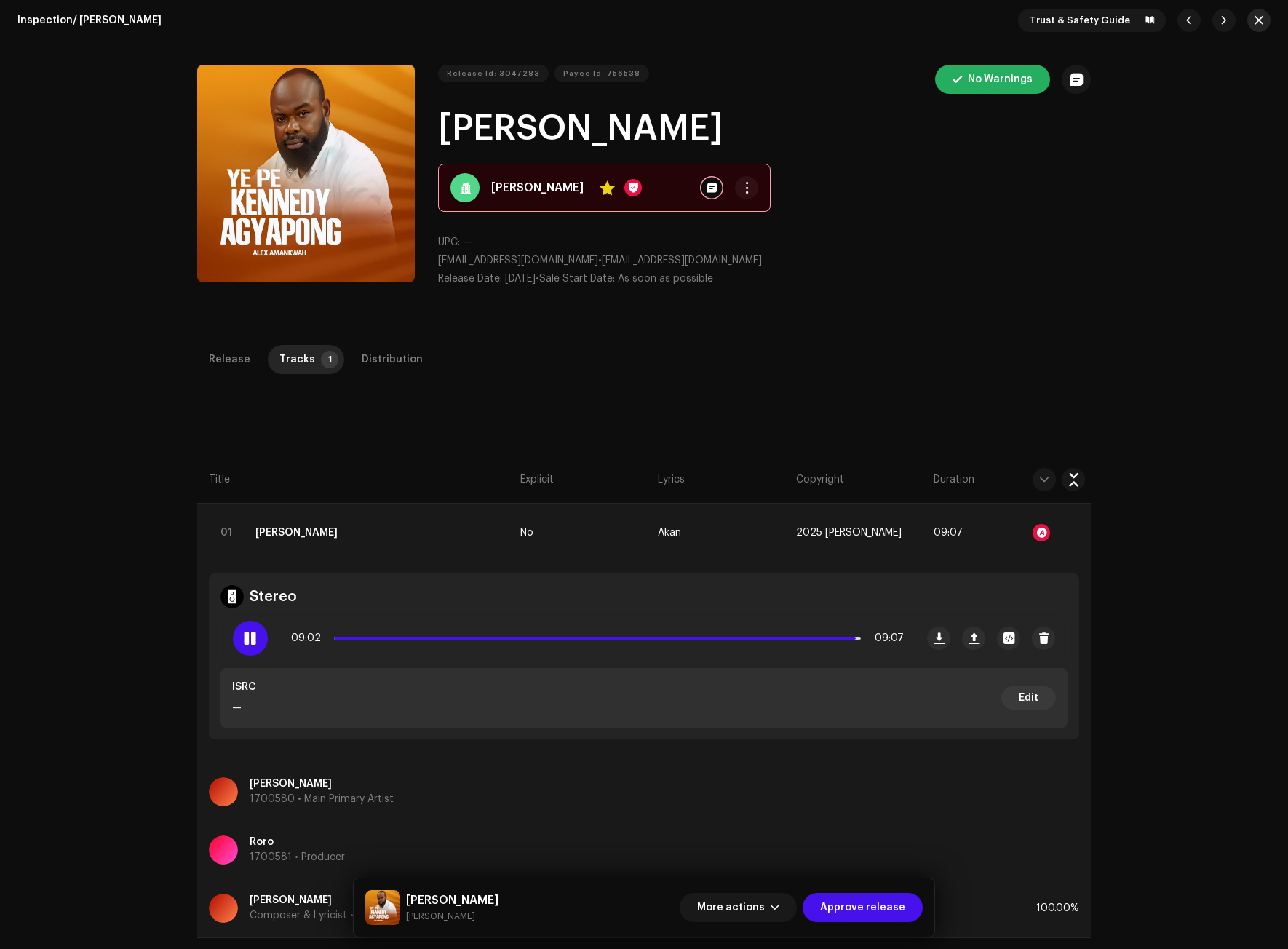
click at [1248, 21] on button "button" at bounding box center [1258, 21] width 23 height 23
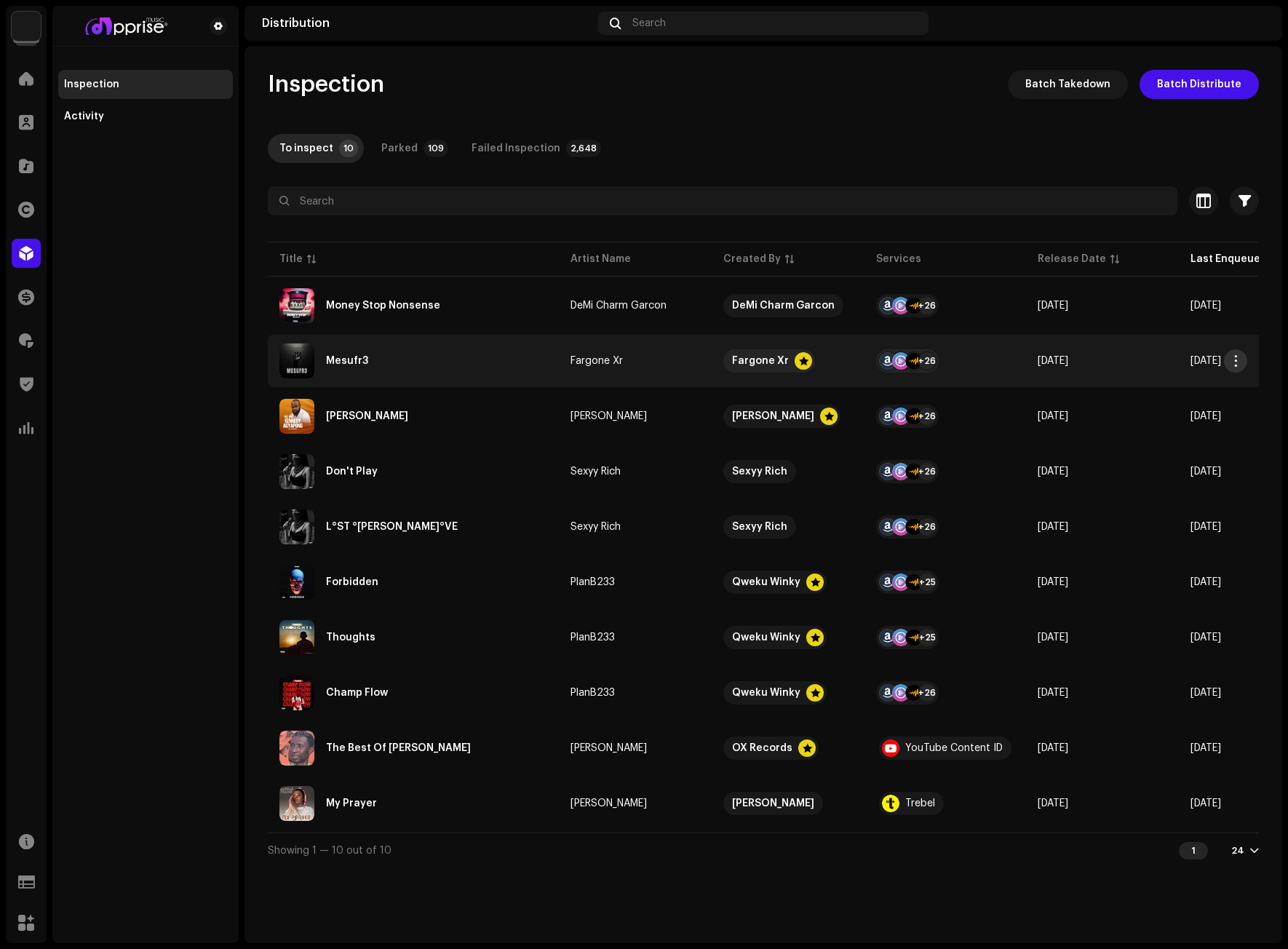
click at [1231, 357] on span "button" at bounding box center [1235, 360] width 11 height 11
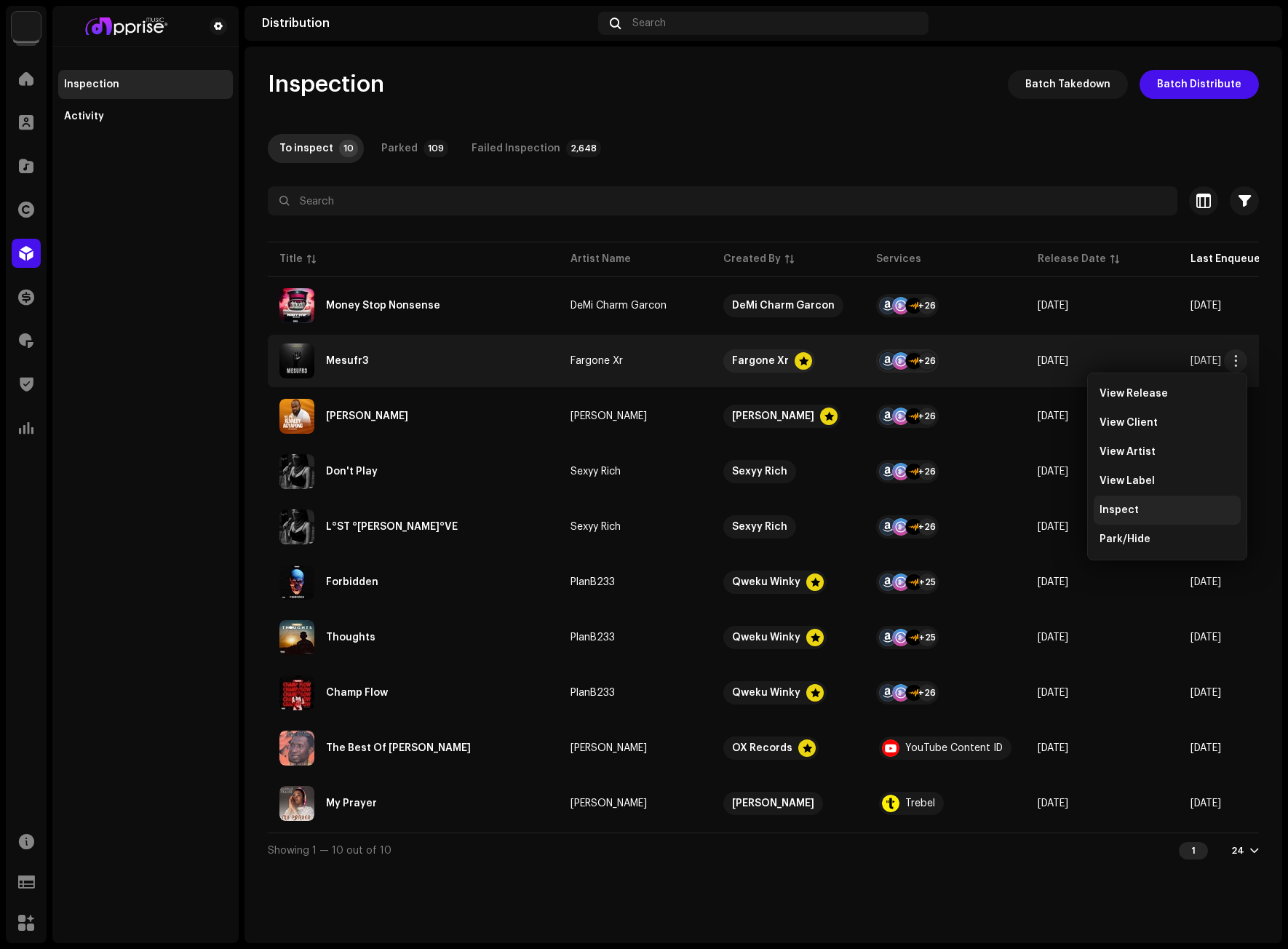
click at [1121, 511] on span "Inspect" at bounding box center [1119, 510] width 39 height 11
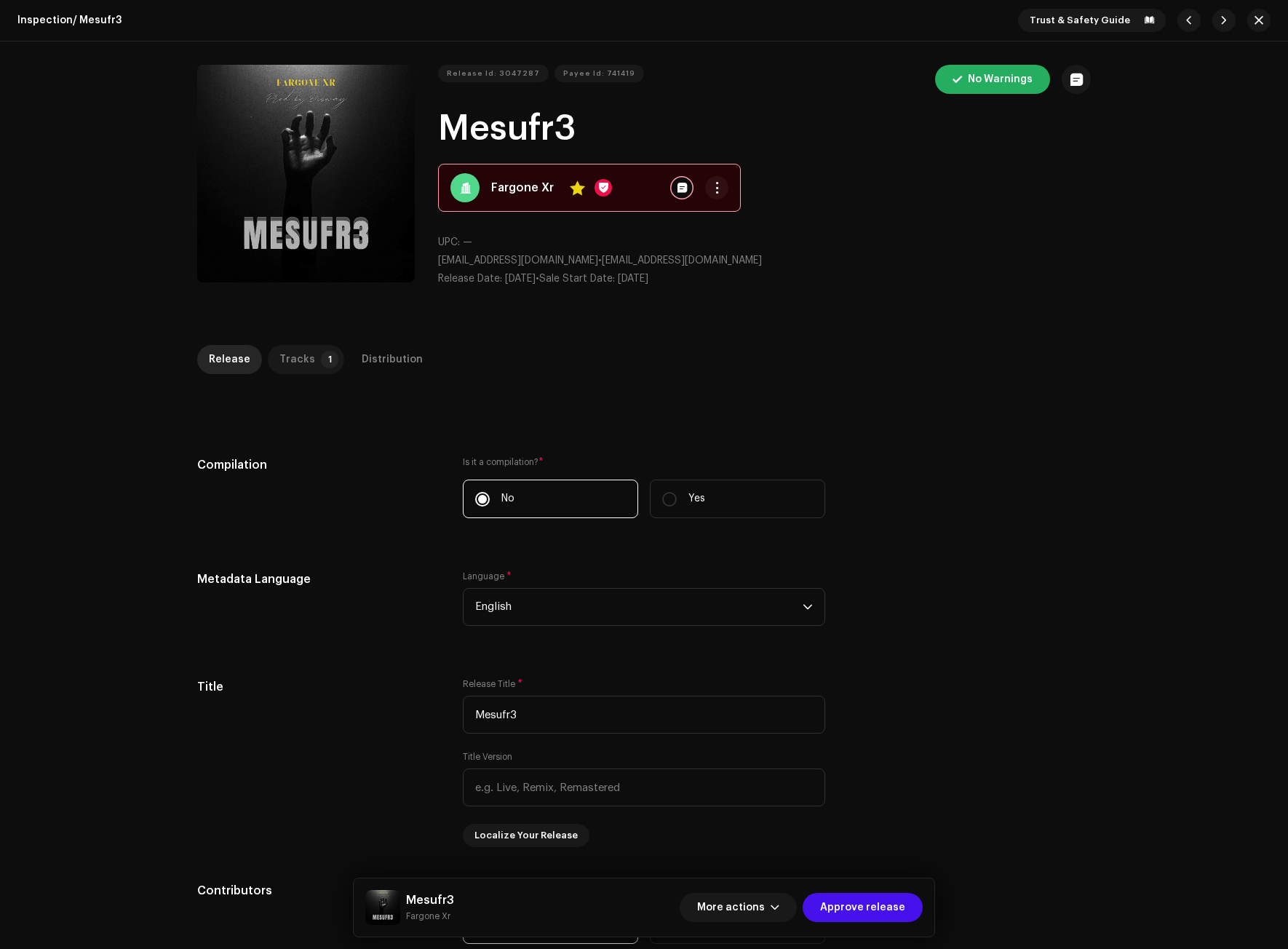
click at [284, 362] on div "Tracks" at bounding box center [296, 359] width 35 height 29
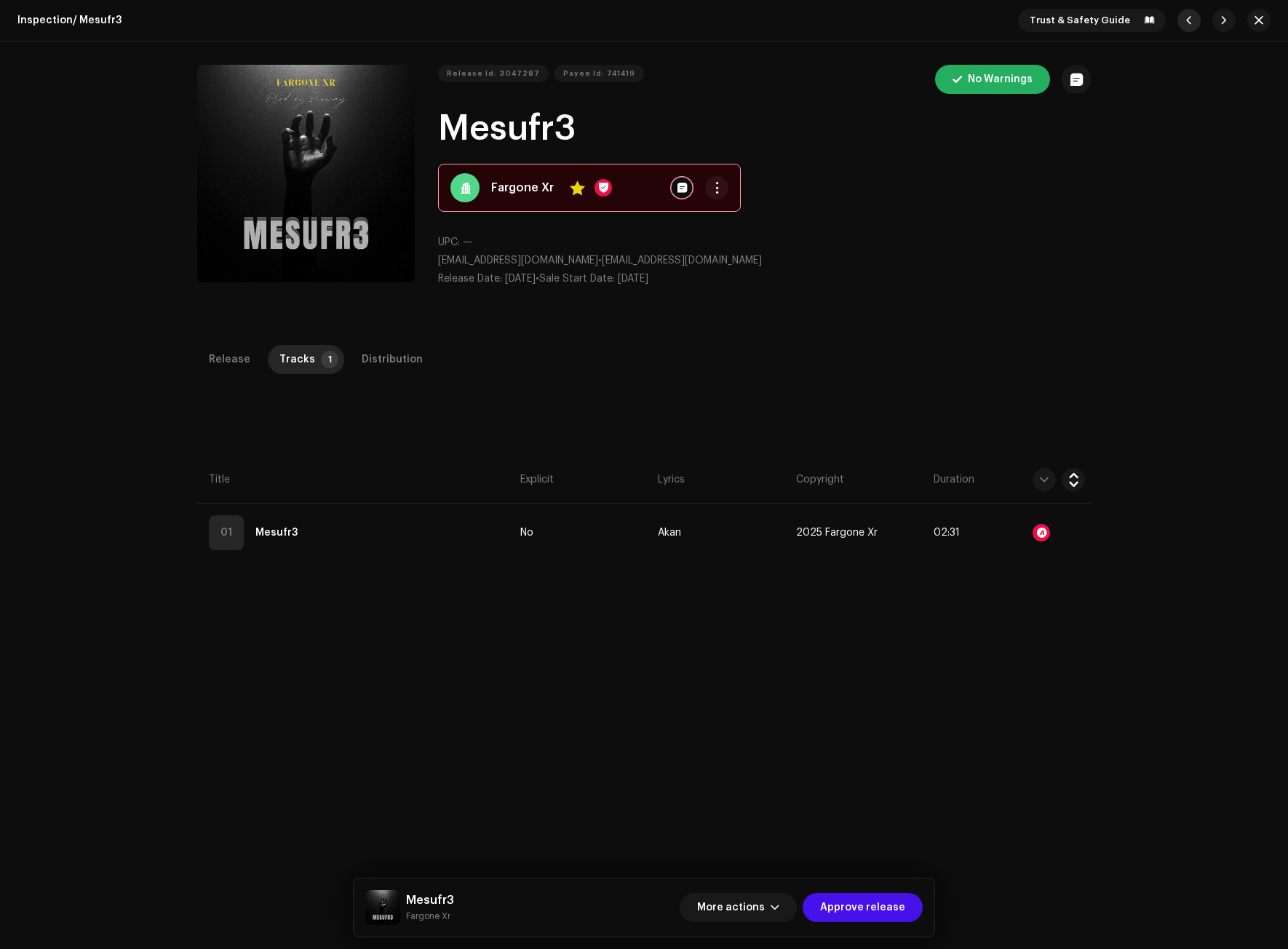
click at [1178, 21] on button "button" at bounding box center [1189, 21] width 23 height 23
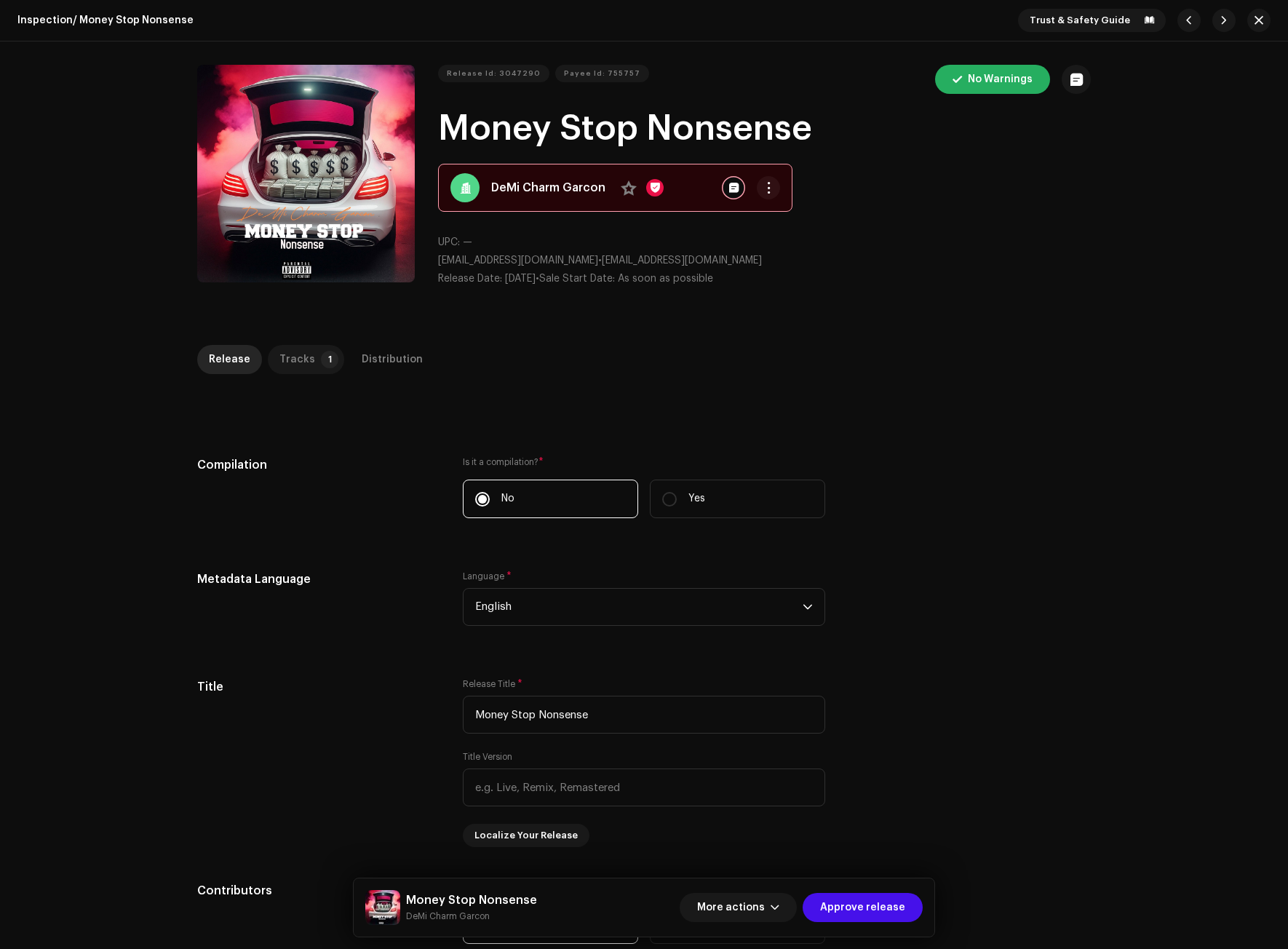
click at [287, 353] on div "Tracks" at bounding box center [296, 359] width 35 height 29
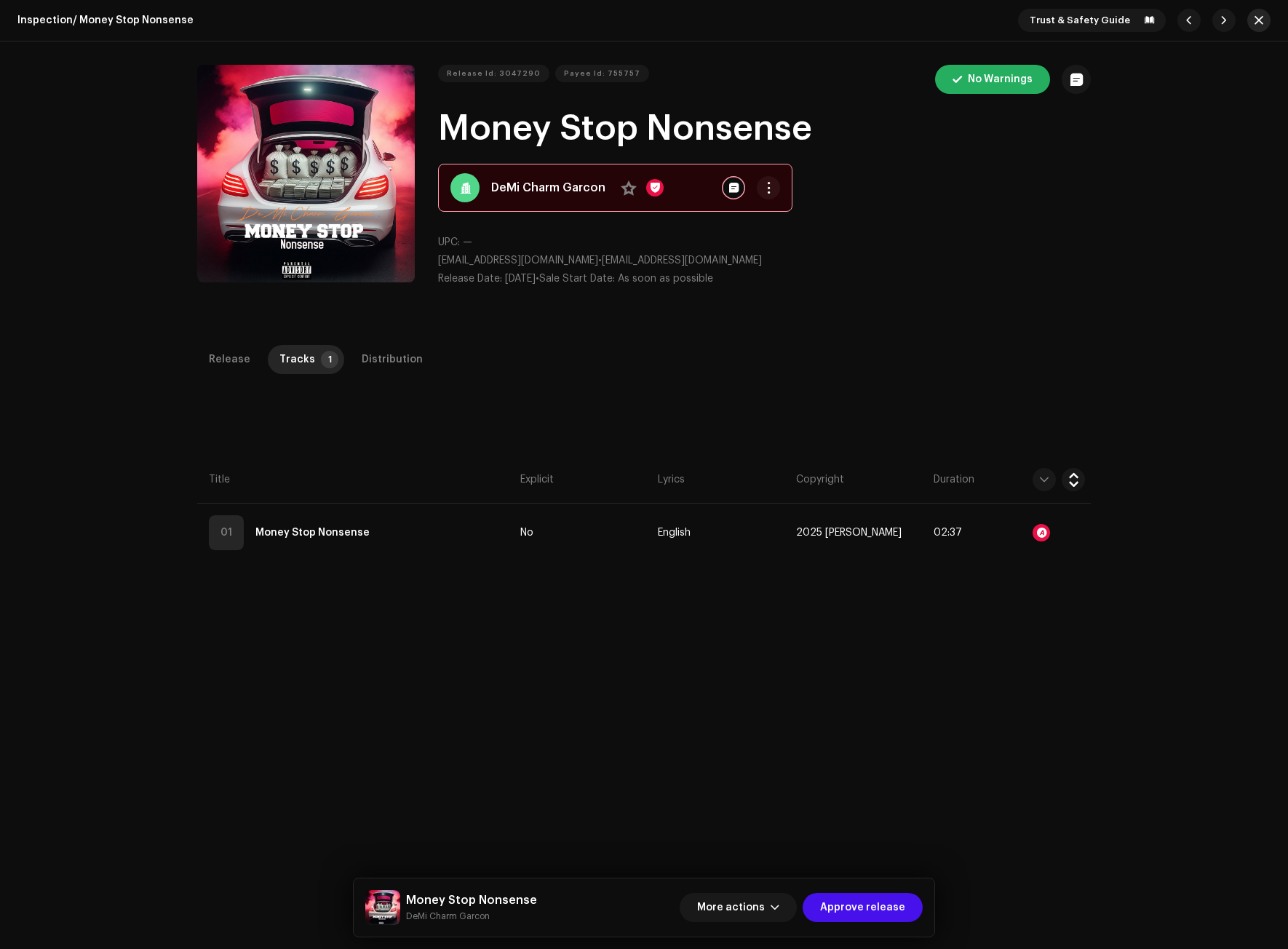
click at [1254, 25] on span "button" at bounding box center [1258, 21] width 9 height 11
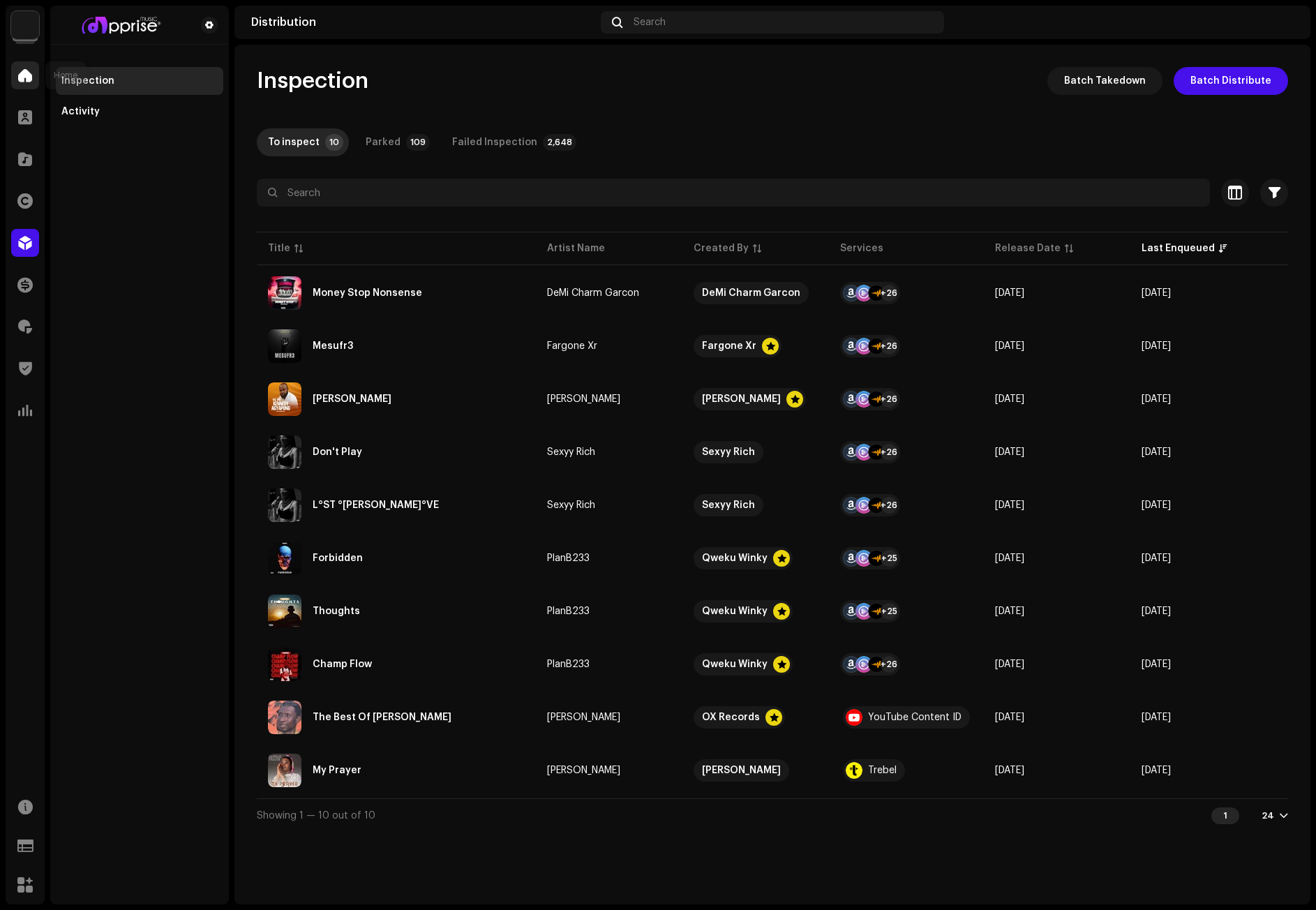
click at [31, 76] on span at bounding box center [25, 76] width 14 height 11
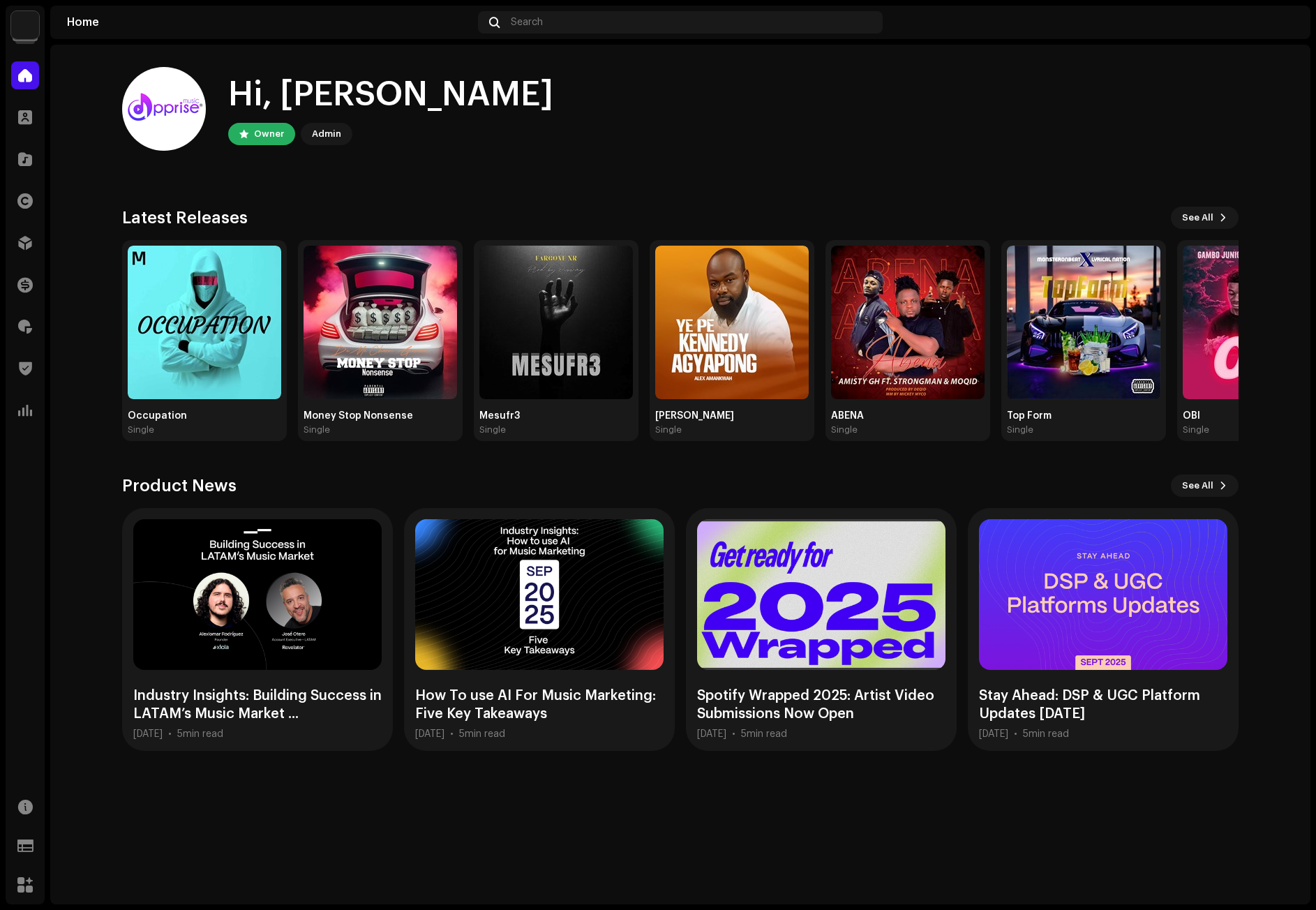
click at [1051, 125] on div "Hi, Michael Owner Admin" at bounding box center [680, 109] width 1117 height 83
